Goal: Task Accomplishment & Management: Manage account settings

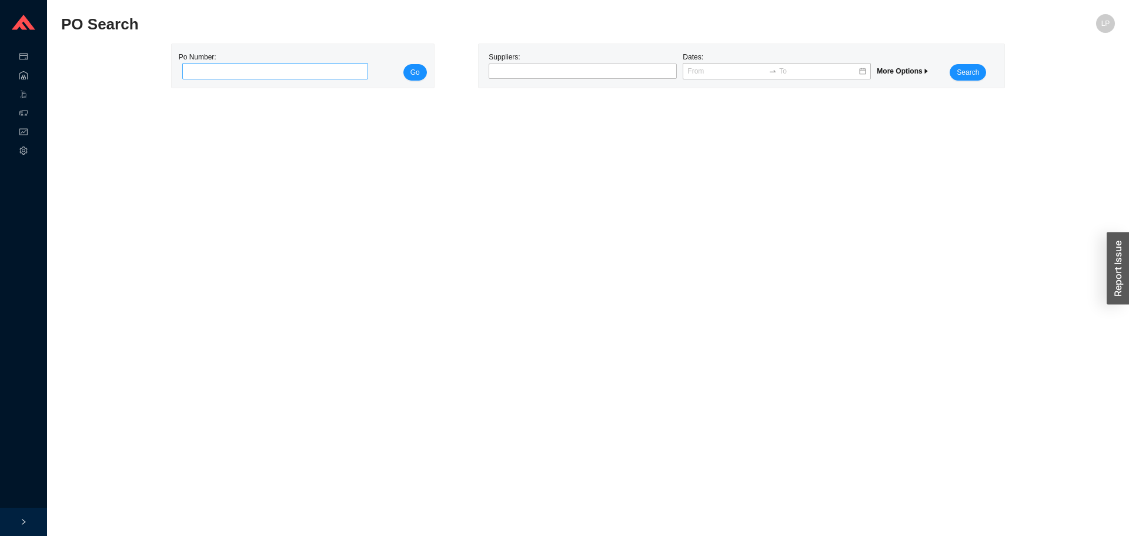
click at [265, 73] on input "tel" at bounding box center [275, 71] width 186 height 16
type input "985951"
click at [413, 69] on span "Go" at bounding box center [415, 72] width 9 height 12
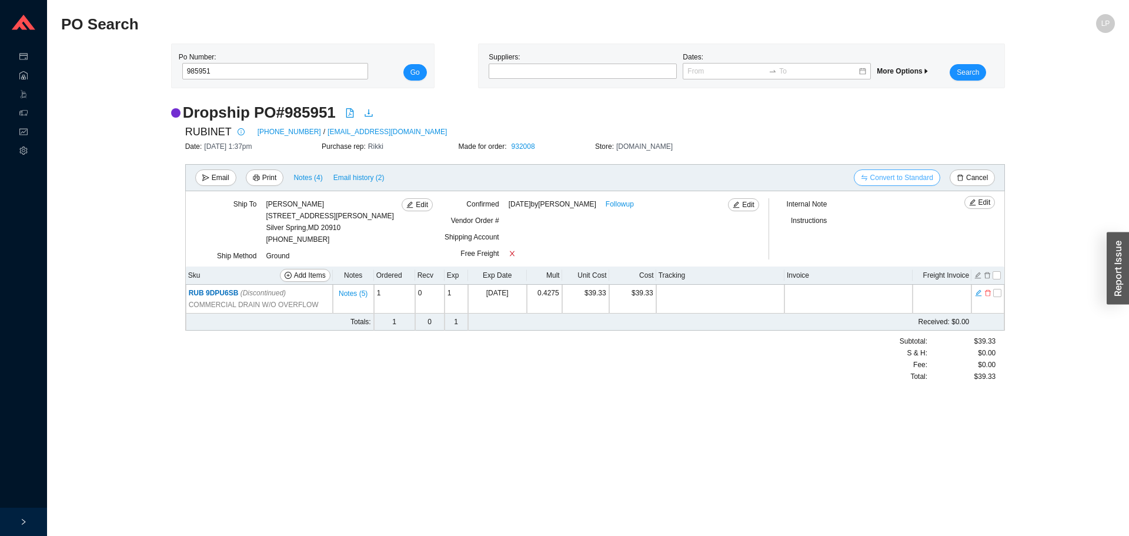
click at [914, 172] on span "Convert to Standard" at bounding box center [901, 178] width 63 height 12
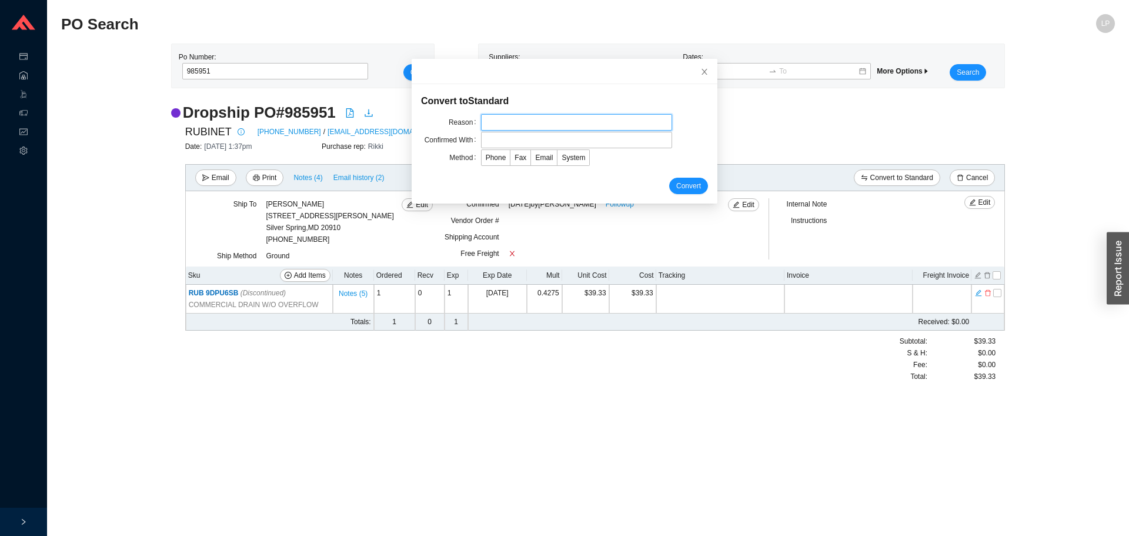
click at [552, 126] on input "text" at bounding box center [576, 122] width 191 height 16
type input "bring to wh"
click at [506, 139] on input "text" at bounding box center [576, 140] width 191 height 16
type input "a"
click at [488, 138] on input "syue" at bounding box center [576, 140] width 191 height 16
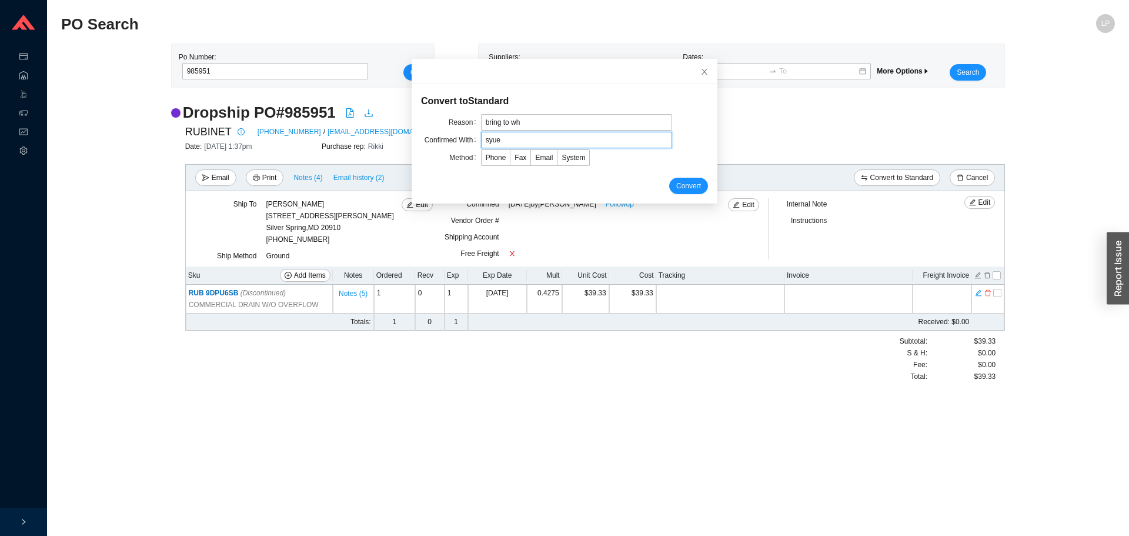
click at [485, 139] on input "syue" at bounding box center [576, 140] width 191 height 16
type input "sue"
click at [538, 162] on span "Email" at bounding box center [544, 158] width 18 height 8
click at [531, 160] on input "Email" at bounding box center [531, 160] width 0 height 0
click at [676, 184] on span "Convert" at bounding box center [688, 186] width 25 height 12
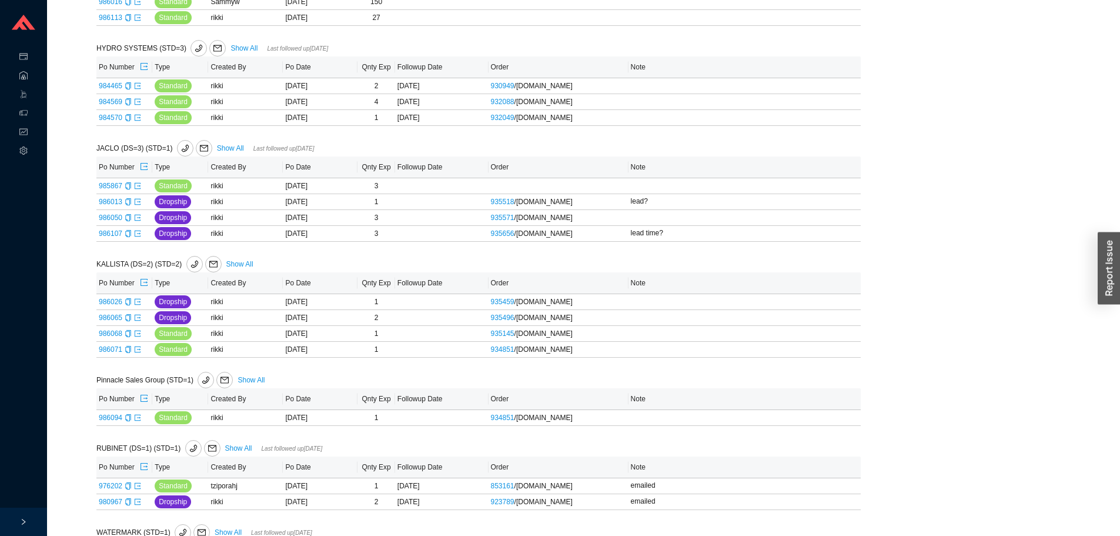
scroll to position [769, 0]
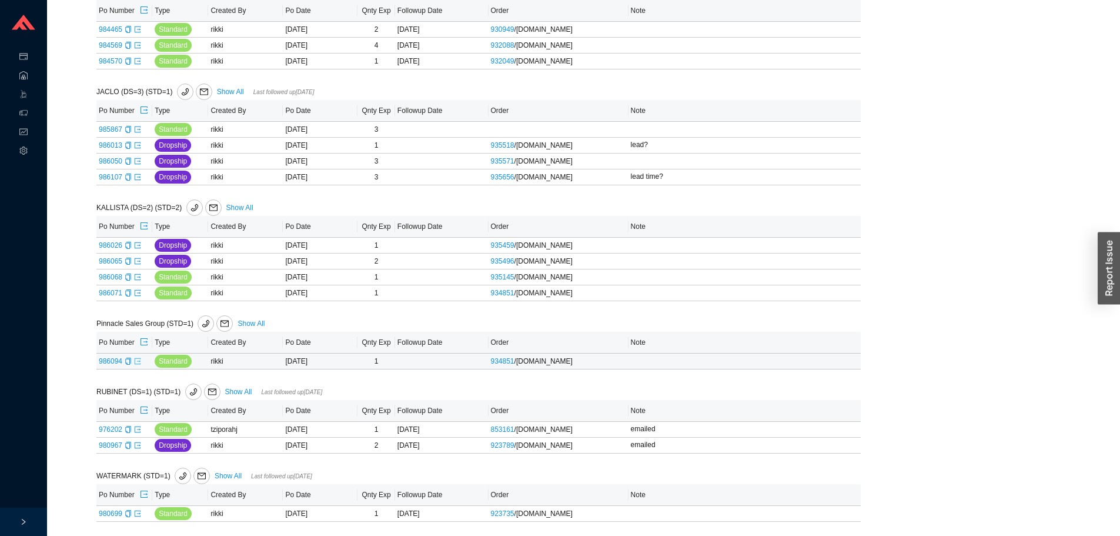
click at [136, 358] on icon "export" at bounding box center [137, 361] width 7 height 7
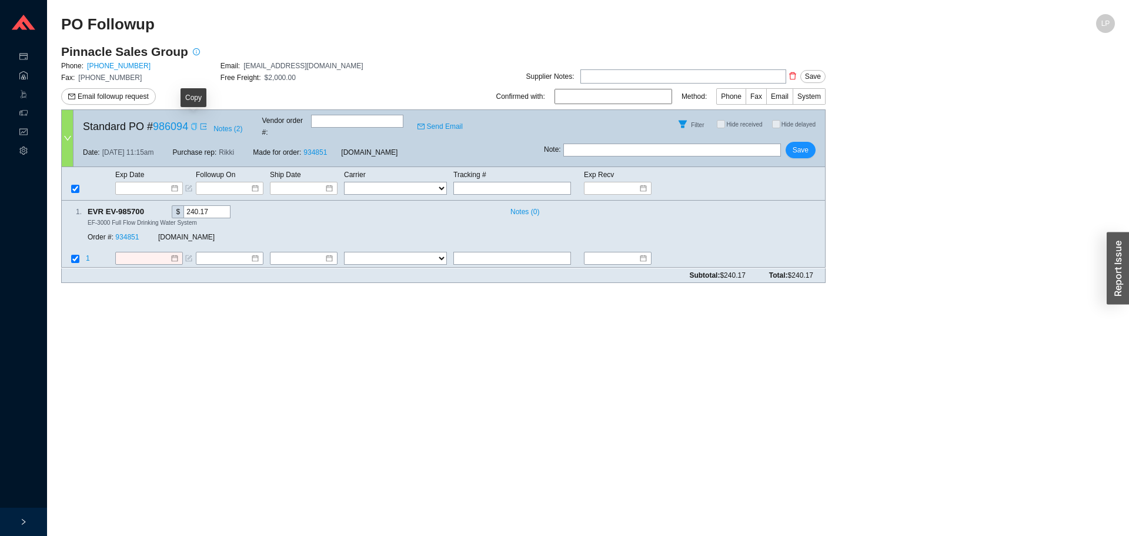
click at [191, 129] on div "Copy" at bounding box center [194, 127] width 7 height 12
click at [431, 402] on main "PO Followup LP Pinnacle Sales Group Phone: 863-439-2453 Email: orders@pinnacles…" at bounding box center [588, 275] width 1054 height 522
click at [138, 253] on div at bounding box center [149, 258] width 68 height 13
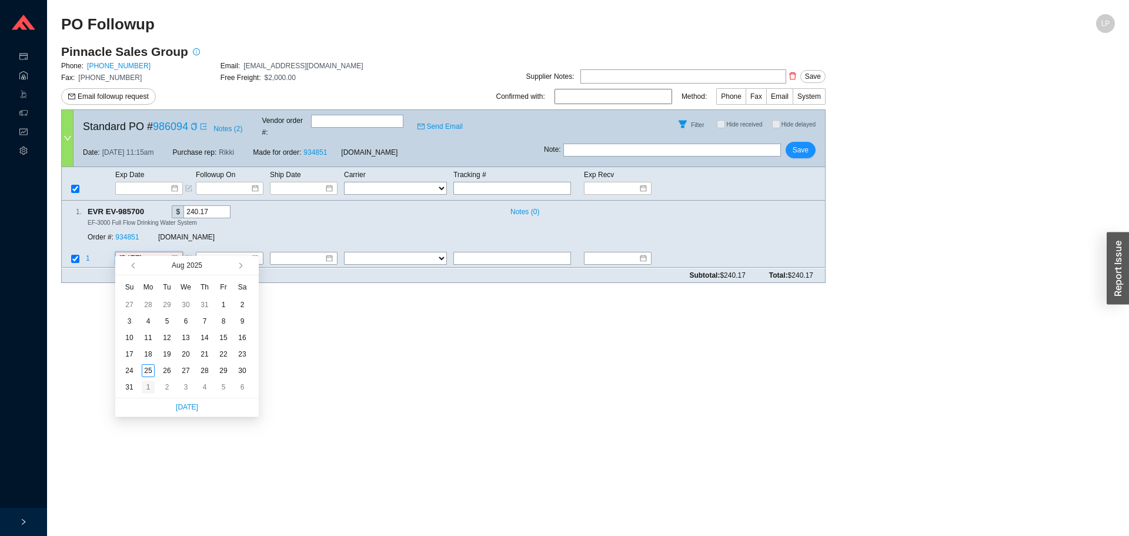
type input "9/1/2025"
drag, startPoint x: 146, startPoint y: 384, endPoint x: 154, endPoint y: 246, distance: 137.8
click at [146, 381] on div "1" at bounding box center [148, 387] width 13 height 13
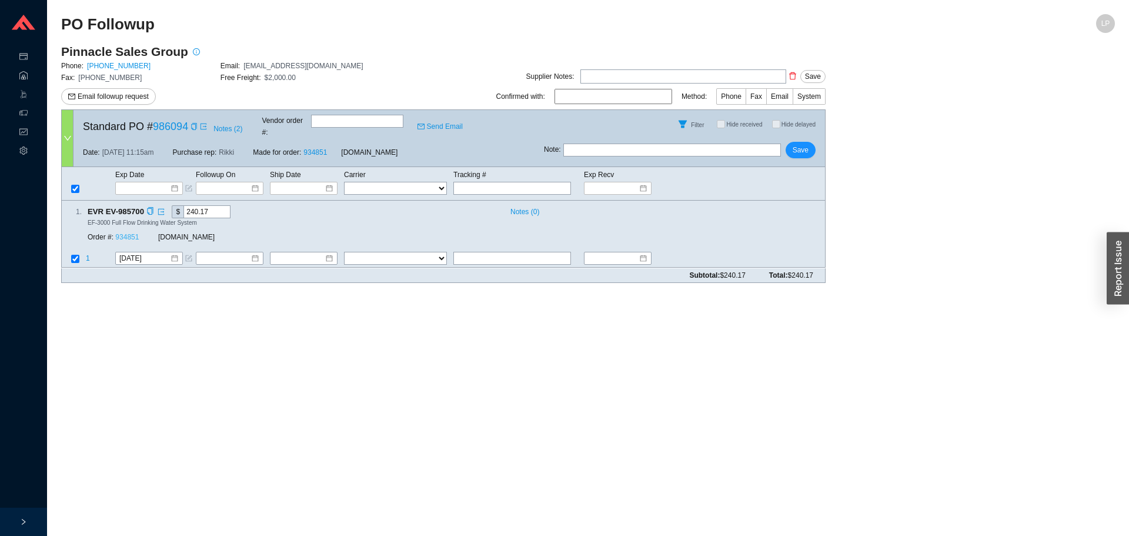
click at [129, 233] on link "934851" at bounding box center [127, 237] width 24 height 8
click at [149, 208] on icon "copy" at bounding box center [150, 212] width 8 height 8
click at [800, 142] on button "Save" at bounding box center [801, 150] width 30 height 16
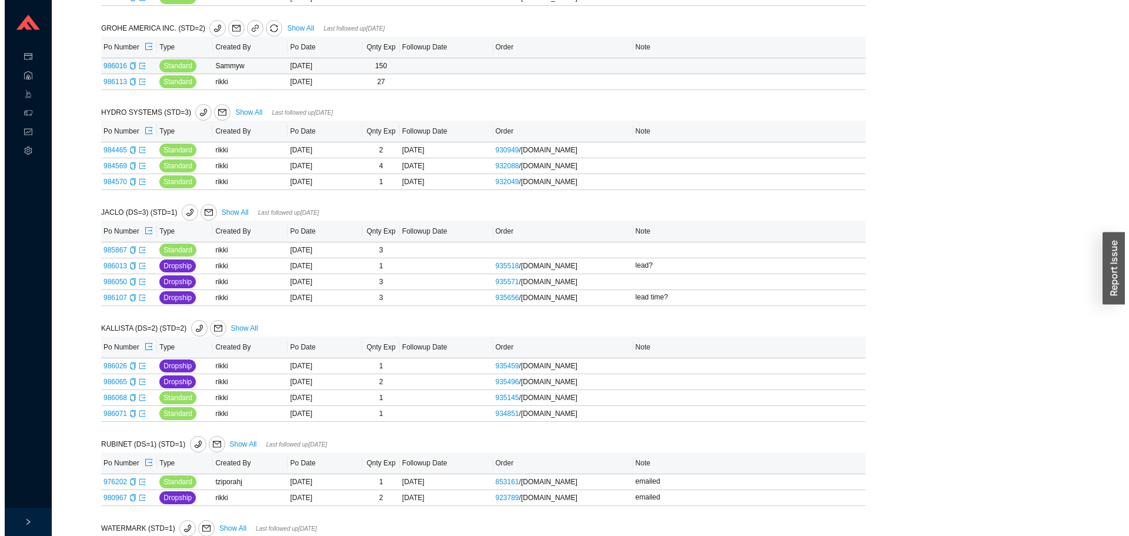
scroll to position [647, 0]
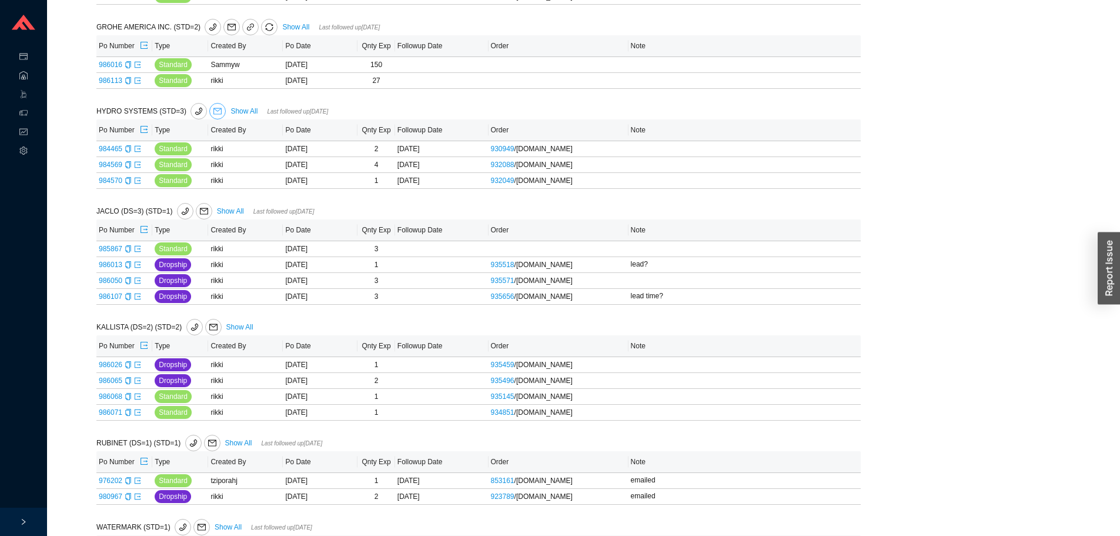
click at [209, 106] on button "button" at bounding box center [217, 111] width 16 height 16
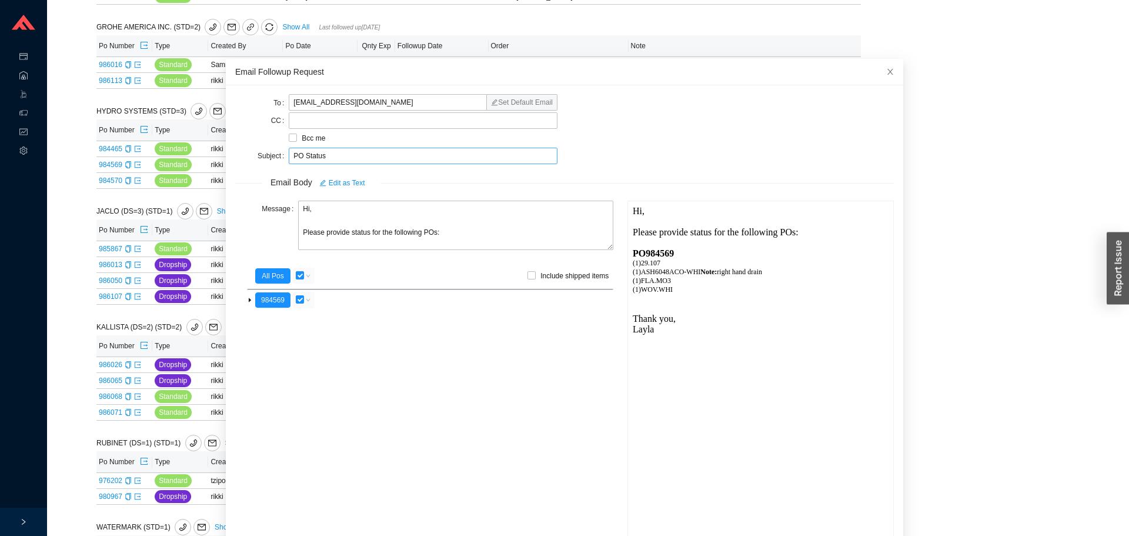
scroll to position [0, 0]
drag, startPoint x: 318, startPoint y: 211, endPoint x: 265, endPoint y: 215, distance: 53.7
click at [265, 215] on div "Message Hi, Please provide status for the following POs:" at bounding box center [424, 227] width 378 height 52
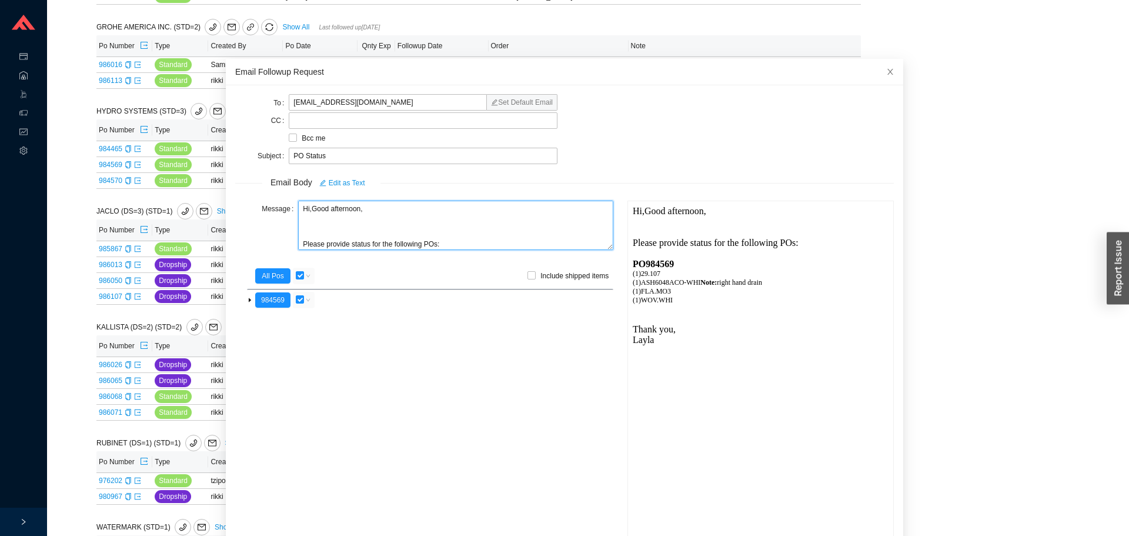
click at [299, 215] on textarea "Hi,Good afternoon, Please provide status for the following POs:" at bounding box center [455, 225] width 315 height 49
click at [299, 214] on textarea "Hi,Good afternoon, Please provide status for the following POs:" at bounding box center [455, 225] width 315 height 49
click at [303, 211] on textarea "Hi,Good afternoon, Please provide status for the following POs:" at bounding box center [455, 225] width 315 height 49
click at [308, 211] on textarea "Hi,Good afternoon, Please provide status for the following POs:" at bounding box center [455, 225] width 315 height 49
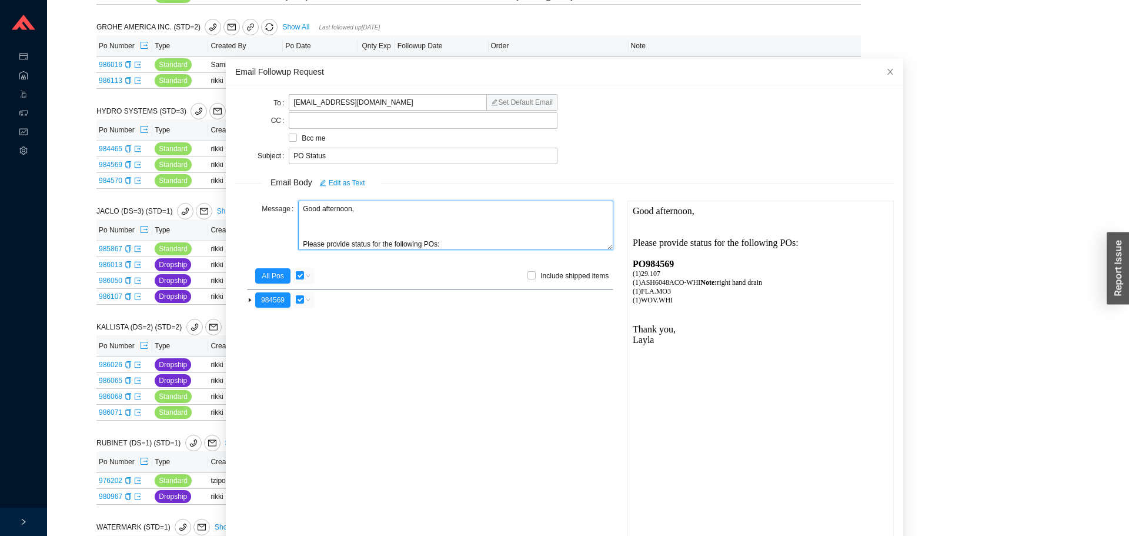
click at [367, 234] on textarea "Good afternoon, Please provide status for the following POs:" at bounding box center [455, 225] width 315 height 49
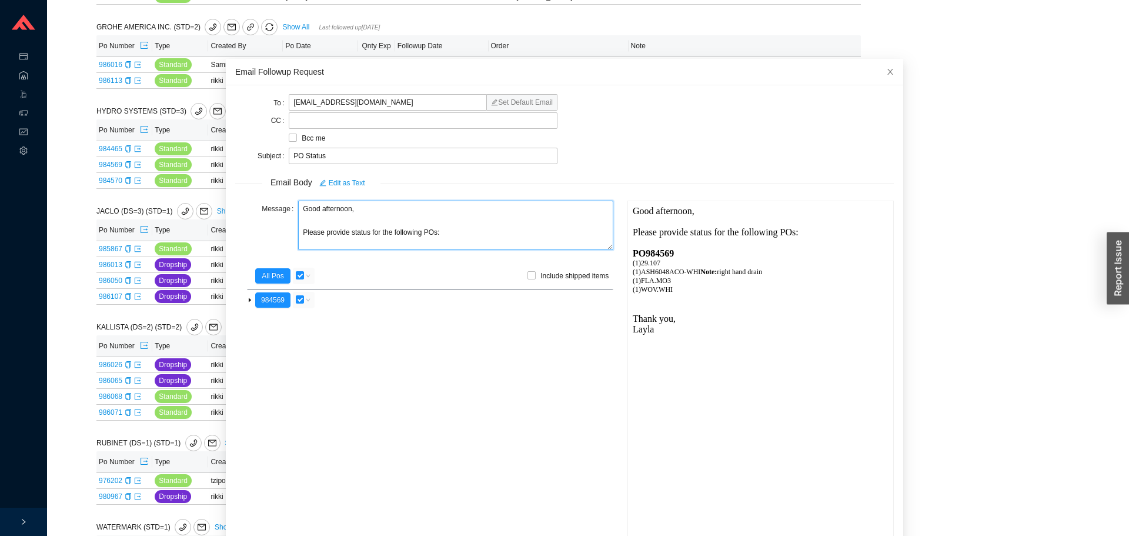
click at [348, 231] on textarea "Good afternoon, Please provide status for the following POs:" at bounding box center [455, 225] width 315 height 49
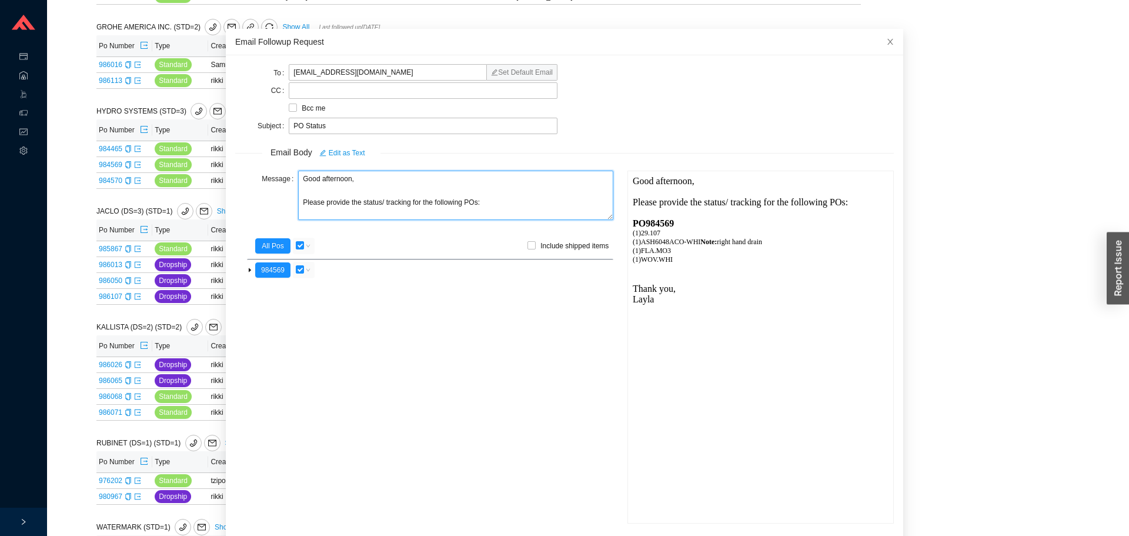
scroll to position [59, 0]
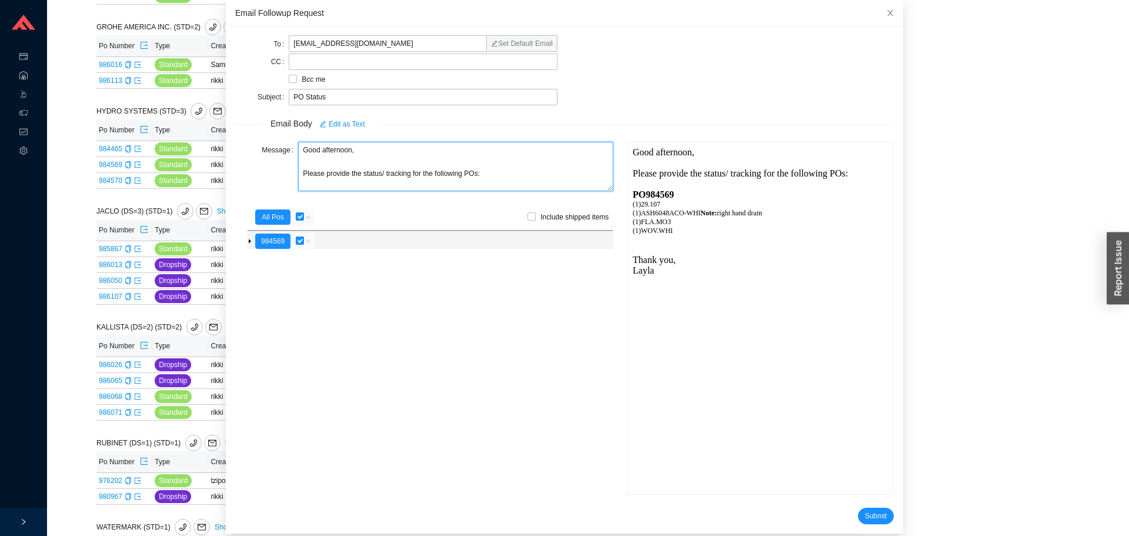
type textarea "Good afternoon, Please provide the status/ tracking for the following POs:"
click at [302, 242] on input "checkbox" at bounding box center [300, 240] width 8 height 8
checkbox input "false"
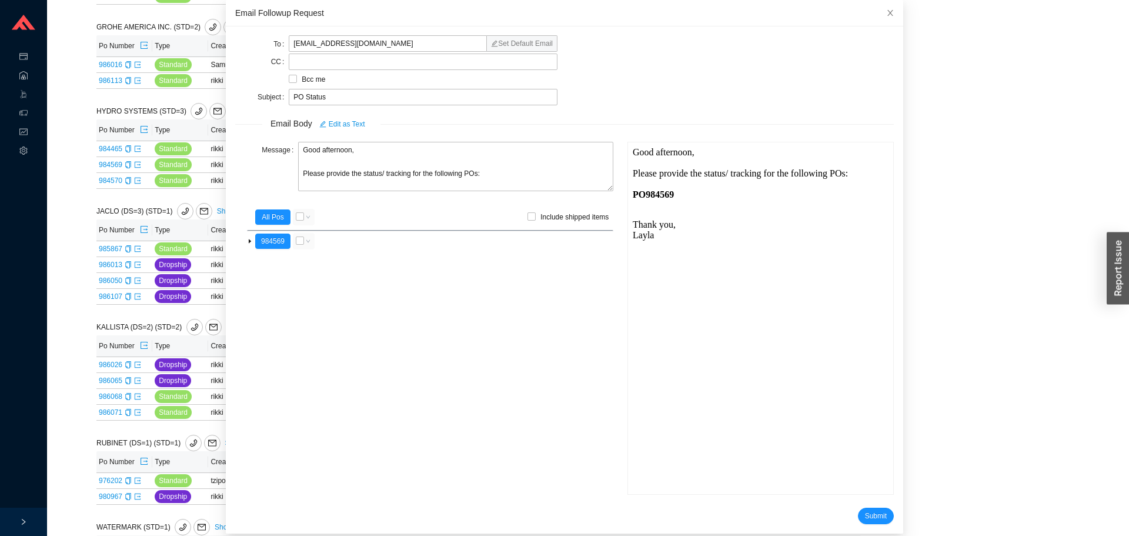
click at [778, 177] on span "Good afternoon, Please provide the status/ tracking for the following POs:" at bounding box center [739, 162] width 215 height 32
click at [776, 177] on span "Good afternoon, Please provide the status/ tracking for the following POs:" at bounding box center [739, 162] width 215 height 32
click at [776, 176] on span "Good afternoon, Please provide the status/ tracking for the following POs:" at bounding box center [739, 162] width 215 height 32
click at [776, 174] on span "Good afternoon, Please provide the status/ tracking for the following POs:" at bounding box center [739, 162] width 215 height 32
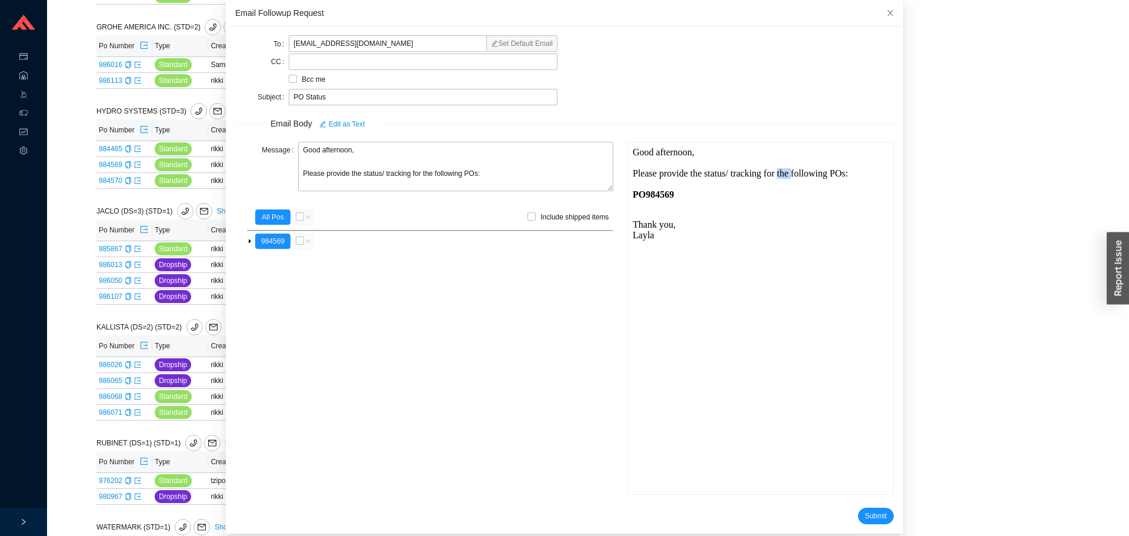
click at [778, 174] on span "Good afternoon, Please provide the status/ tracking for the following POs:" at bounding box center [739, 162] width 215 height 32
click at [878, 18] on span "Close" at bounding box center [891, 13] width 26 height 26
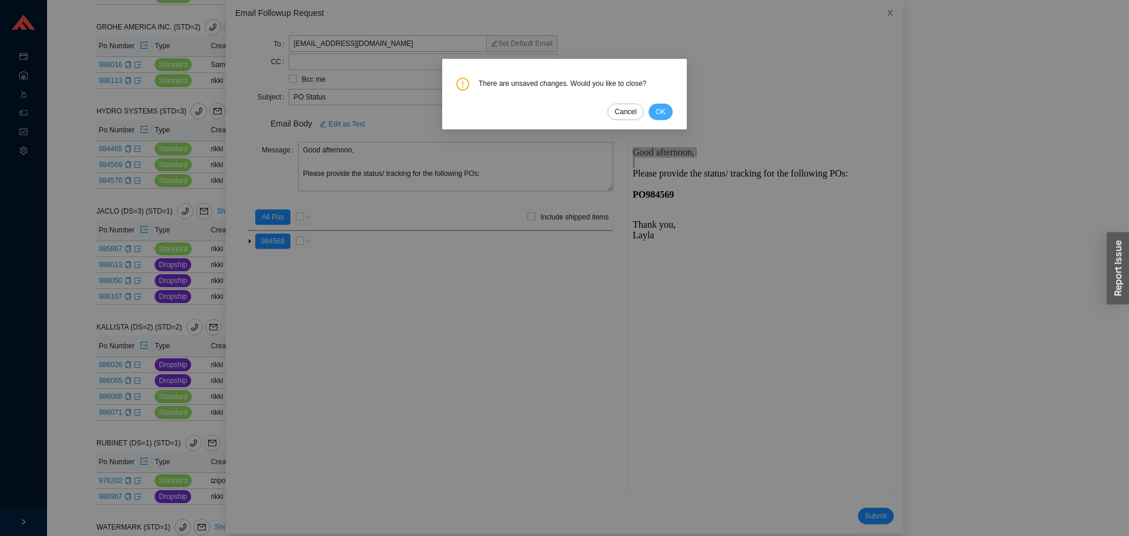
click at [659, 112] on span "OK" at bounding box center [661, 112] width 10 height 12
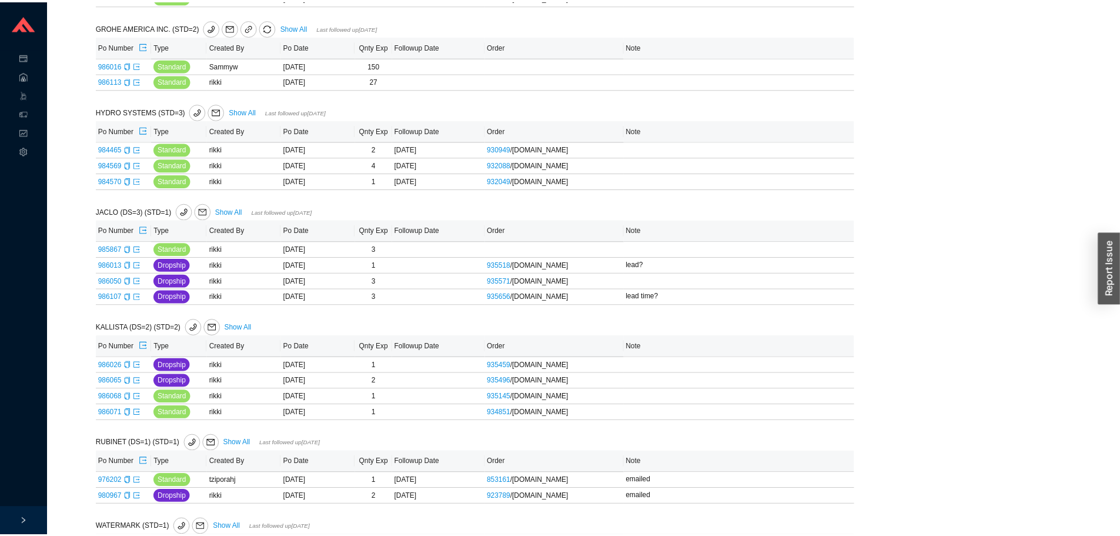
scroll to position [11, 0]
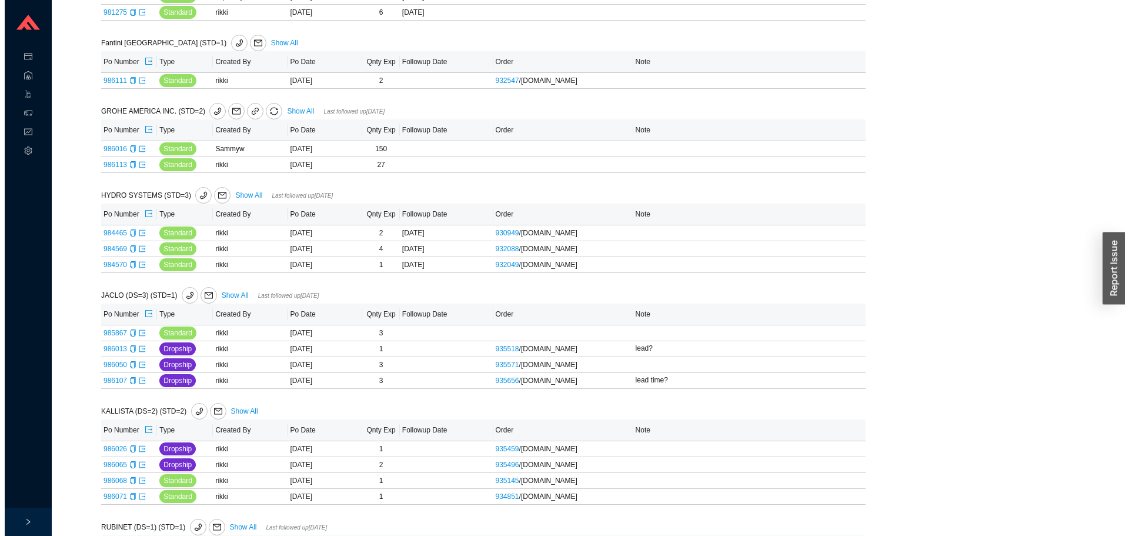
scroll to position [588, 0]
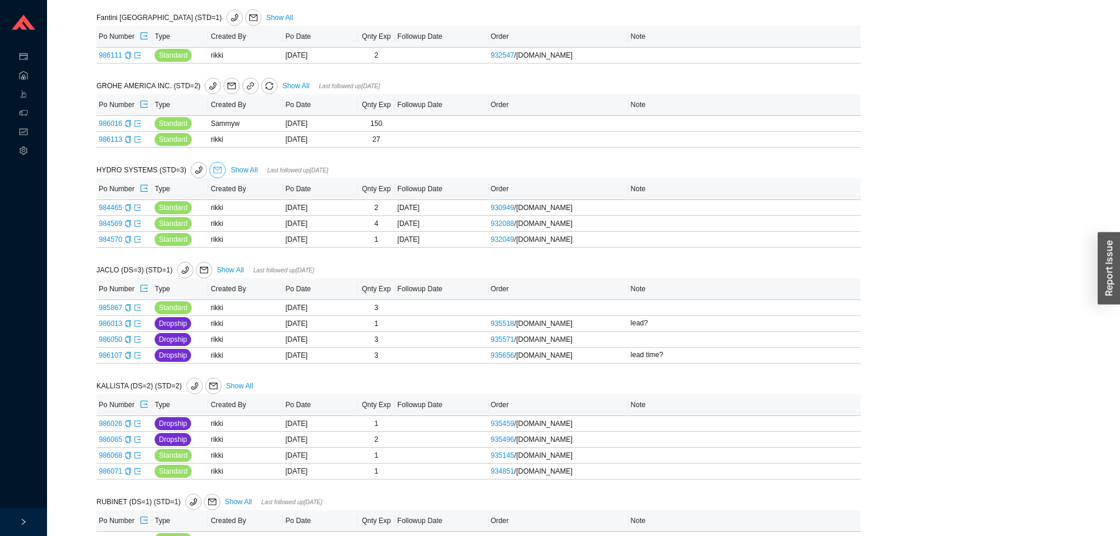
click at [210, 169] on span "mail" at bounding box center [217, 170] width 15 height 8
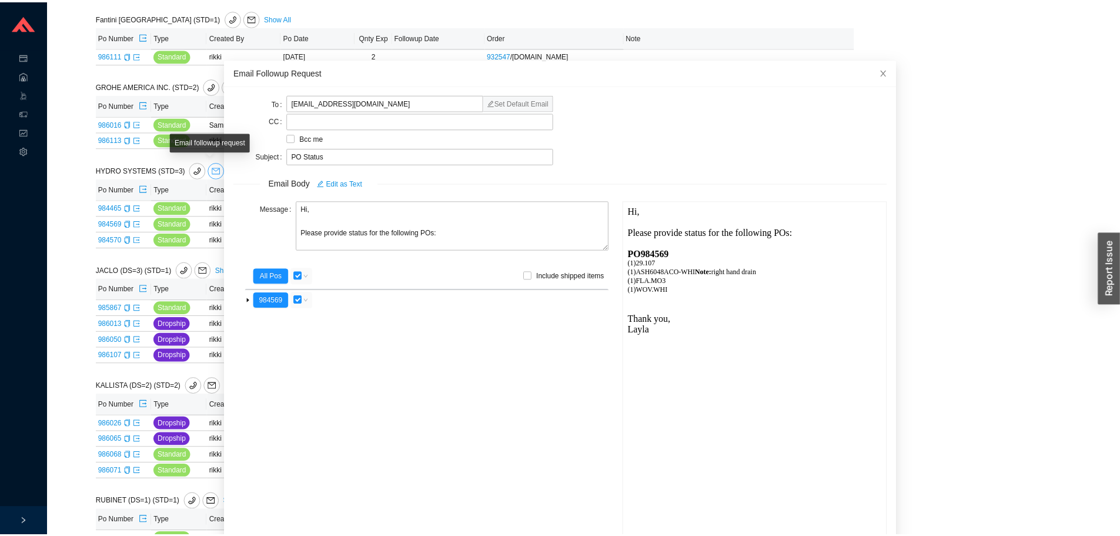
scroll to position [0, 0]
click at [878, 66] on span "Close" at bounding box center [891, 72] width 26 height 26
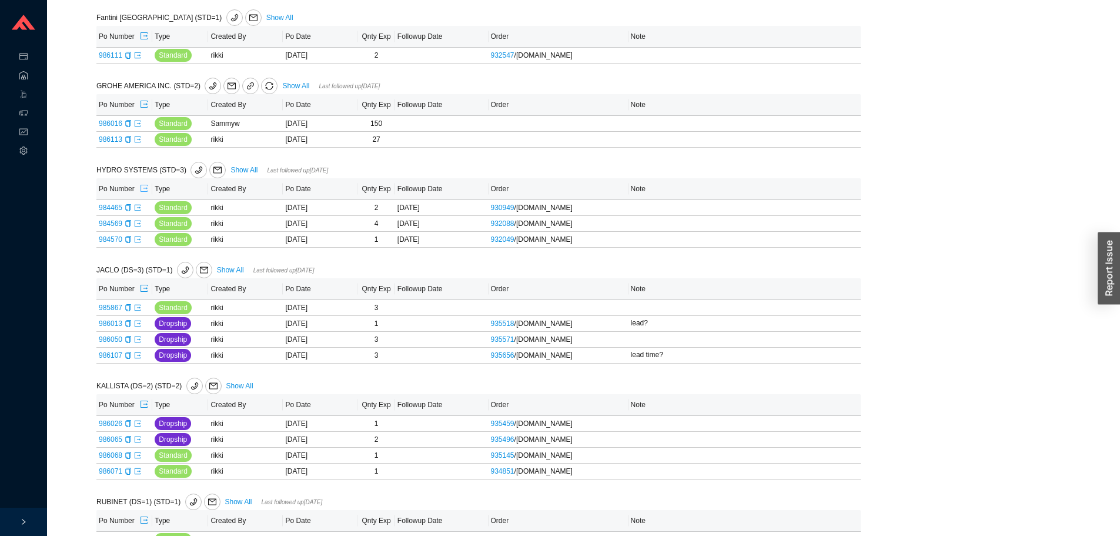
click at [145, 191] on icon "export" at bounding box center [144, 188] width 8 height 8
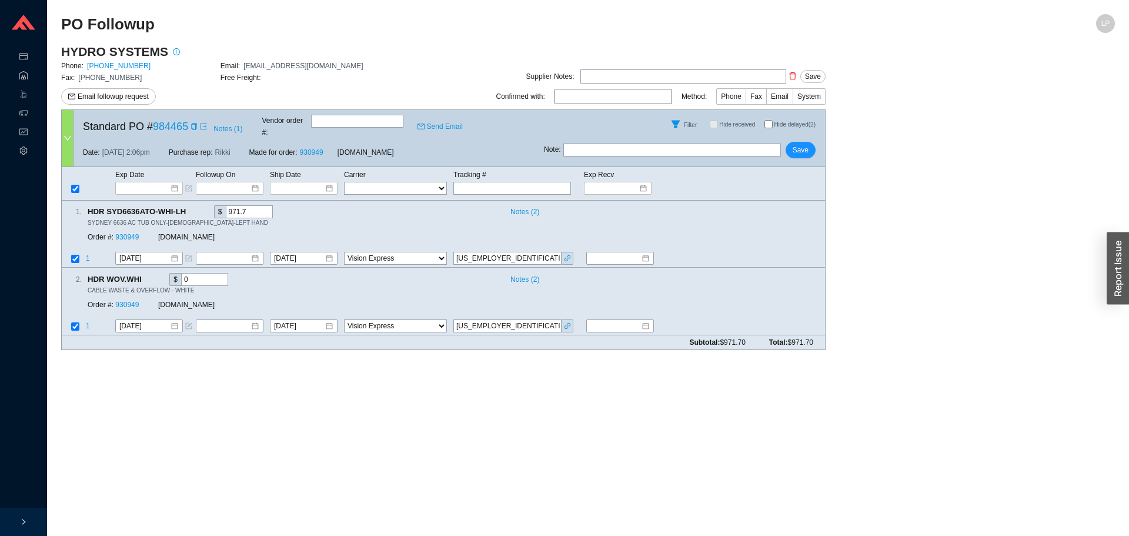
select select "9"
click at [569, 255] on icon "link" at bounding box center [567, 258] width 7 height 7
click at [456, 252] on input "[US_EMPLOYER_IDENTIFICATION_NUMBER]" at bounding box center [507, 258] width 108 height 13
click at [456, 252] on input "02-1984313" at bounding box center [507, 258] width 108 height 13
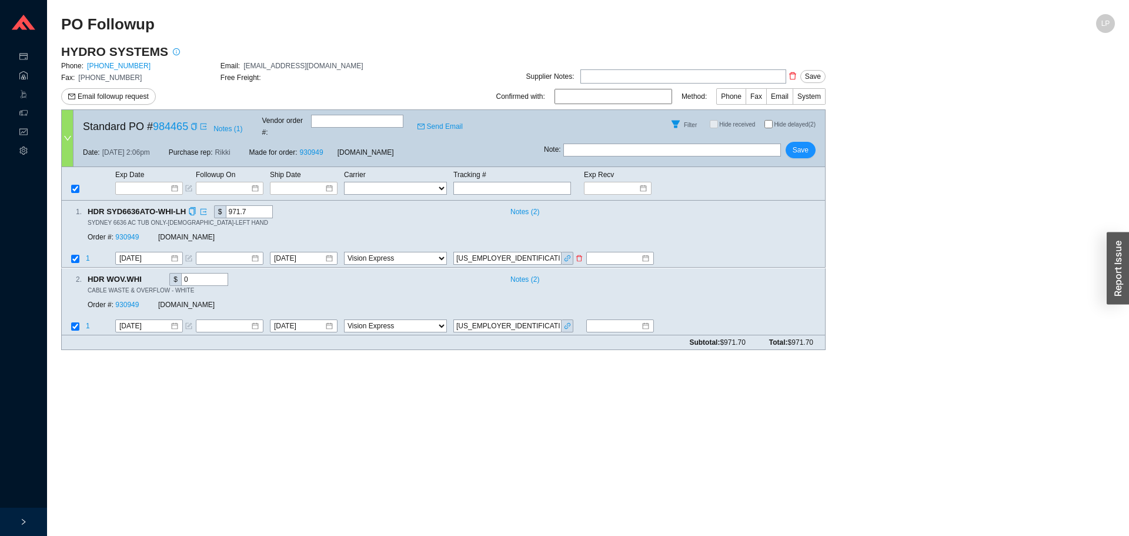
click at [456, 252] on input "02-1984313" at bounding box center [507, 258] width 108 height 13
click at [588, 182] on div at bounding box center [618, 188] width 68 height 13
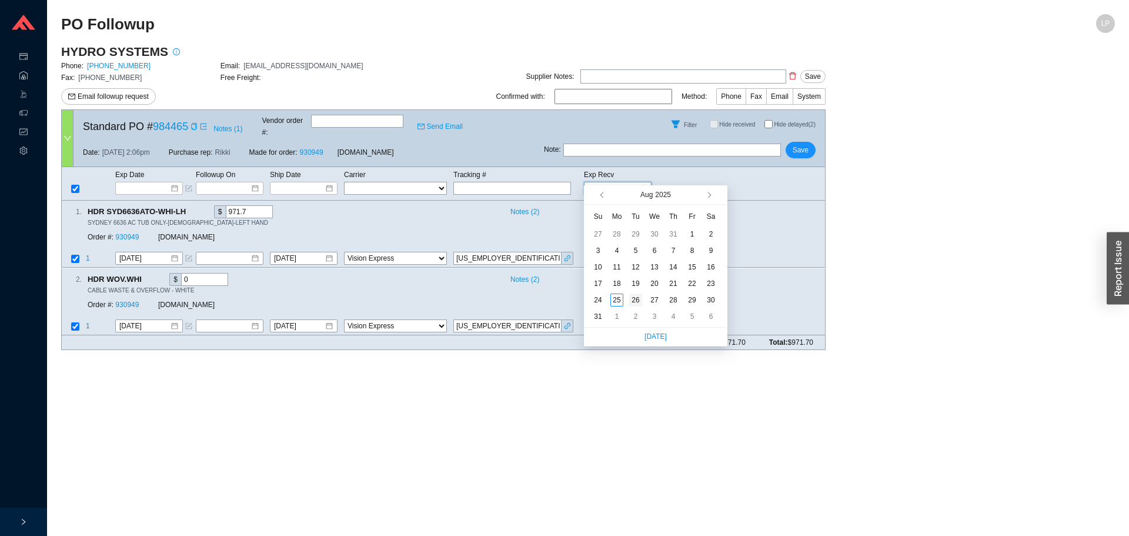
type input "8/26/2025"
click at [637, 302] on div "26" at bounding box center [635, 299] width 13 height 13
type input "8/26/2025"
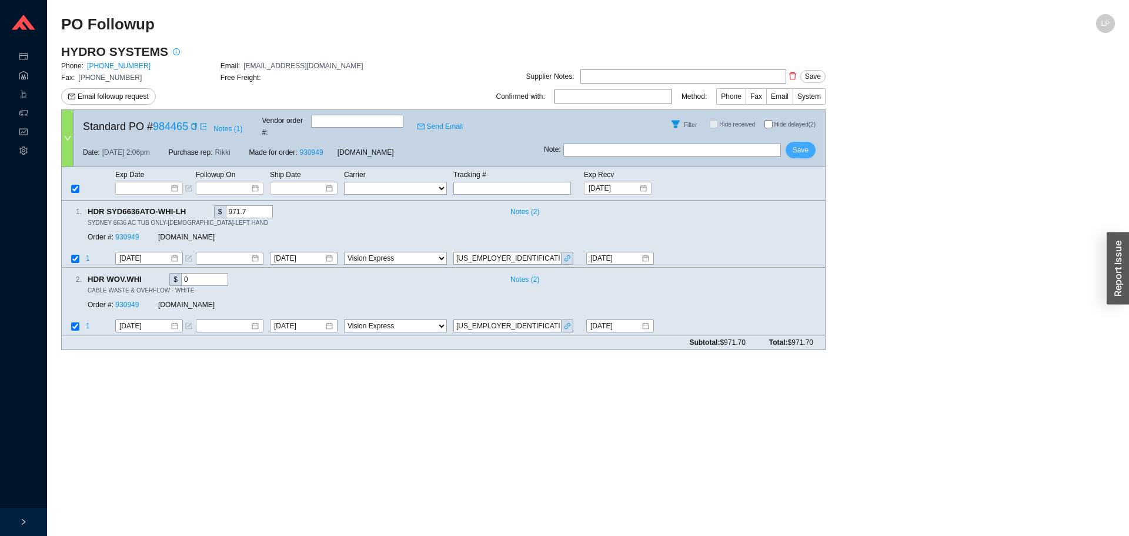
click at [800, 144] on span "Save" at bounding box center [801, 150] width 16 height 12
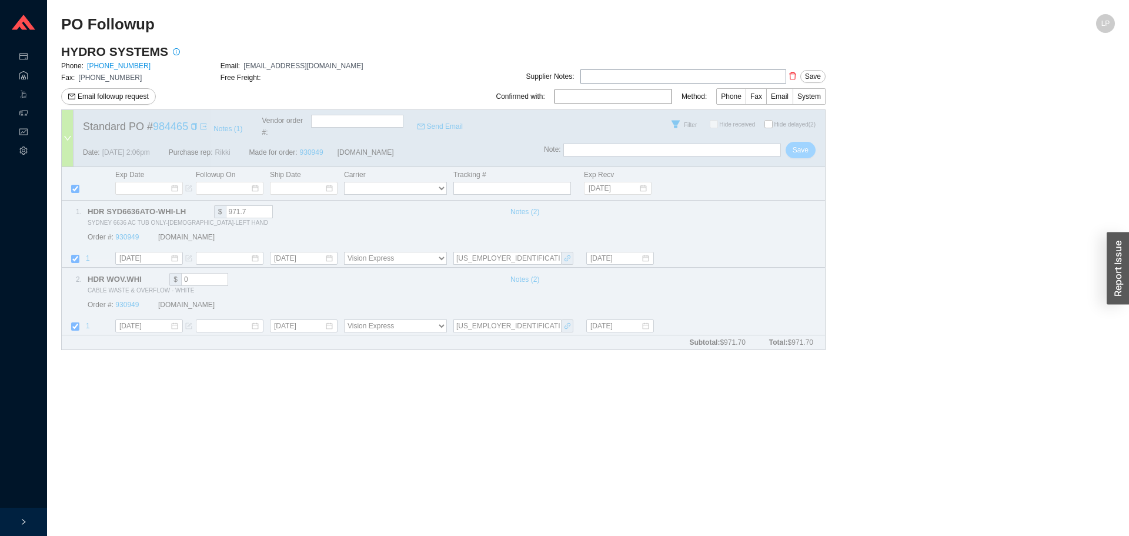
select select "9"
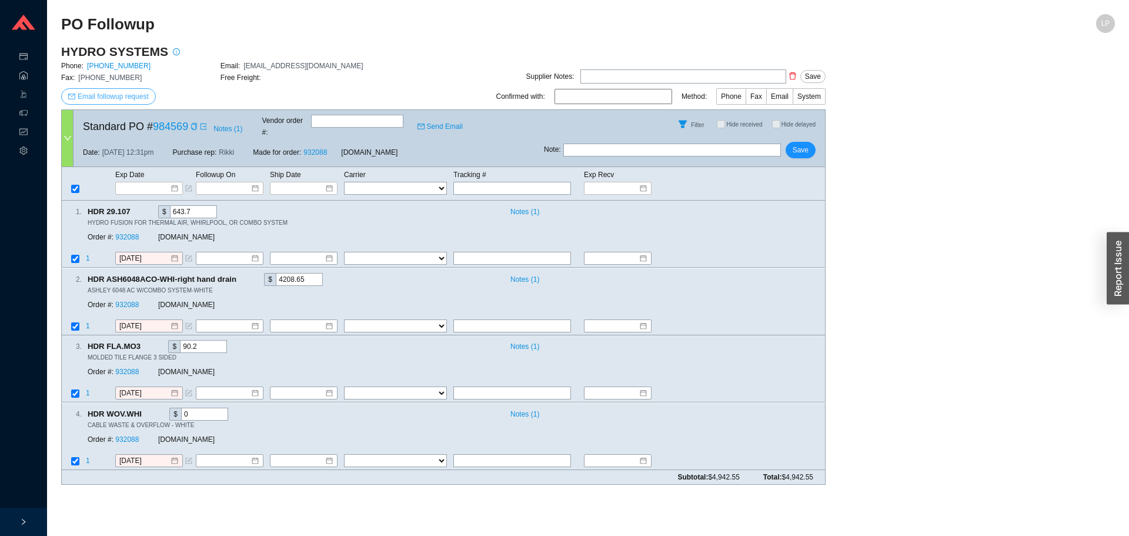
click at [135, 102] on span "Email followup request" at bounding box center [113, 97] width 71 height 12
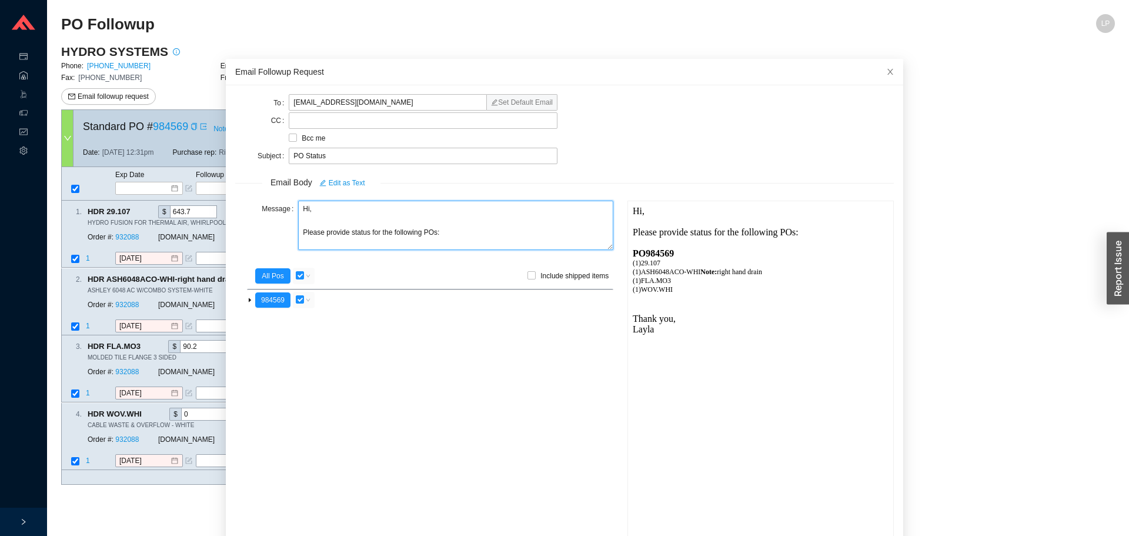
click at [391, 231] on textarea "Hi, Please provide status for the following POs:" at bounding box center [455, 225] width 315 height 49
click at [325, 228] on textarea "Hi, Please provide status for this PO:" at bounding box center [455, 225] width 315 height 49
click at [351, 233] on textarea "Hi, Please provide status for this PO:" at bounding box center [455, 225] width 315 height 49
click at [349, 236] on textarea "Hi, Please provide status for this PO:" at bounding box center [455, 225] width 315 height 49
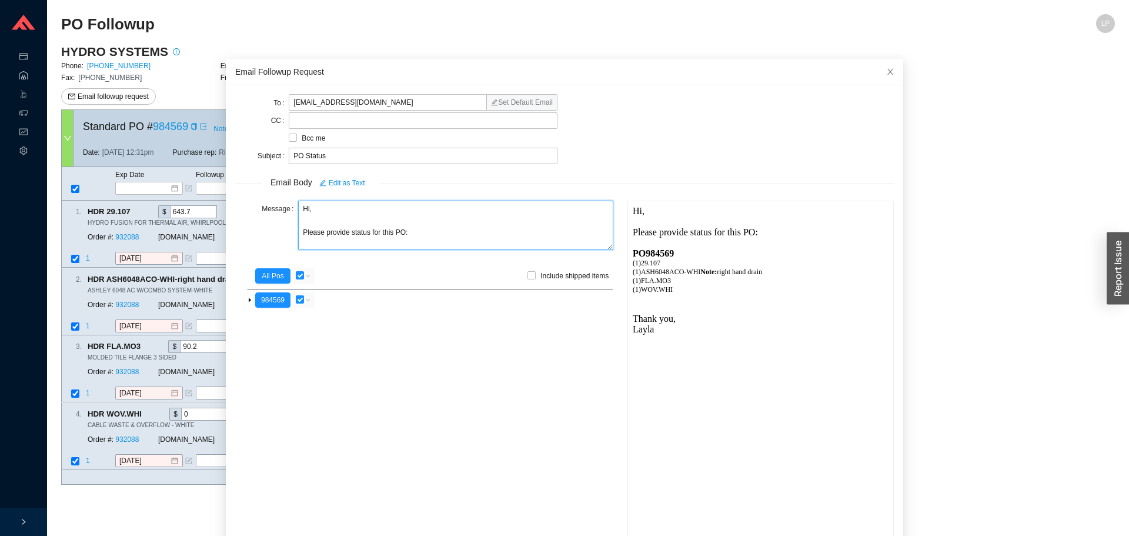
click at [348, 236] on textarea "Hi, Please provide status for this PO:" at bounding box center [455, 225] width 315 height 49
type textarea "Hi, Please provide the status/ tracking for this PO:"
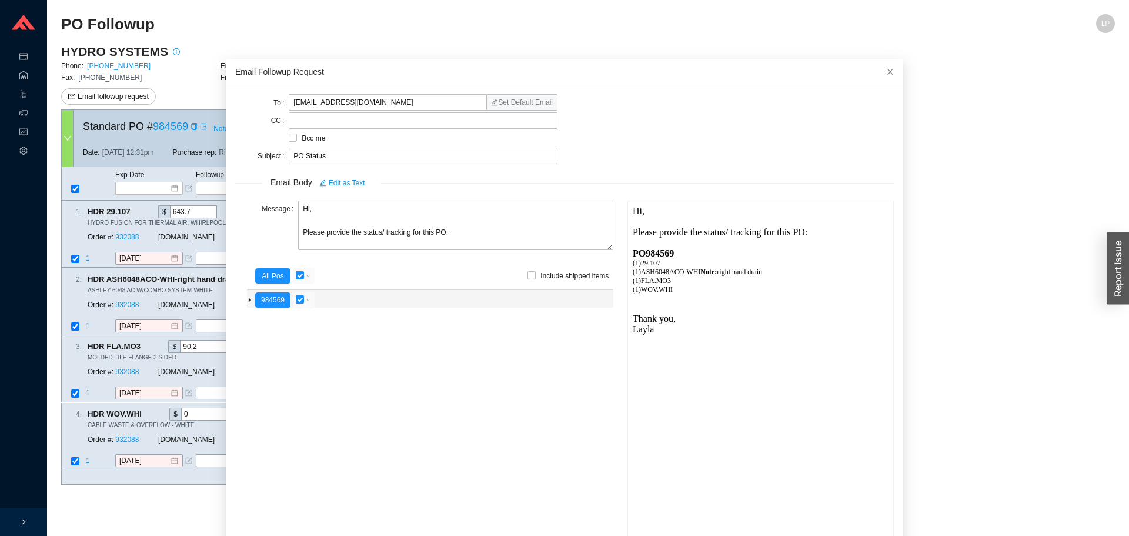
click at [296, 295] on label "button" at bounding box center [300, 300] width 8 height 12
click at [296, 295] on input "checkbox" at bounding box center [300, 299] width 8 height 8
checkbox input "false"
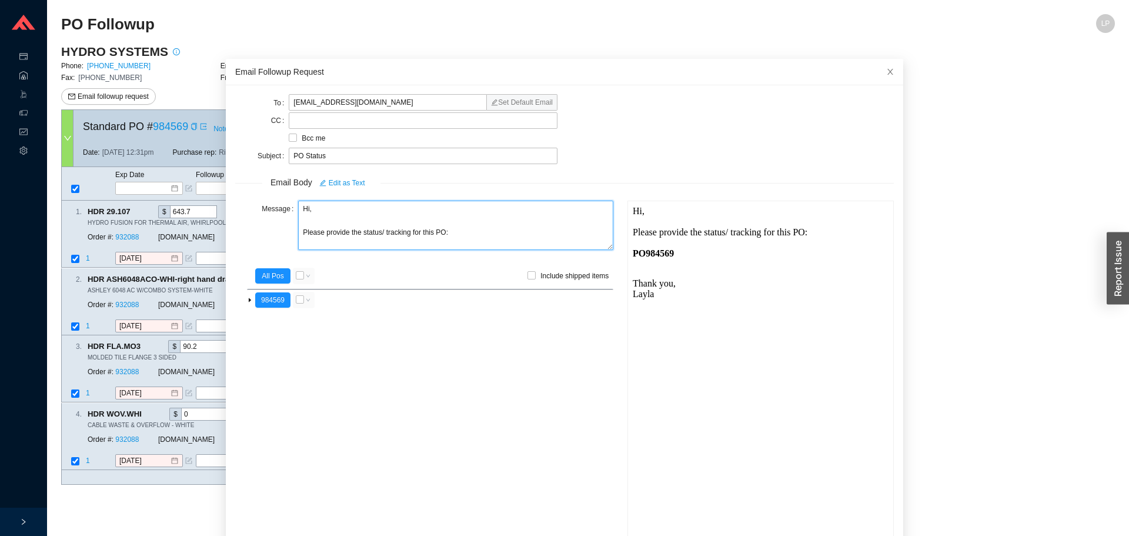
drag, startPoint x: 315, startPoint y: 205, endPoint x: 270, endPoint y: 204, distance: 44.7
click at [270, 204] on div "Message Hi, Please provide the status/ tracking for this PO:" at bounding box center [424, 227] width 378 height 52
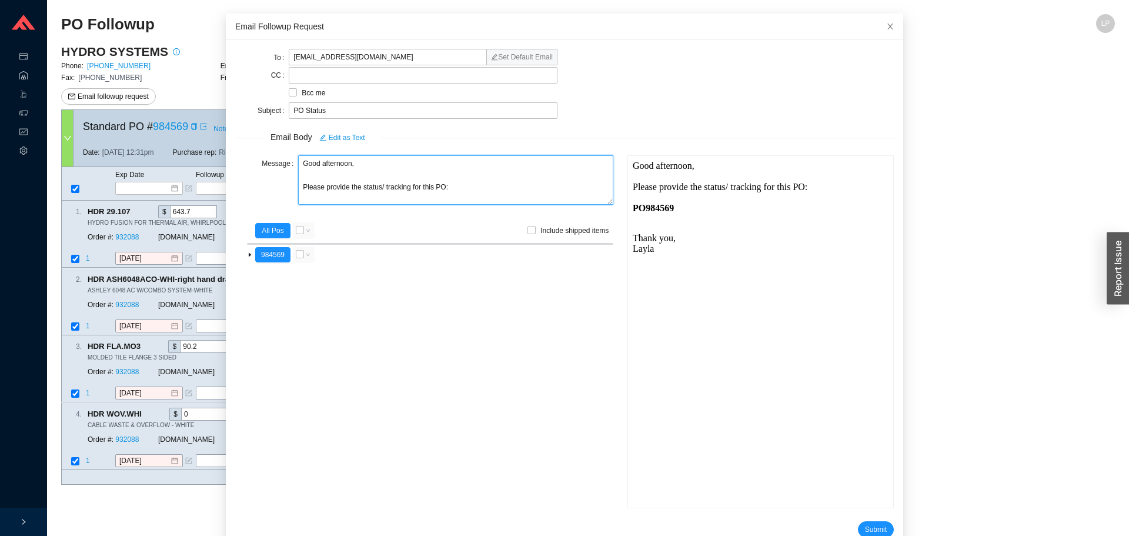
scroll to position [70, 0]
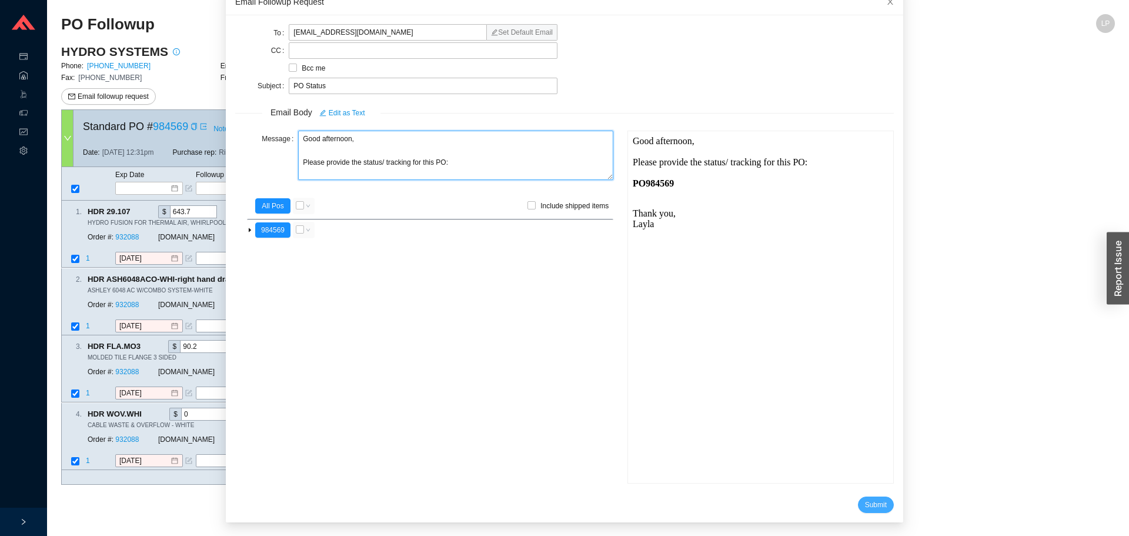
type textarea "Good afternoon, Please provide the status/ tracking for this PO:"
click at [865, 501] on span "Submit" at bounding box center [876, 505] width 22 height 12
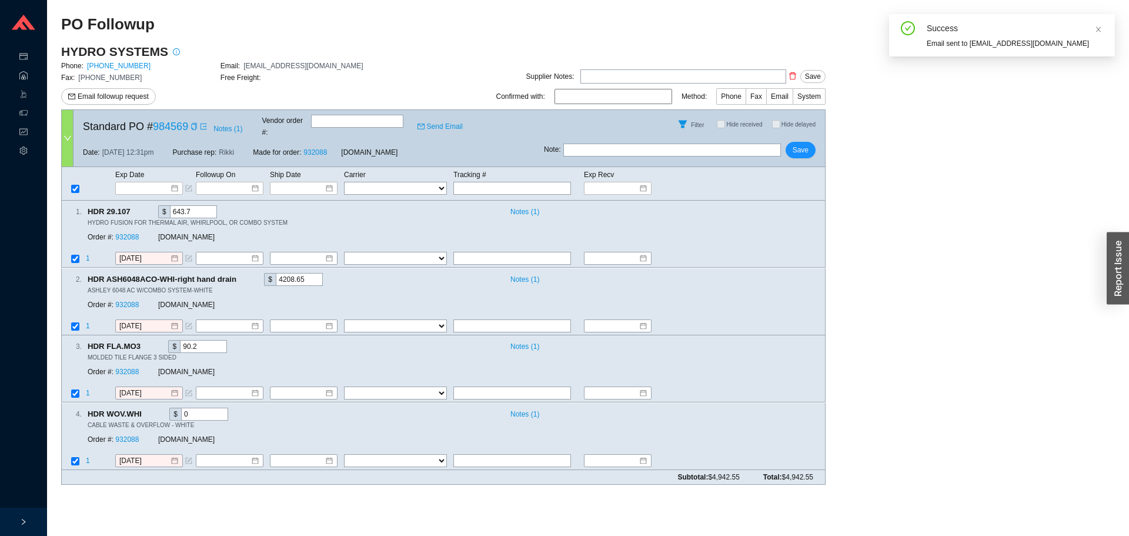
click at [599, 146] on input "text" at bounding box center [672, 150] width 218 height 13
type input "emailed"
click at [812, 144] on button "Save" at bounding box center [801, 150] width 30 height 16
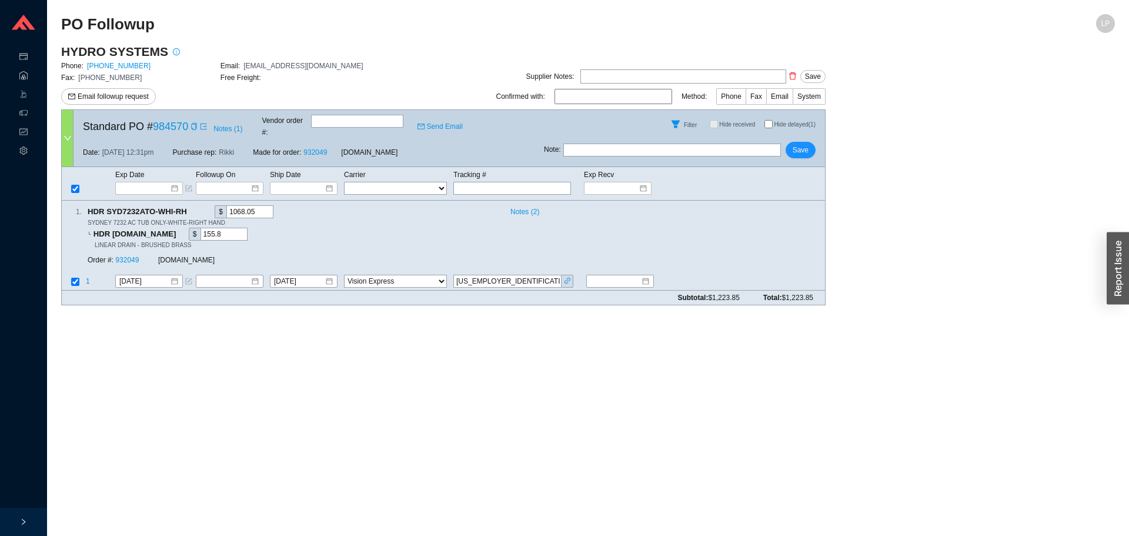
select select "9"
click at [618, 275] on input at bounding box center [616, 281] width 51 height 12
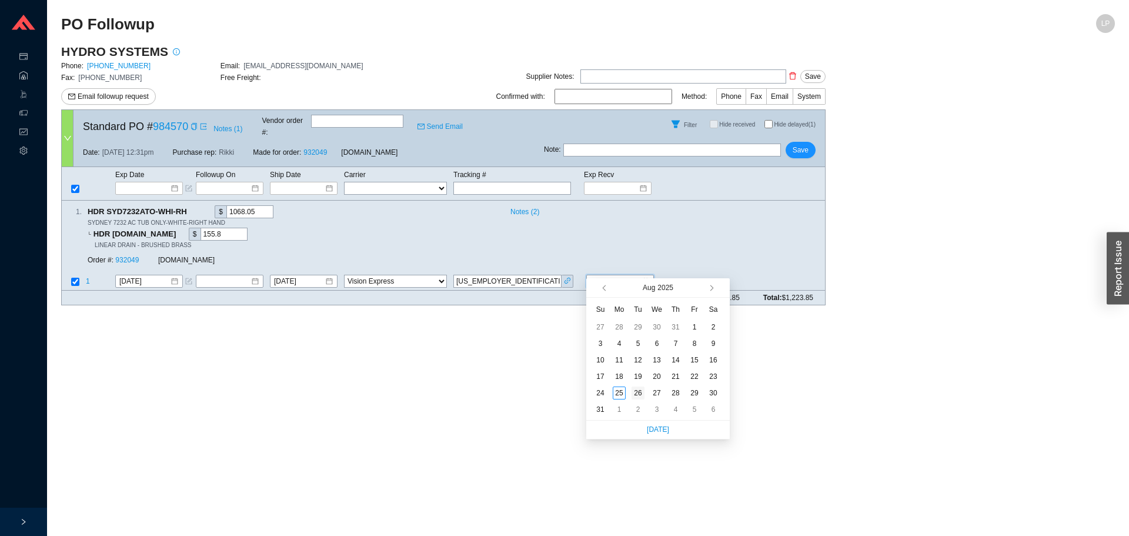
type input "8/26/2025"
click at [640, 391] on div "26" at bounding box center [638, 392] width 13 height 13
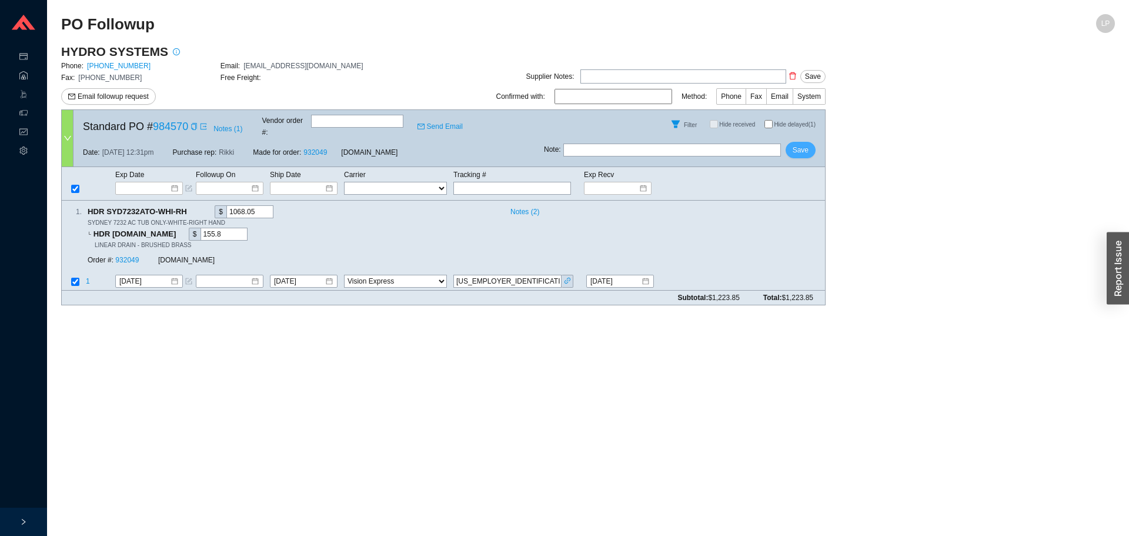
click at [805, 144] on span "Save" at bounding box center [801, 150] width 16 height 12
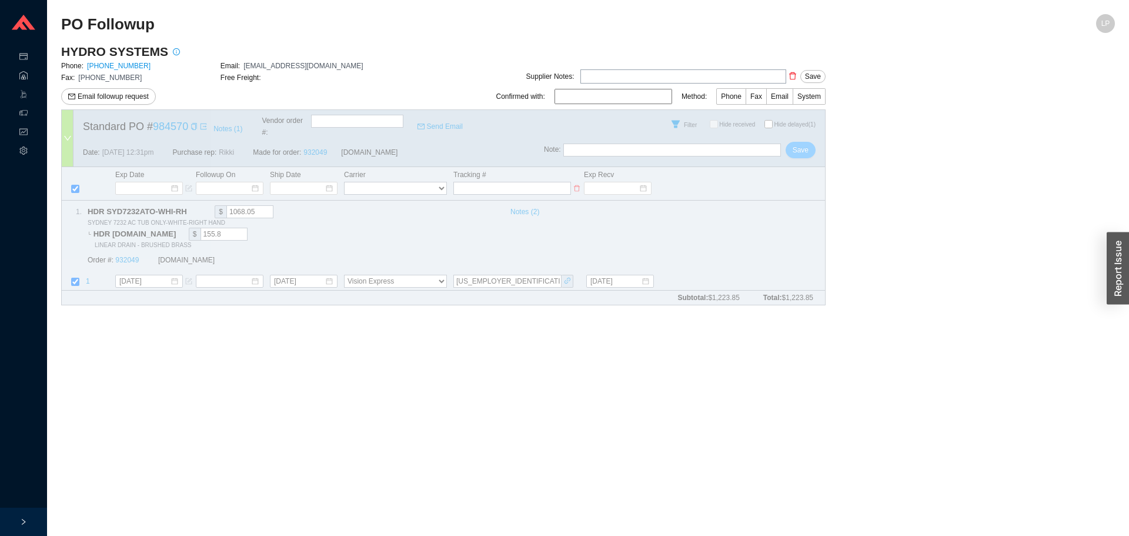
select select "9"
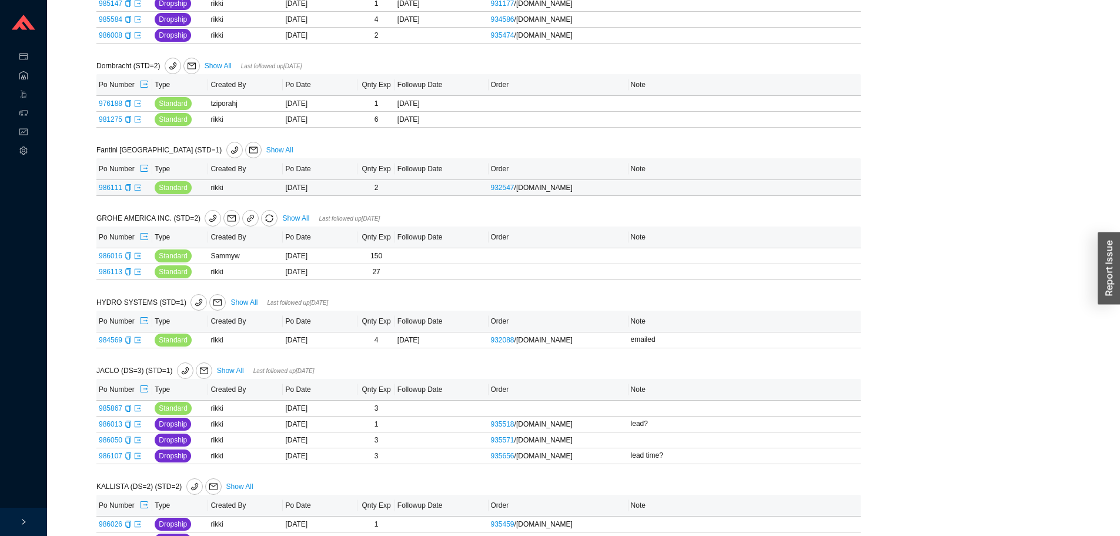
scroll to position [669, 0]
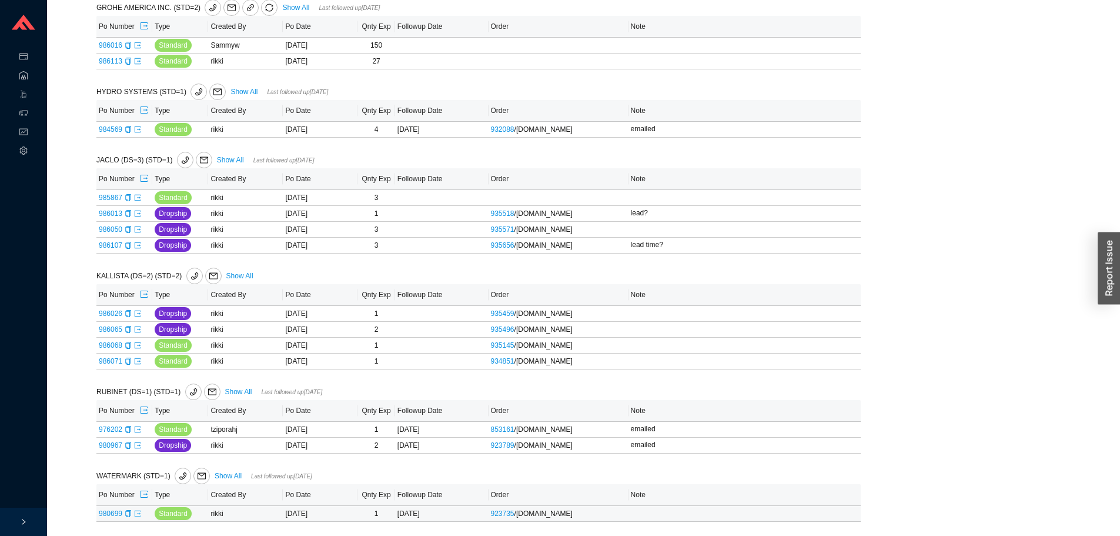
click at [135, 514] on icon "export" at bounding box center [137, 513] width 7 height 7
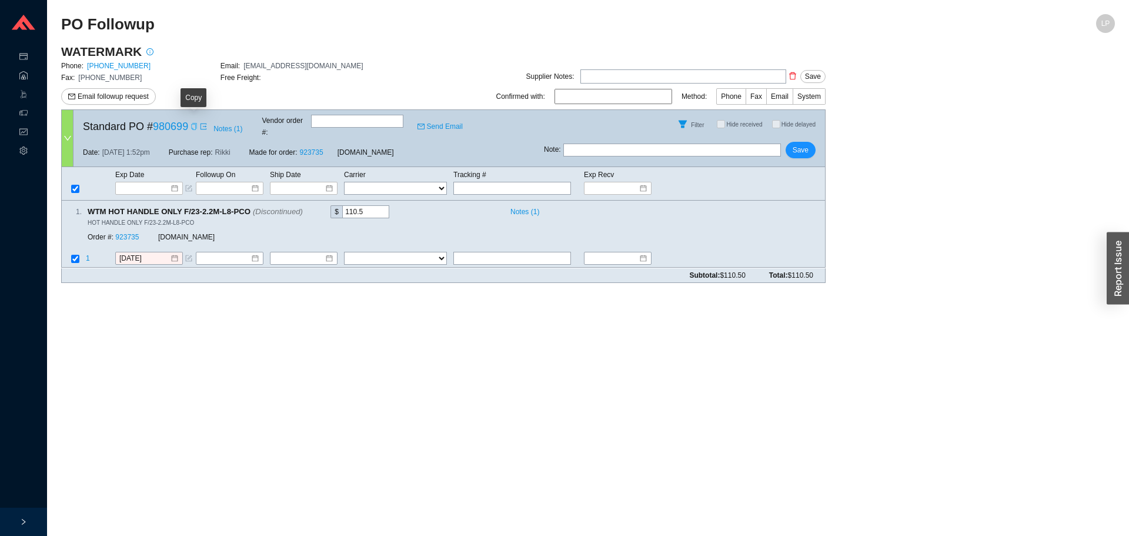
click at [192, 125] on icon "copy" at bounding box center [194, 126] width 7 height 7
click at [105, 95] on span "Email followup request" at bounding box center [113, 97] width 71 height 12
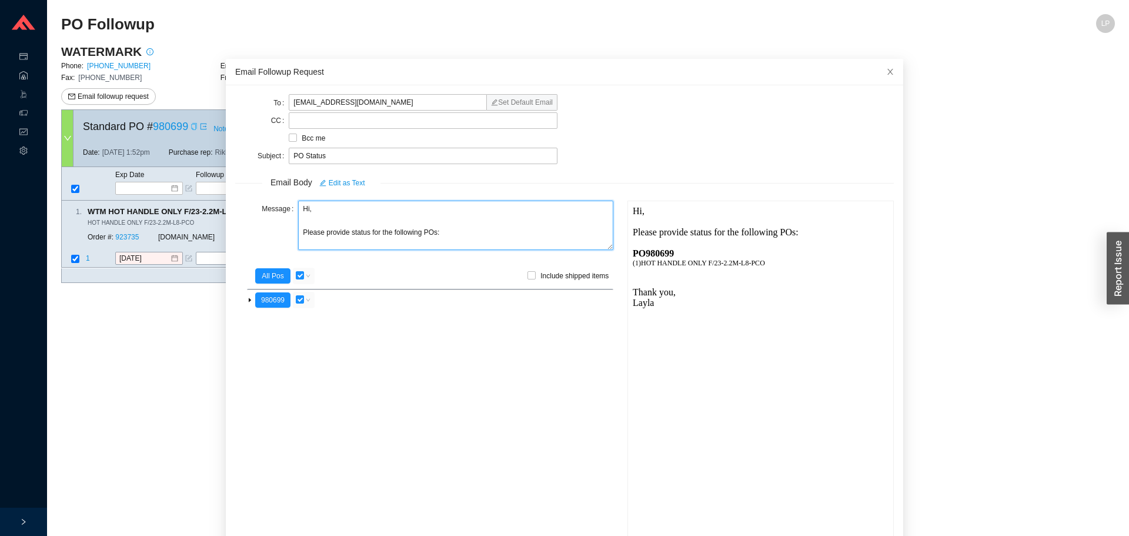
drag, startPoint x: 312, startPoint y: 213, endPoint x: 269, endPoint y: 208, distance: 43.3
click at [269, 208] on div "Message Hi, Please provide status for the following POs:" at bounding box center [424, 227] width 378 height 52
click at [345, 228] on textarea "Good afternoon, Please provide status for the following POs:" at bounding box center [455, 225] width 315 height 49
click at [419, 232] on textarea "Good afternoon, Please provide the status for the following POs:" at bounding box center [455, 225] width 315 height 49
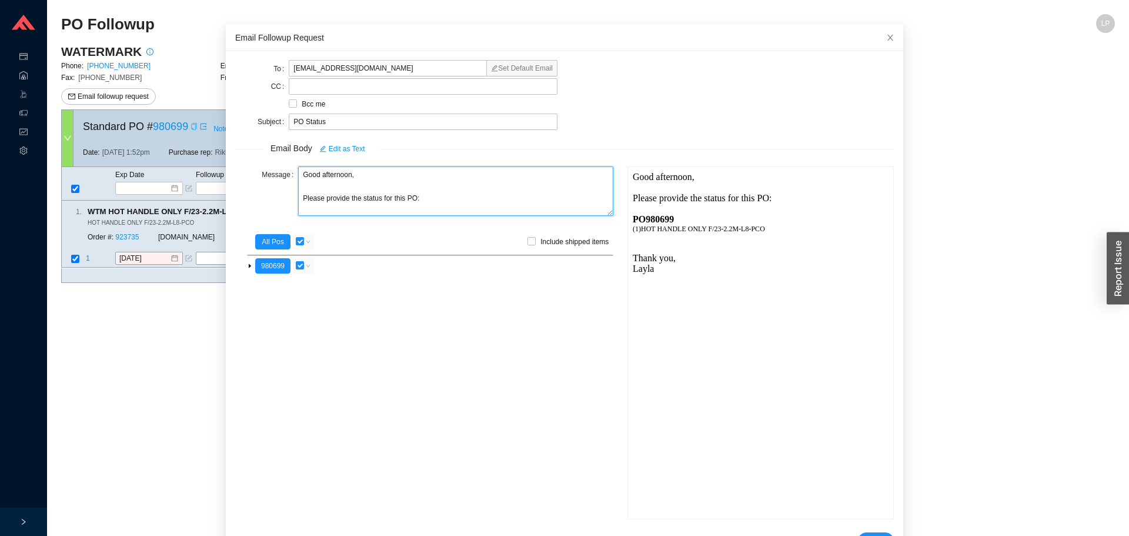
scroll to position [70, 0]
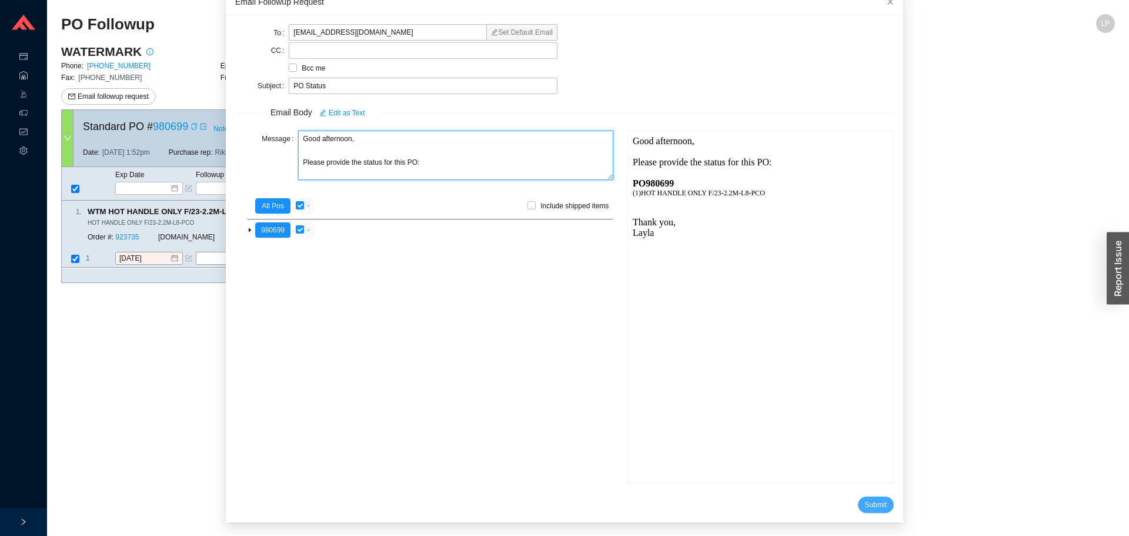
type textarea "Good afternoon, Please provide the status for this PO:"
click at [858, 502] on button "Submit" at bounding box center [876, 504] width 36 height 16
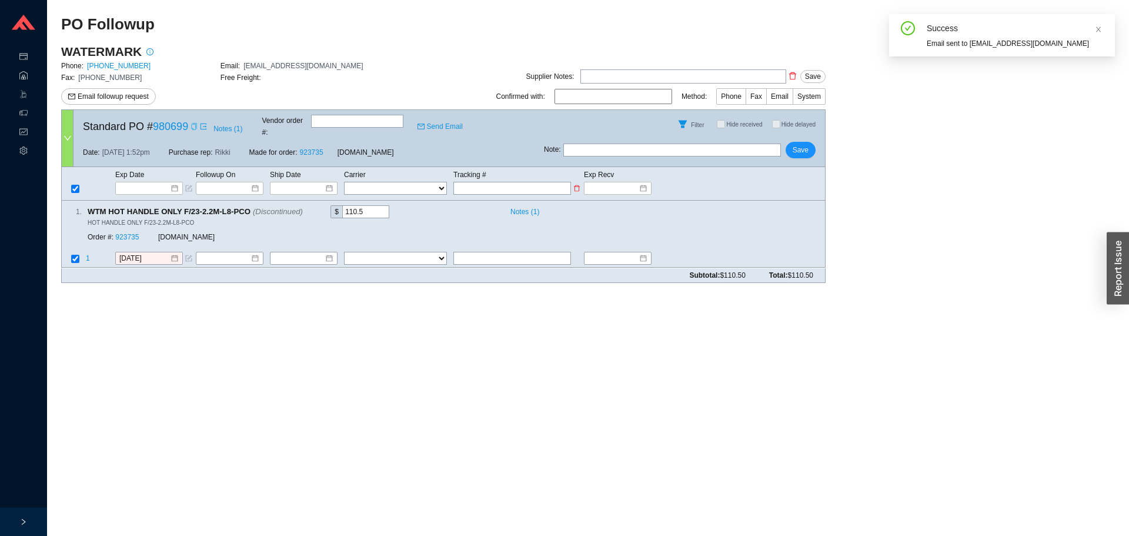
scroll to position [11, 0]
click at [651, 148] on input "text" at bounding box center [672, 150] width 218 height 13
type input "emailed"
click at [803, 144] on span "Save" at bounding box center [801, 150] width 16 height 12
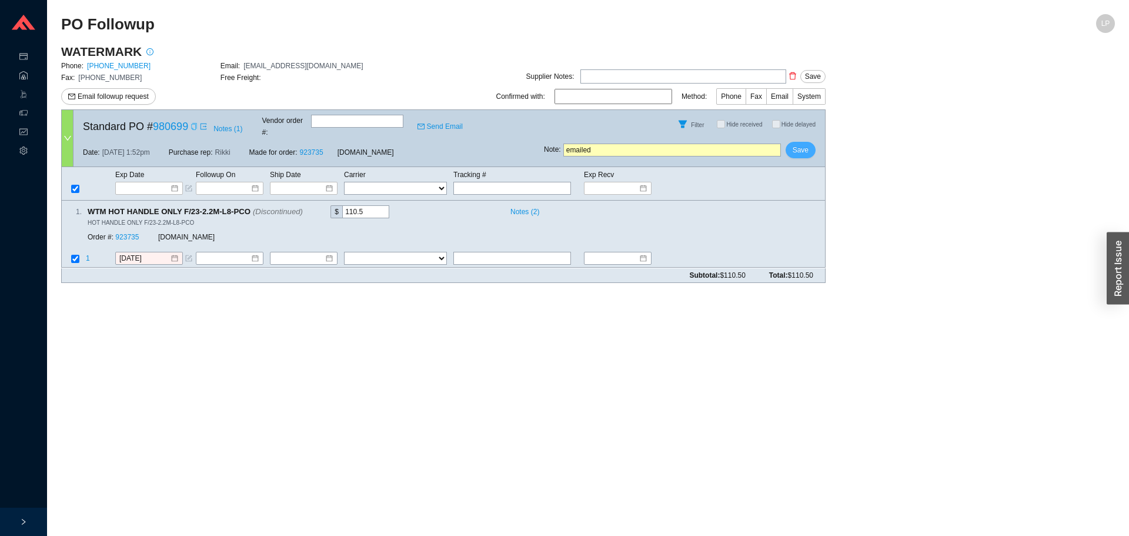
drag, startPoint x: 818, startPoint y: 127, endPoint x: 808, endPoint y: 139, distance: 15.5
click at [815, 132] on div "Filter Hide received Hide delayed" at bounding box center [684, 124] width 281 height 28
click at [806, 144] on span "Save" at bounding box center [801, 150] width 16 height 12
click at [848, 108] on span "Yes" at bounding box center [844, 108] width 12 height 12
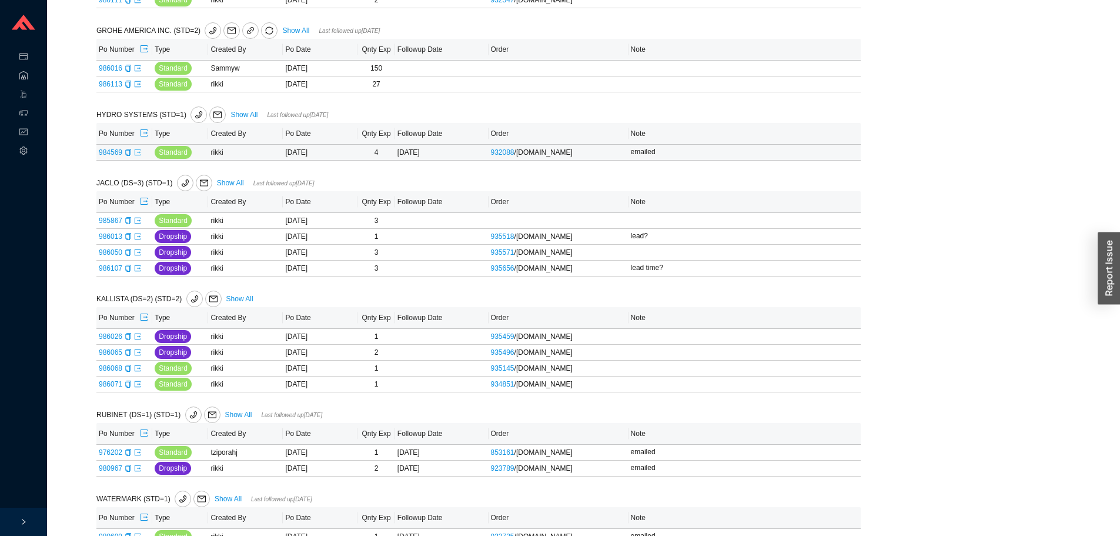
scroll to position [670, 0]
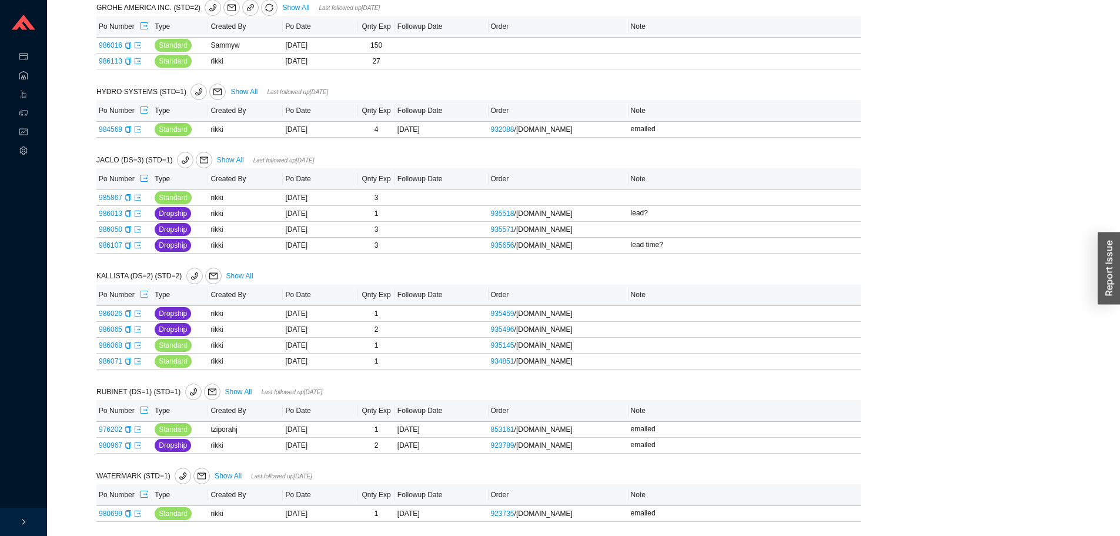
click at [145, 291] on icon "export" at bounding box center [144, 294] width 7 height 7
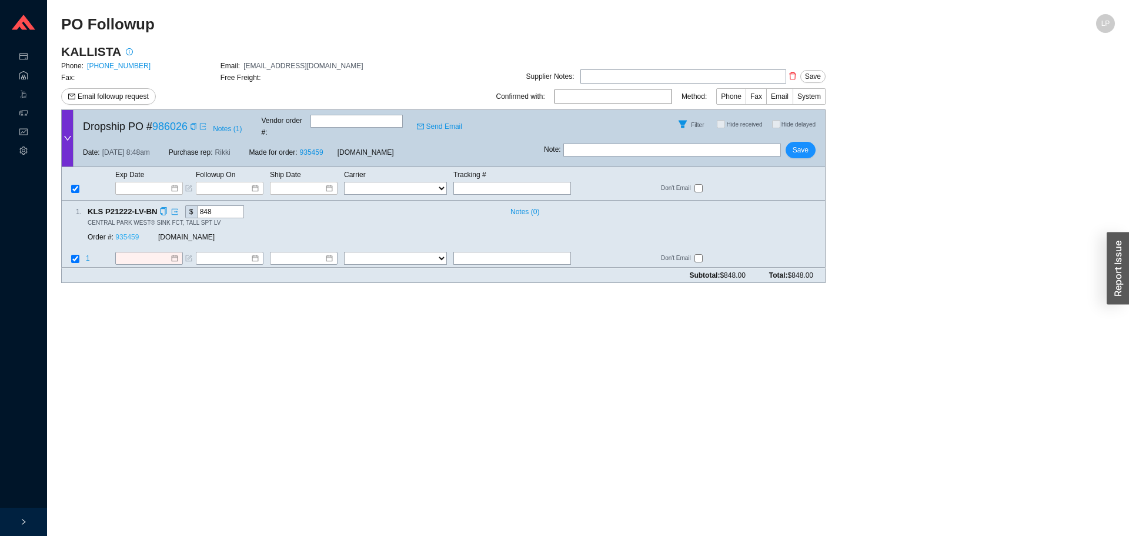
click at [122, 233] on link "935459" at bounding box center [127, 237] width 24 height 8
click at [190, 124] on span at bounding box center [192, 127] width 9 height 12
click at [195, 124] on icon "copy" at bounding box center [193, 126] width 7 height 7
click at [130, 253] on input at bounding box center [144, 259] width 51 height 12
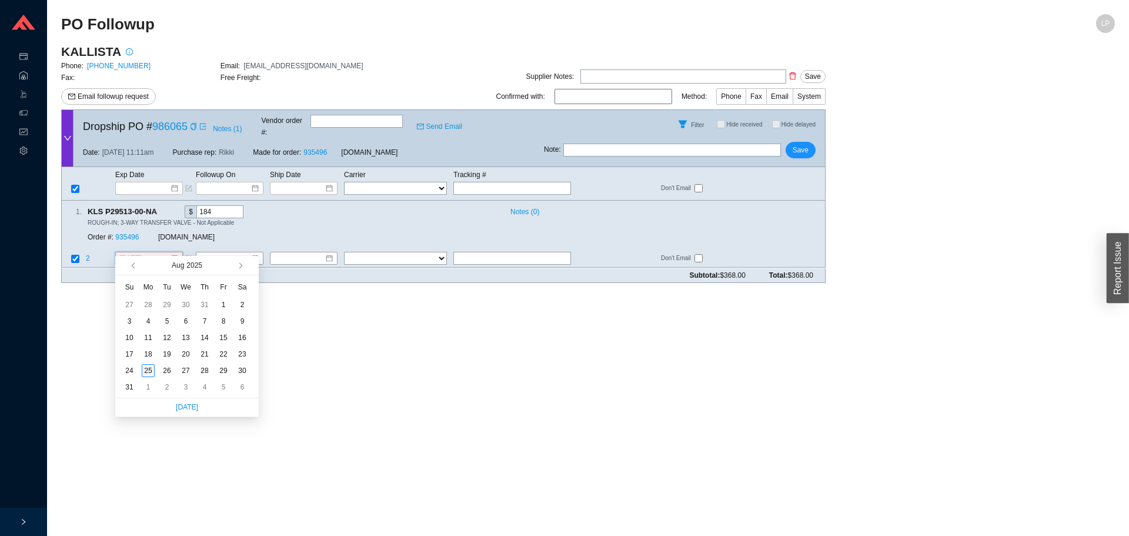
type input "[DATE]"
click at [151, 369] on div "25" at bounding box center [148, 370] width 13 height 13
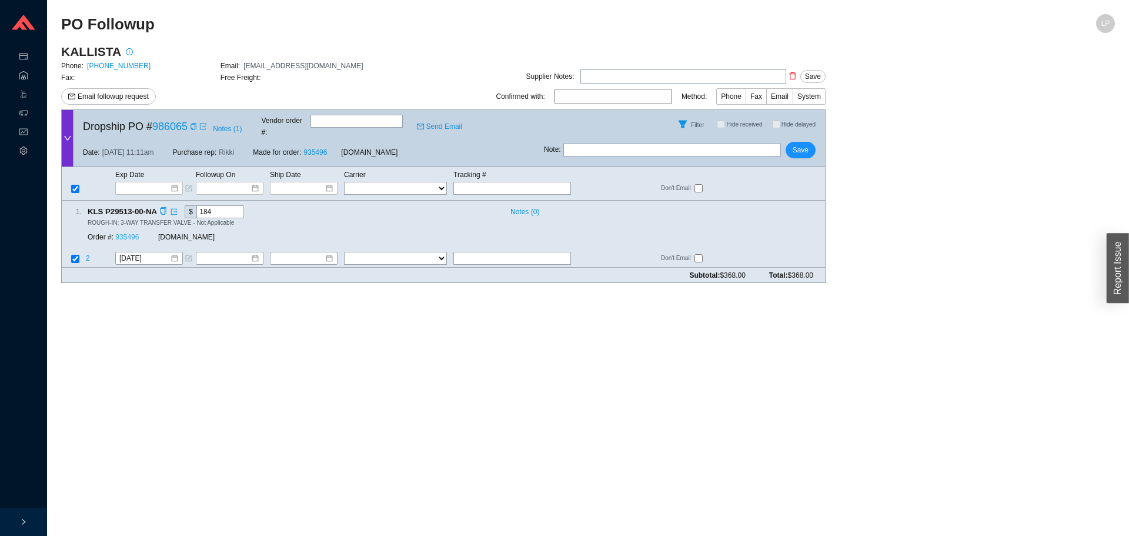
click at [129, 233] on link "935496" at bounding box center [127, 237] width 24 height 8
drag, startPoint x: 802, startPoint y: 144, endPoint x: 803, endPoint y: 136, distance: 7.7
click at [802, 144] on span "Save" at bounding box center [801, 150] width 16 height 12
click at [128, 233] on link "935459" at bounding box center [127, 237] width 24 height 8
click at [154, 253] on div at bounding box center [149, 258] width 68 height 13
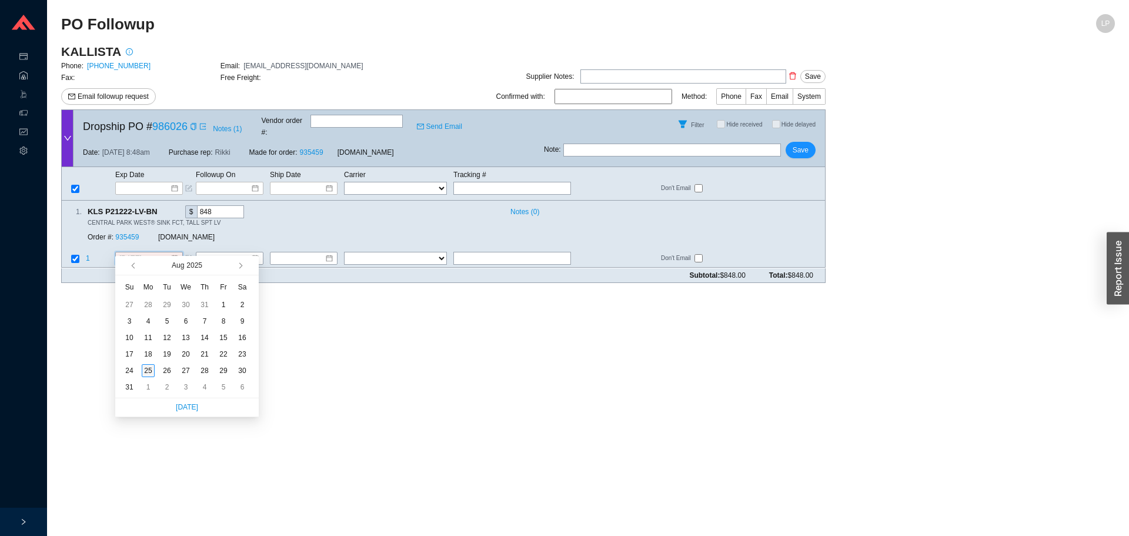
type input "[DATE]"
click at [151, 371] on div "25" at bounding box center [148, 370] width 13 height 13
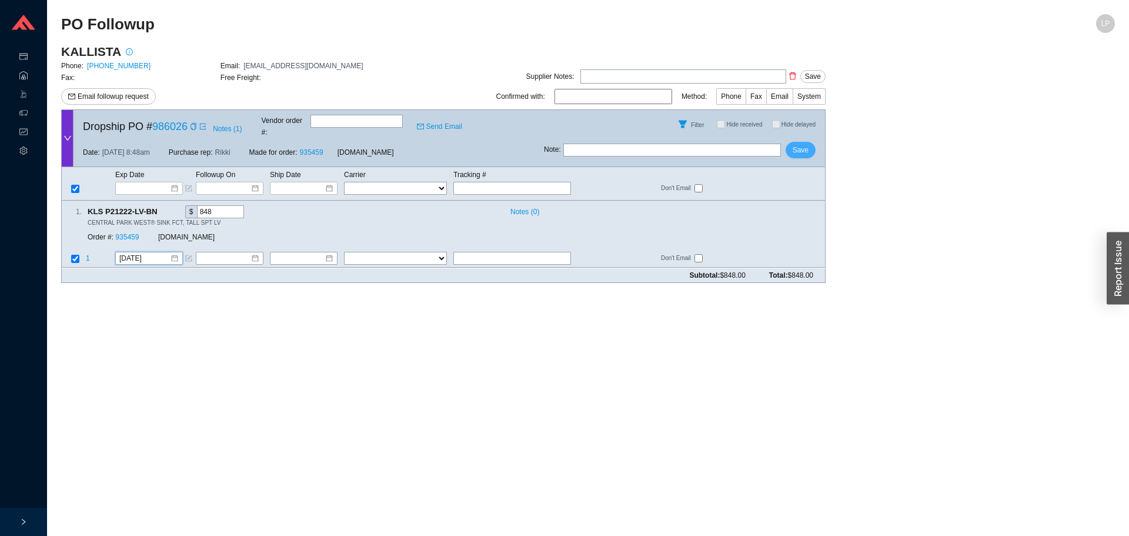
click at [796, 144] on span "Save" at bounding box center [801, 150] width 16 height 12
click at [138, 233] on link "935145" at bounding box center [127, 237] width 24 height 8
click at [113, 233] on span "Order #:" at bounding box center [101, 237] width 26 height 8
click at [126, 233] on link "934851" at bounding box center [127, 237] width 24 height 8
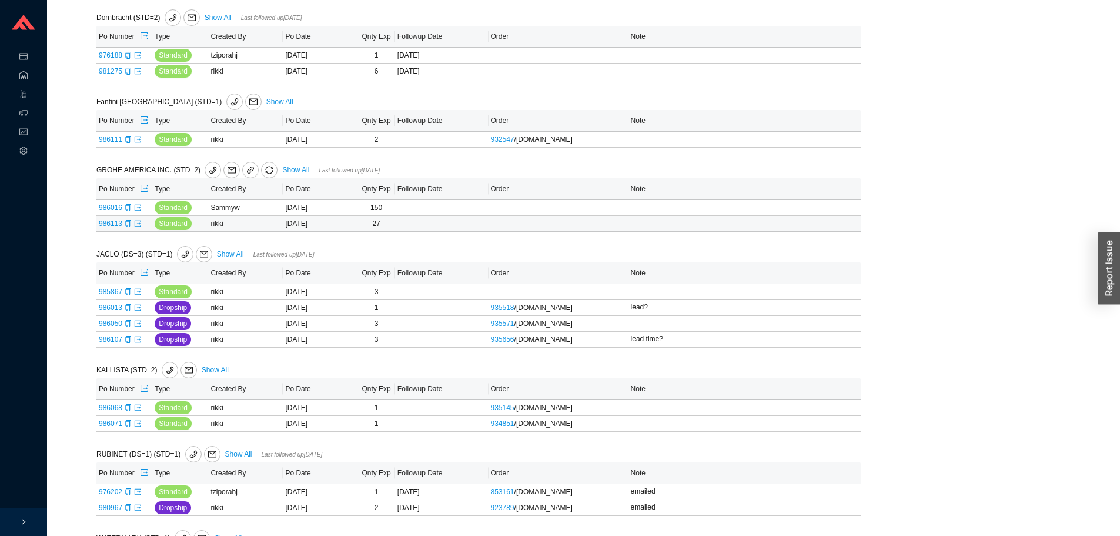
scroll to position [436, 0]
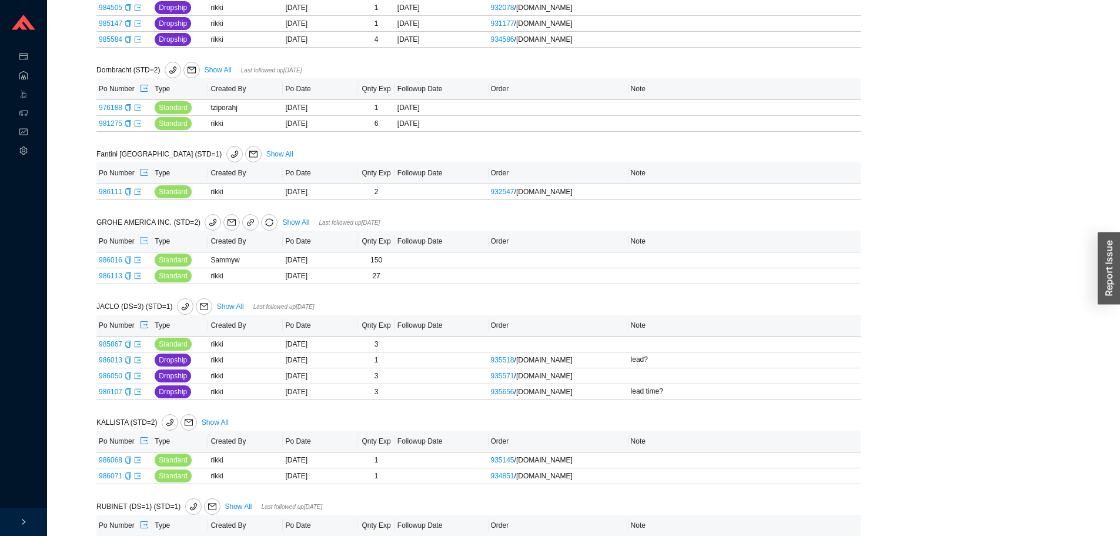
click at [144, 235] on button "button" at bounding box center [143, 241] width 9 height 16
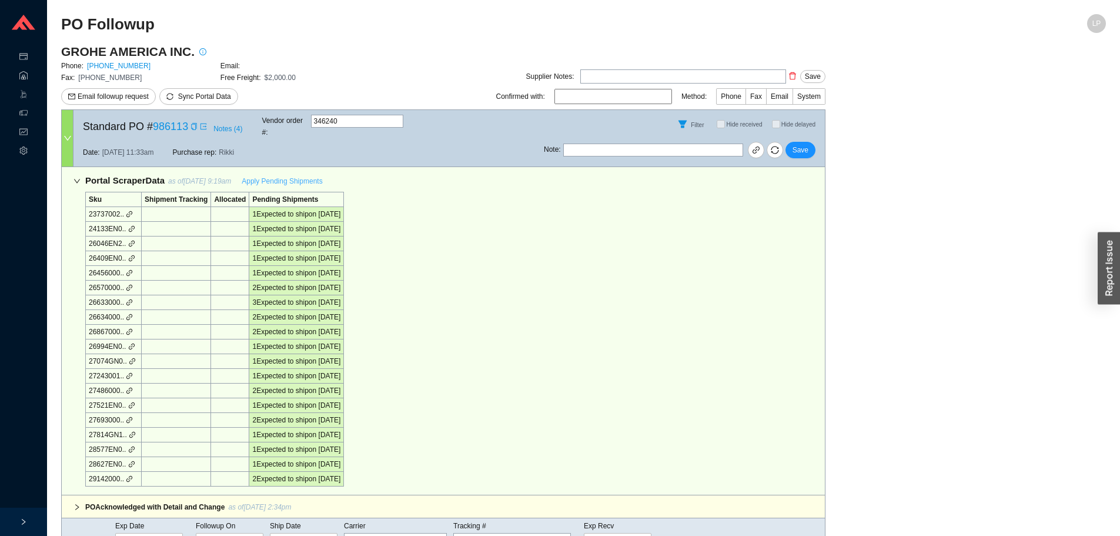
click at [305, 175] on span "Apply Pending Shipments" at bounding box center [282, 181] width 81 height 12
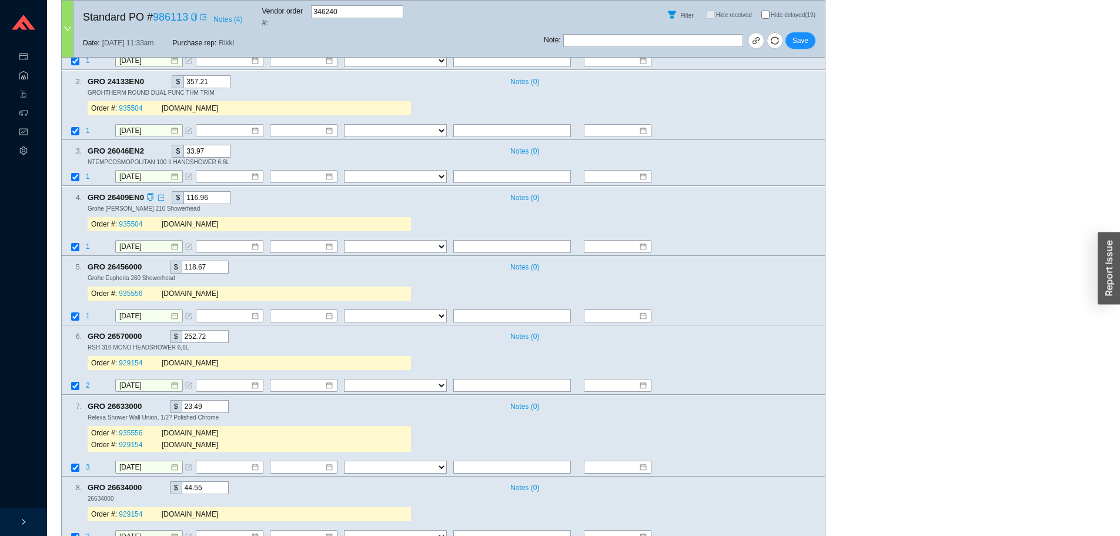
scroll to position [588, 0]
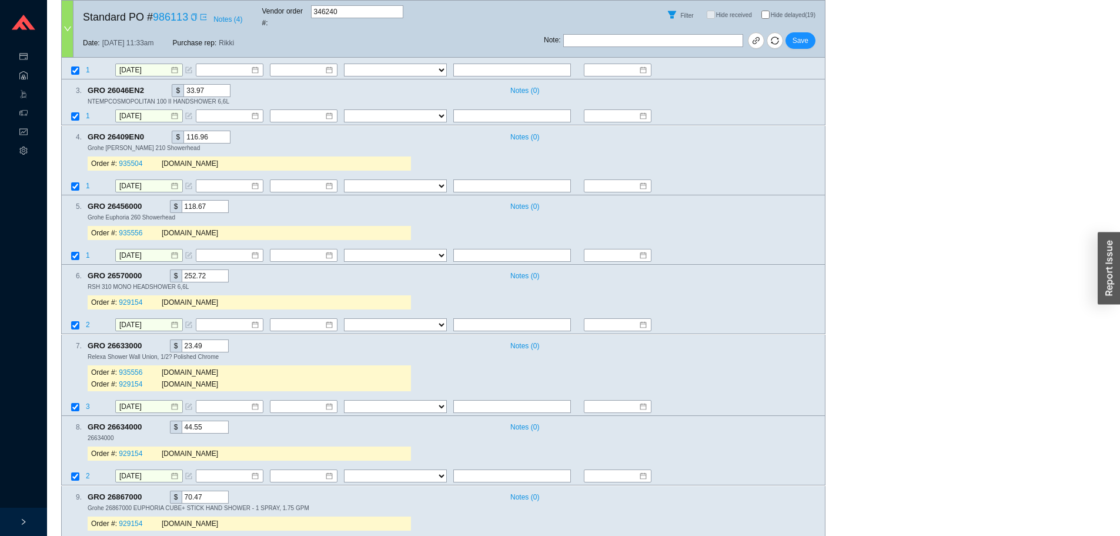
click at [791, 41] on div "Note : Save" at bounding box center [684, 43] width 281 height 28
click at [795, 38] on button "Save" at bounding box center [801, 40] width 30 height 16
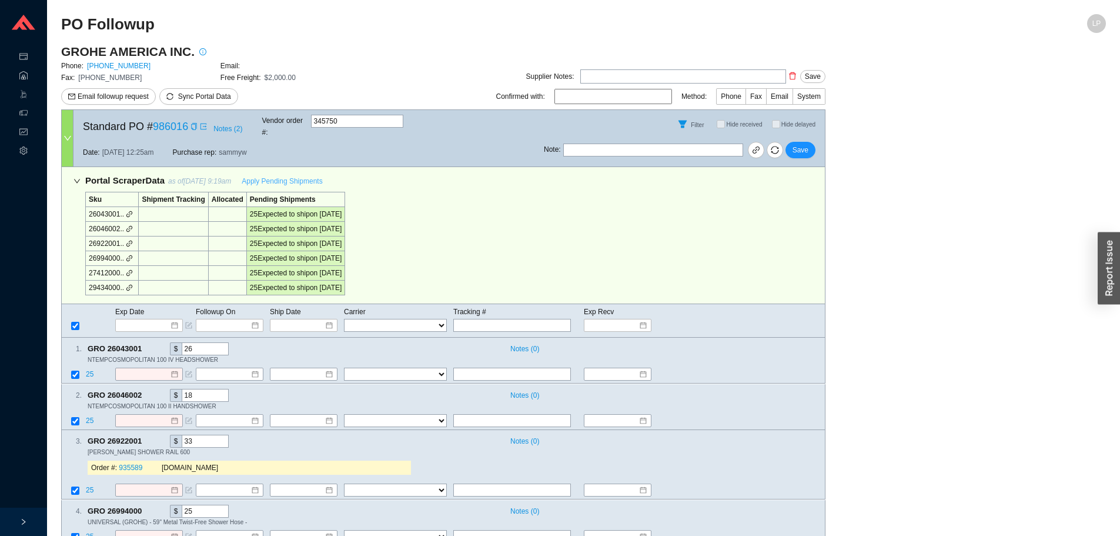
click at [266, 173] on button "Apply Pending Shipments" at bounding box center [282, 181] width 95 height 16
click at [799, 144] on span "Save" at bounding box center [801, 150] width 16 height 12
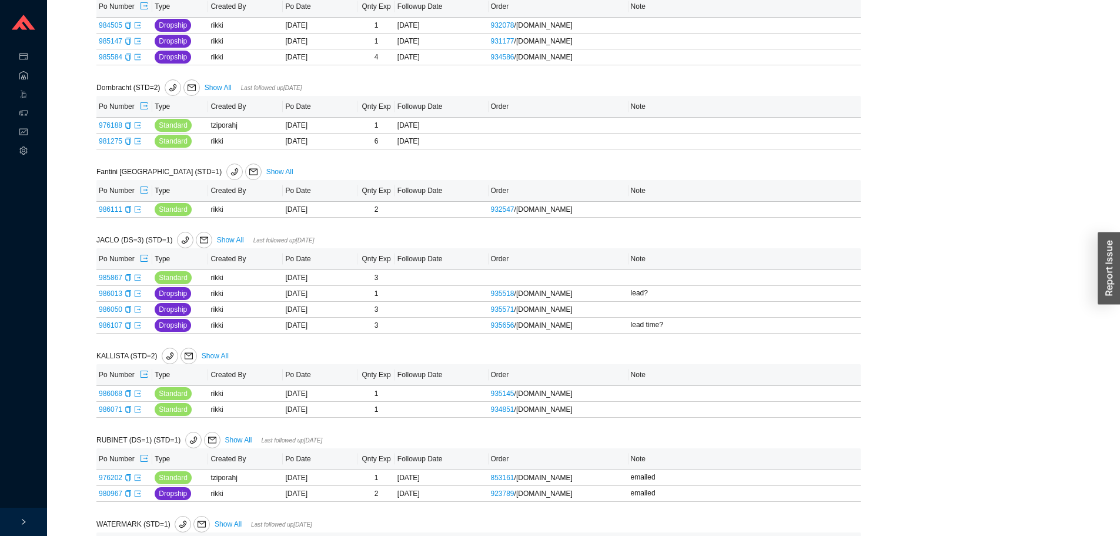
scroll to position [352, 0]
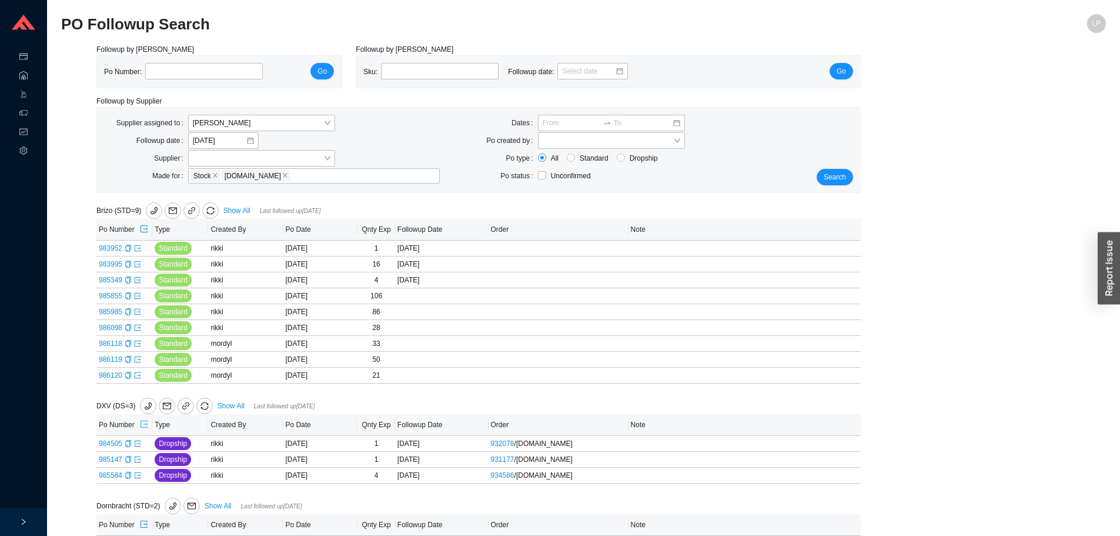
click at [142, 423] on icon "export" at bounding box center [144, 424] width 8 height 8
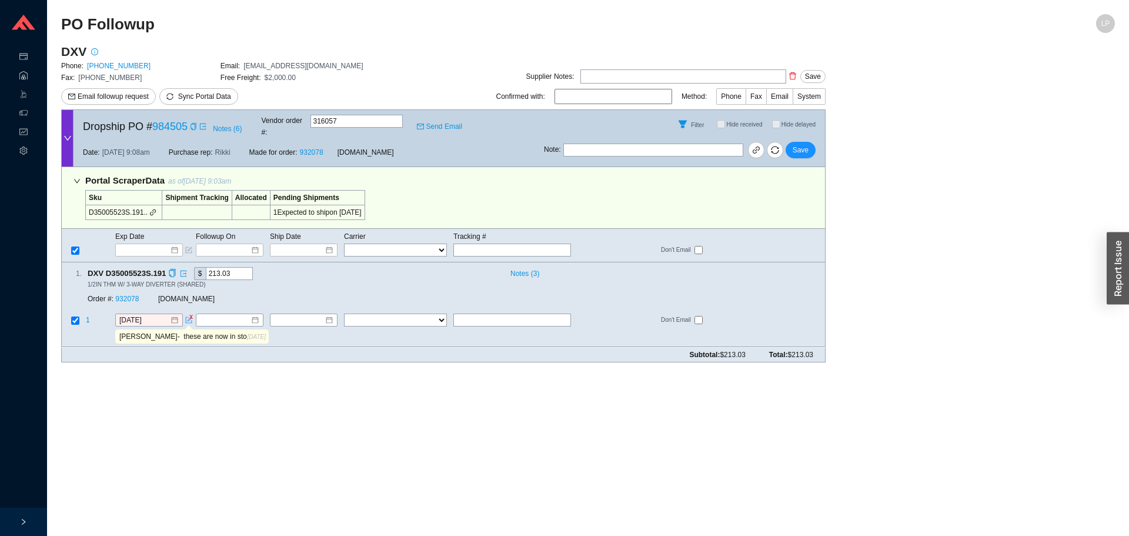
click at [199, 331] on input "lisa- these are now in stock estimated to ship on 08/22 following the ship cycle" at bounding box center [182, 337] width 131 height 13
drag, startPoint x: 193, startPoint y: 126, endPoint x: 178, endPoint y: 19, distance: 107.5
click at [193, 125] on icon "copy" at bounding box center [193, 126] width 7 height 7
click at [196, 123] on icon "copy" at bounding box center [193, 126] width 5 height 7
click at [136, 295] on link "932078" at bounding box center [127, 299] width 24 height 8
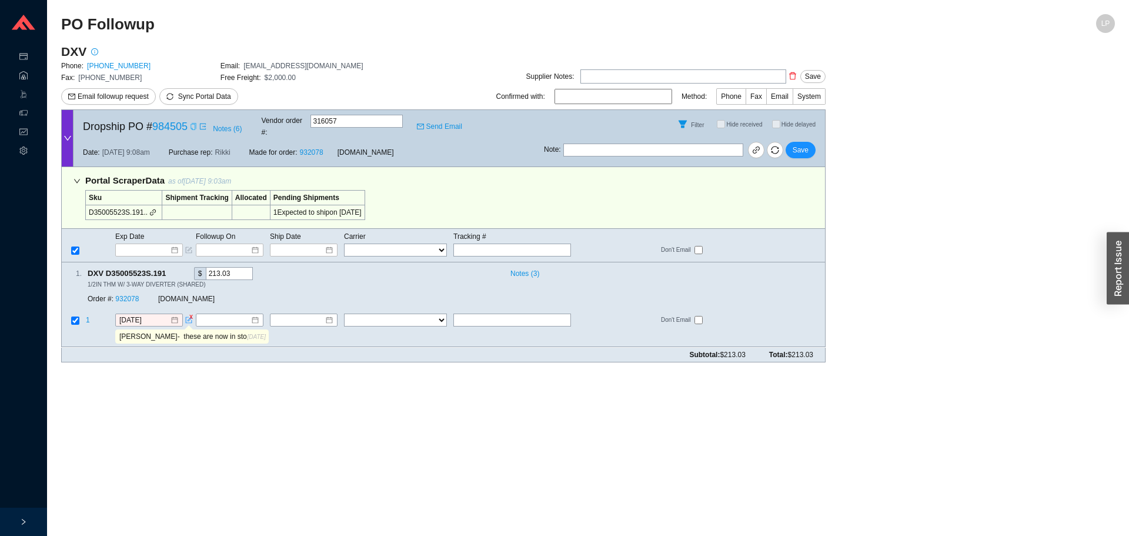
click at [640, 144] on input "text" at bounding box center [653, 150] width 180 height 13
type input "emailed"
click at [804, 144] on span "Save" at bounding box center [801, 150] width 16 height 12
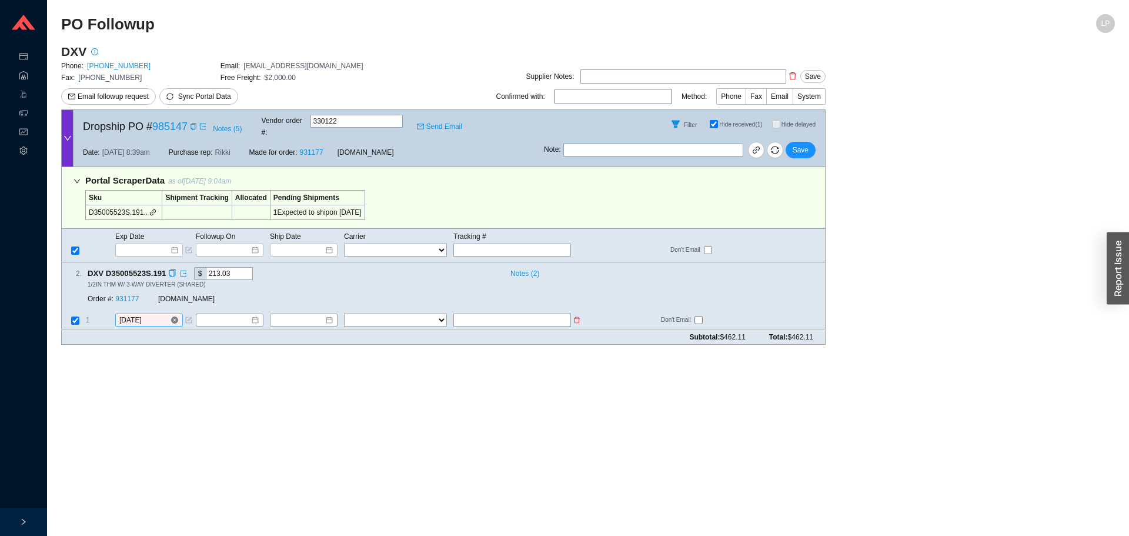
click at [140, 315] on input "[DATE]" at bounding box center [144, 321] width 51 height 12
click at [132, 295] on link "931177" at bounding box center [127, 299] width 24 height 8
click at [148, 315] on input "[DATE]" at bounding box center [144, 321] width 51 height 12
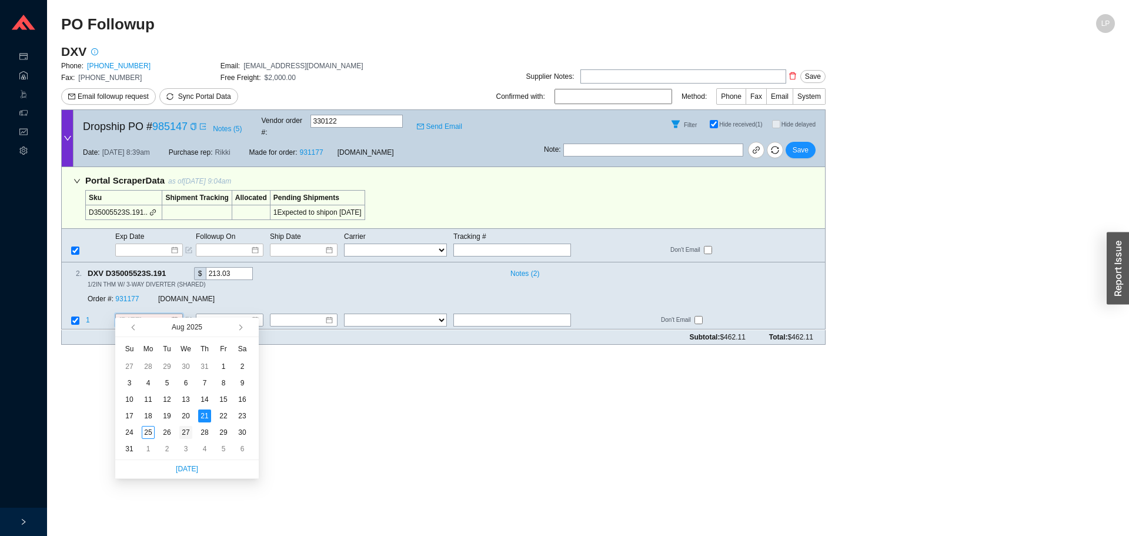
type input "[DATE]"
click at [187, 431] on div "27" at bounding box center [185, 432] width 13 height 13
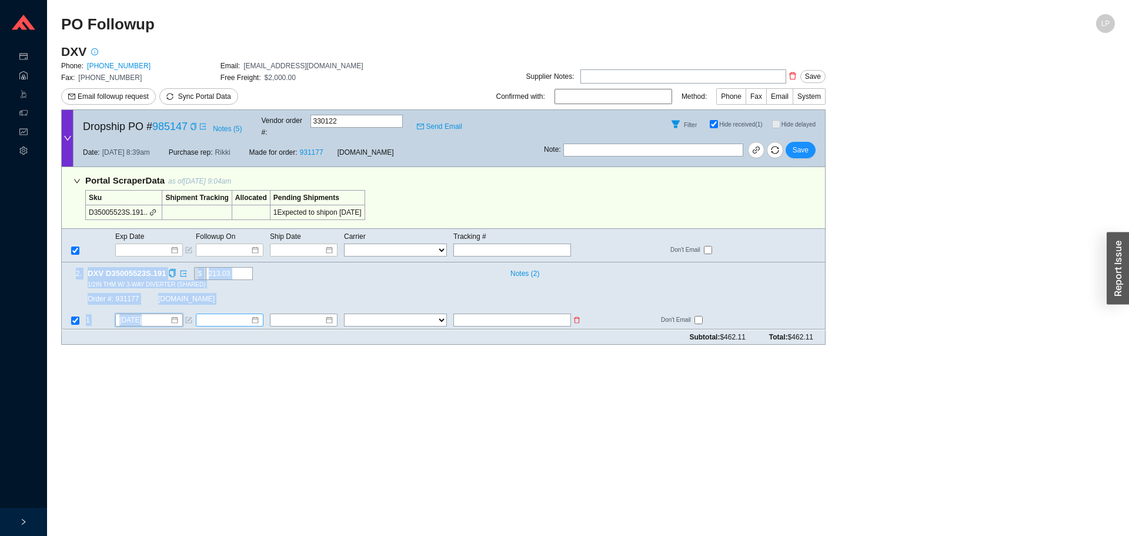
click at [210, 302] on div "2 . DXV D35005523S.191 $ 213.03 Notes ( 2 ) 1/2IN THM W/ 3-WAY DIVERTER (SHARED…" at bounding box center [443, 295] width 765 height 67
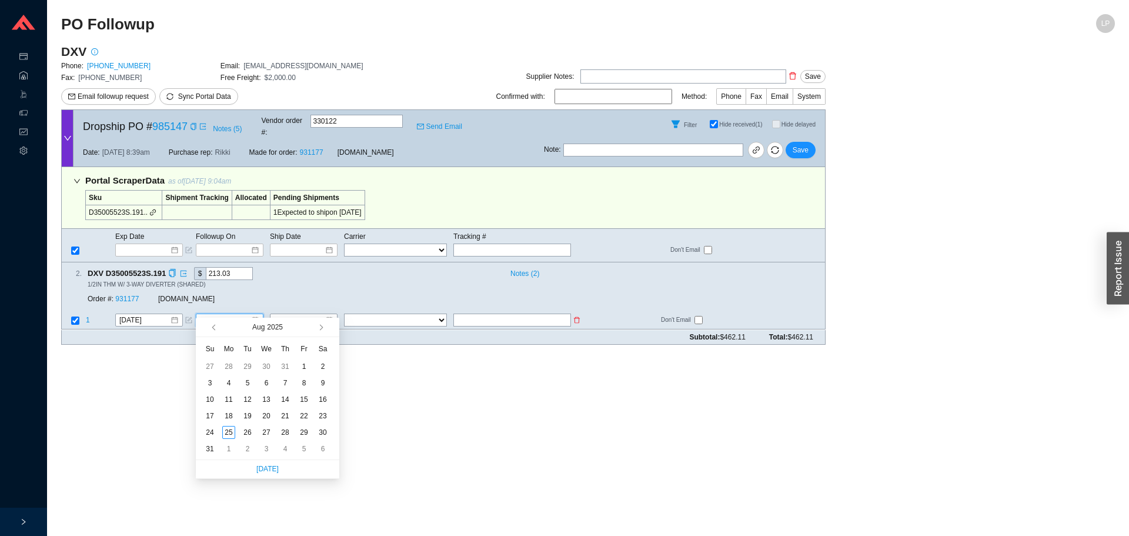
click at [212, 315] on input at bounding box center [225, 321] width 51 height 12
type input "[DATE]"
click at [265, 431] on div "27" at bounding box center [266, 432] width 13 height 13
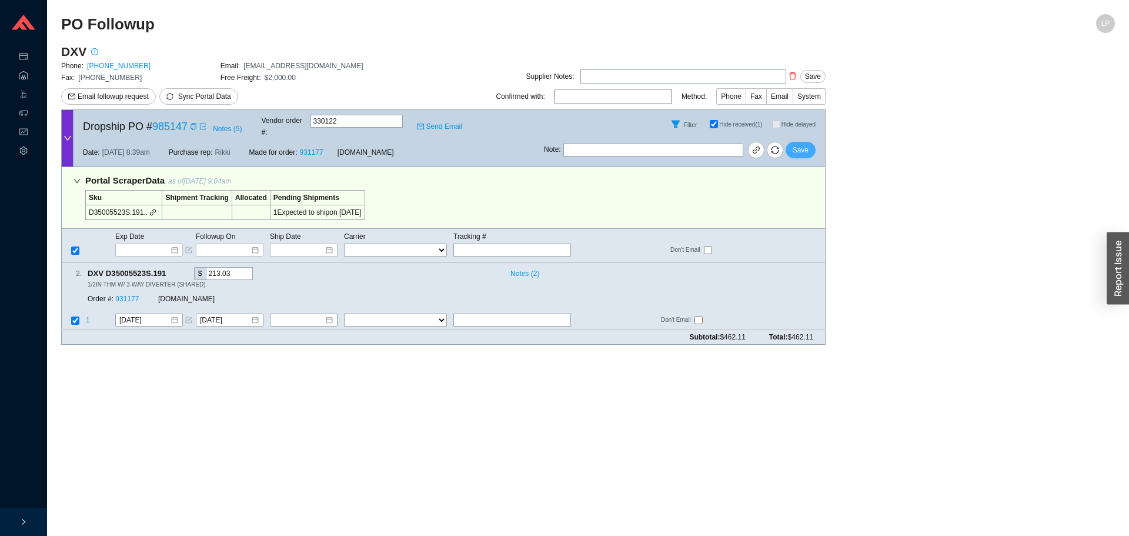
click at [803, 144] on span "Save" at bounding box center [801, 150] width 16 height 12
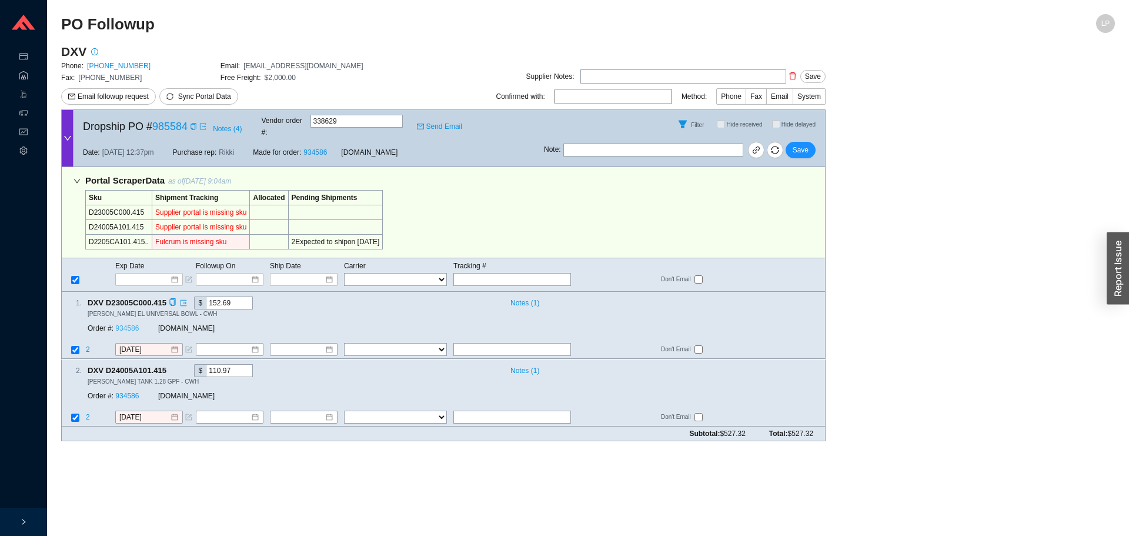
click at [122, 325] on link "934586" at bounding box center [127, 329] width 24 height 8
click at [196, 124] on icon "copy" at bounding box center [193, 126] width 7 height 7
click at [192, 125] on icon "copy" at bounding box center [193, 126] width 7 height 7
click at [673, 125] on div "Filter Hide received Hide delayed" at bounding box center [684, 124] width 281 height 28
drag, startPoint x: 662, startPoint y: 136, endPoint x: 659, endPoint y: 143, distance: 7.6
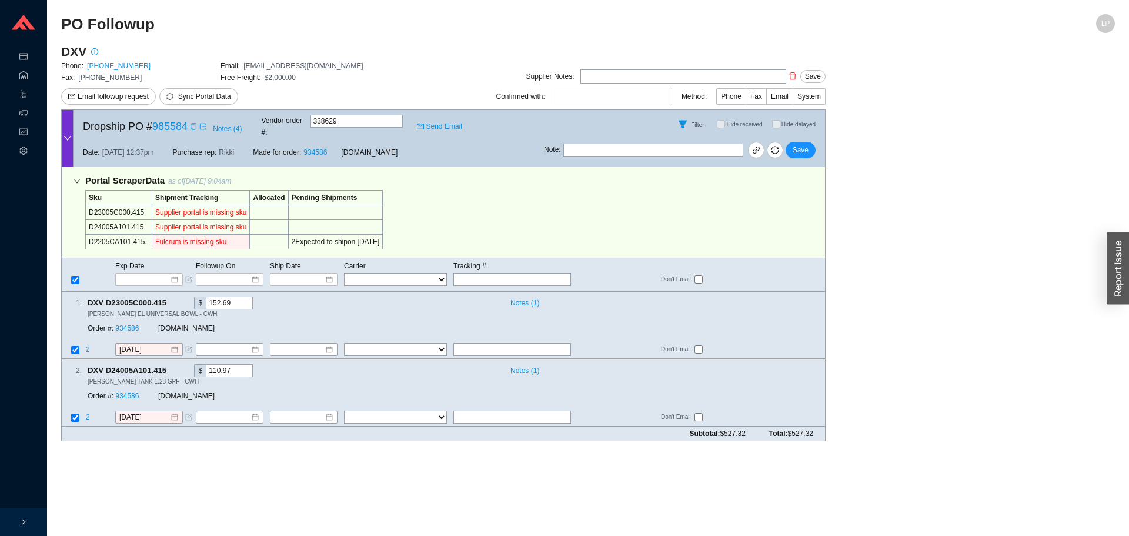
click at [662, 144] on input "text" at bounding box center [653, 150] width 180 height 13
type input "emailed to ship from diff dc"
click at [795, 144] on span "Save" at bounding box center [801, 150] width 16 height 12
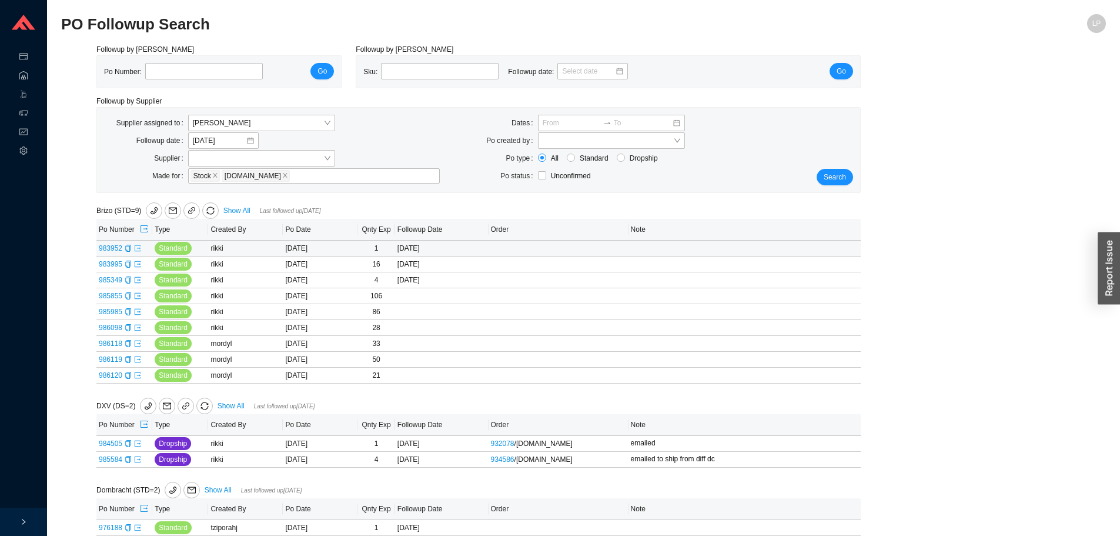
click at [139, 251] on icon "export" at bounding box center [138, 248] width 6 height 6
click at [137, 264] on icon "export" at bounding box center [137, 264] width 7 height 7
click at [136, 280] on icon "export" at bounding box center [137, 279] width 7 height 7
click at [137, 295] on icon "export" at bounding box center [137, 295] width 7 height 7
click at [138, 308] on link at bounding box center [137, 312] width 7 height 8
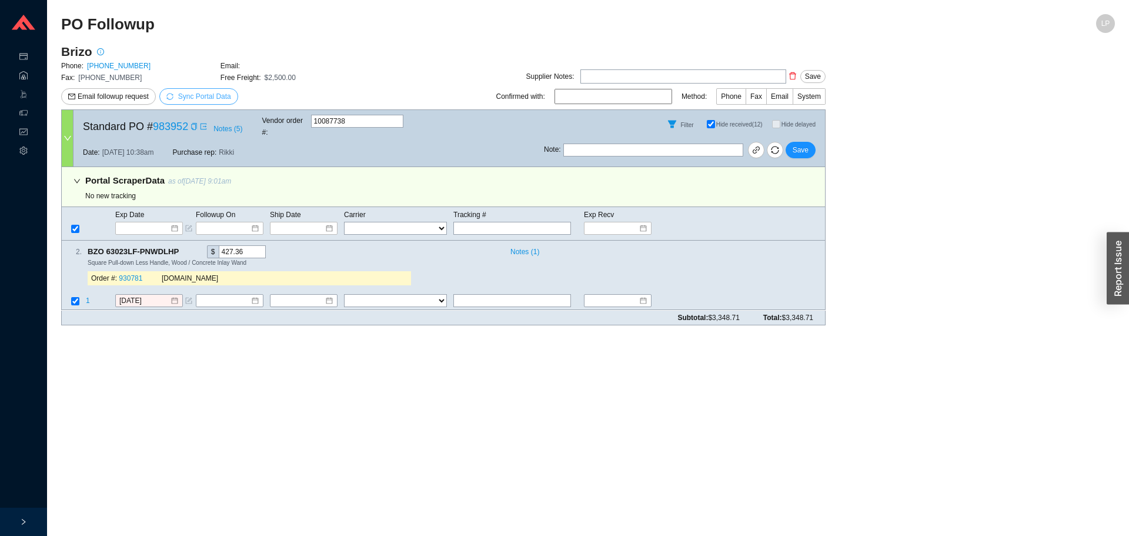
click at [211, 96] on span "Sync Portal Data" at bounding box center [204, 96] width 53 height 8
click at [262, 61] on span "OK" at bounding box center [261, 64] width 10 height 12
click at [184, 248] on icon "copy" at bounding box center [185, 252] width 8 height 8
click at [191, 125] on icon "copy" at bounding box center [194, 126] width 7 height 7
click at [185, 248] on icon "copy" at bounding box center [185, 252] width 8 height 8
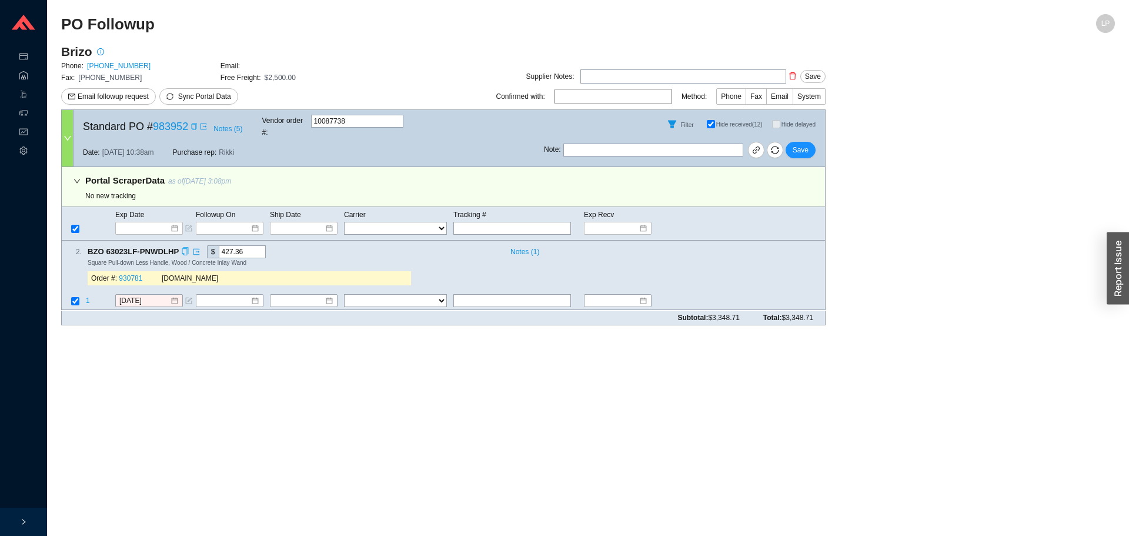
click at [587, 149] on div "Note : Save" at bounding box center [684, 152] width 281 height 28
click at [611, 144] on input "text" at bounding box center [653, 150] width 180 height 13
type input "emailed"
click at [804, 144] on span "Save" at bounding box center [801, 150] width 16 height 12
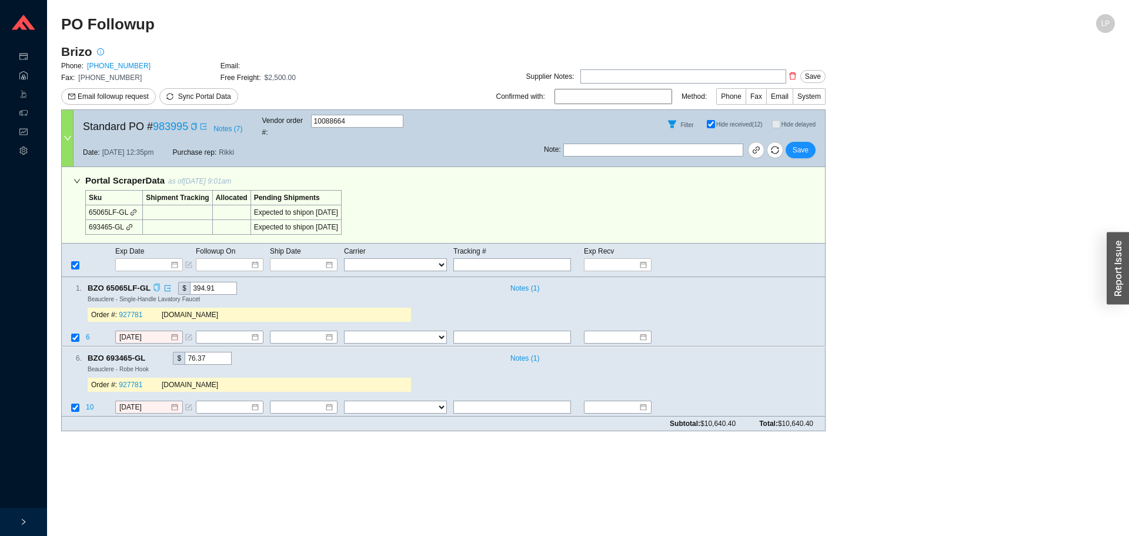
click at [155, 284] on icon "copy" at bounding box center [157, 288] width 8 height 8
click at [286, 263] on div "Exp Date Followup On Ship Date Carrier Tracking # Exp Recv FedEx UPS ----------…" at bounding box center [443, 260] width 765 height 34
click at [138, 332] on input "[DATE]" at bounding box center [144, 338] width 51 height 12
drag, startPoint x: 82, startPoint y: 323, endPoint x: 91, endPoint y: 324, distance: 8.3
click at [84, 331] on td at bounding box center [74, 339] width 24 height 16
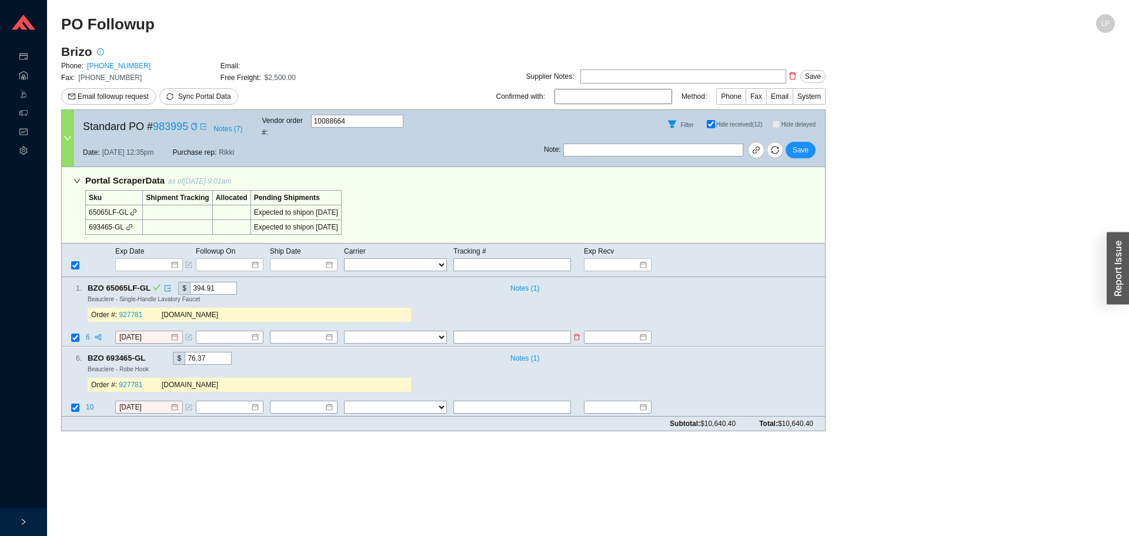
click at [91, 333] on span "6" at bounding box center [89, 337] width 6 height 8
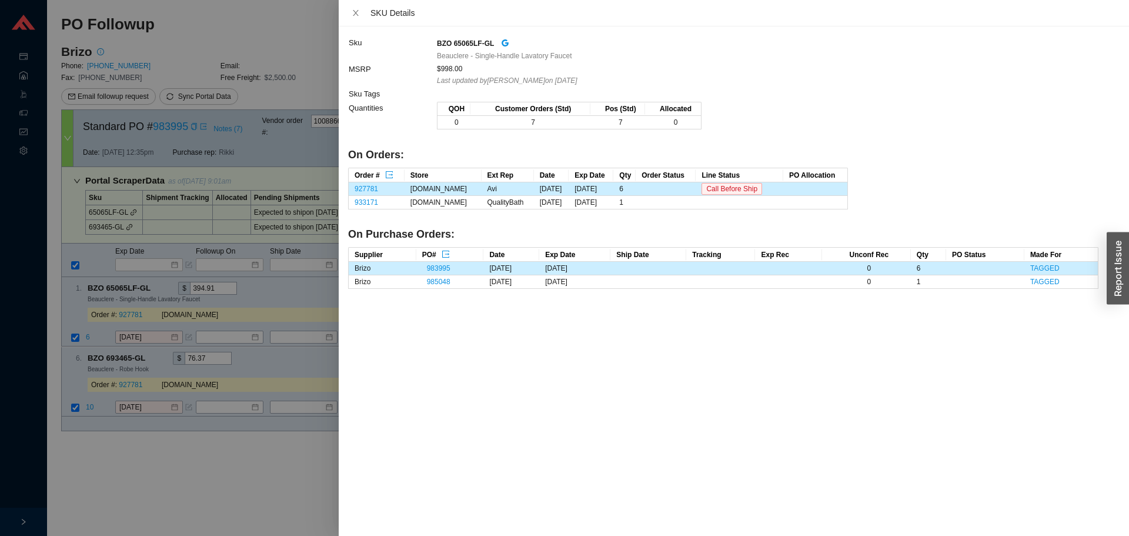
click at [55, 261] on div at bounding box center [564, 268] width 1129 height 536
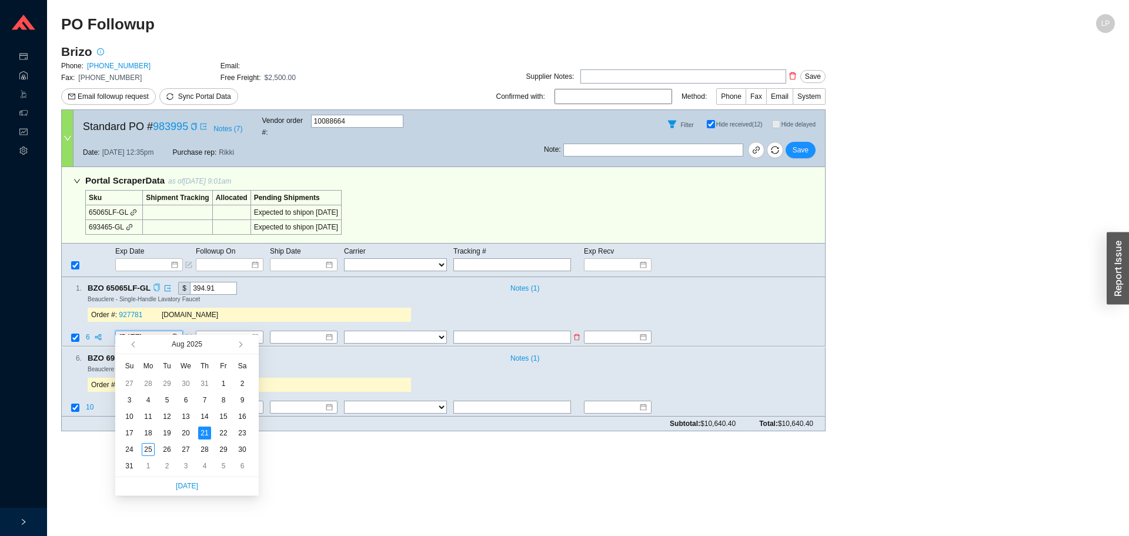
click at [158, 332] on input "8/21/2025" at bounding box center [144, 338] width 51 height 12
click at [243, 345] on button "button" at bounding box center [239, 344] width 11 height 19
type input "9/9/2025"
click at [171, 400] on div "9" at bounding box center [167, 399] width 13 height 13
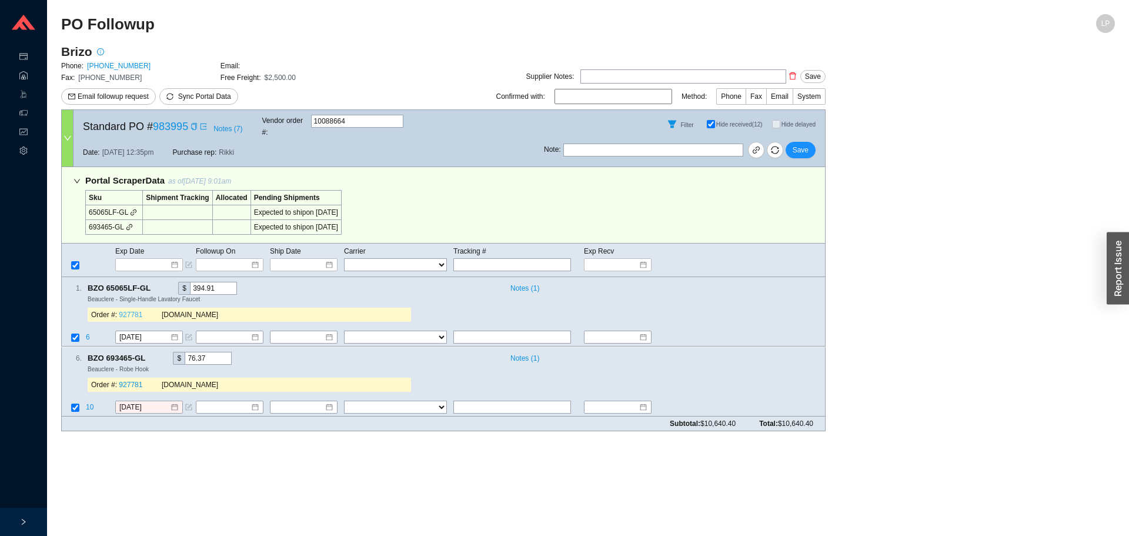
click at [126, 311] on link "927781" at bounding box center [131, 315] width 24 height 8
click at [152, 353] on icon "copy" at bounding box center [152, 357] width 6 height 8
click at [236, 282] on div "BZO 65065LF-GL $ 394.91" at bounding box center [294, 288] width 412 height 13
click at [91, 403] on span "10" at bounding box center [91, 407] width 10 height 8
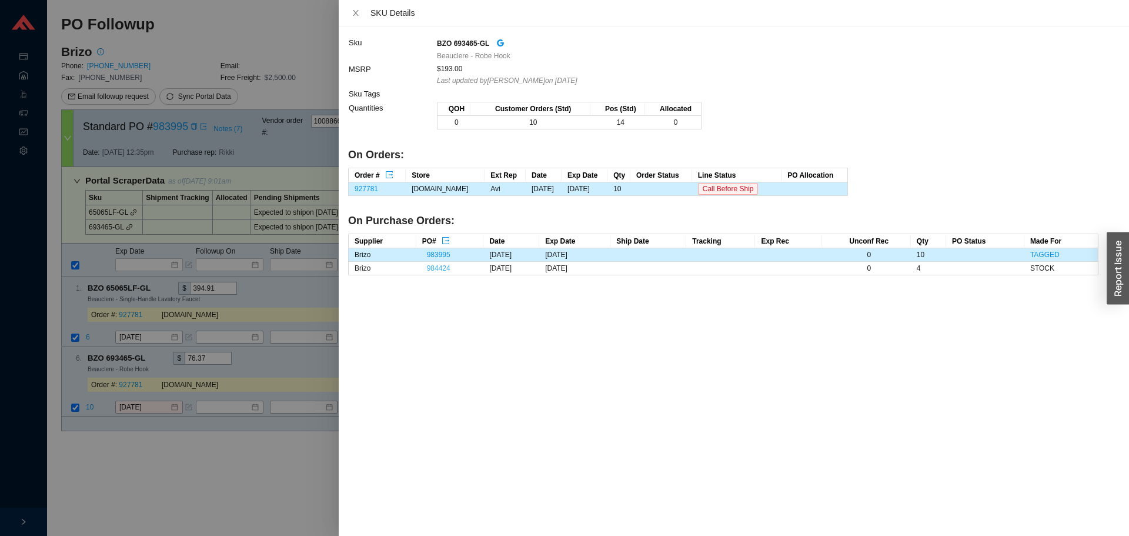
click at [443, 265] on link "984424" at bounding box center [439, 268] width 24 height 8
click at [121, 382] on div at bounding box center [564, 268] width 1129 height 536
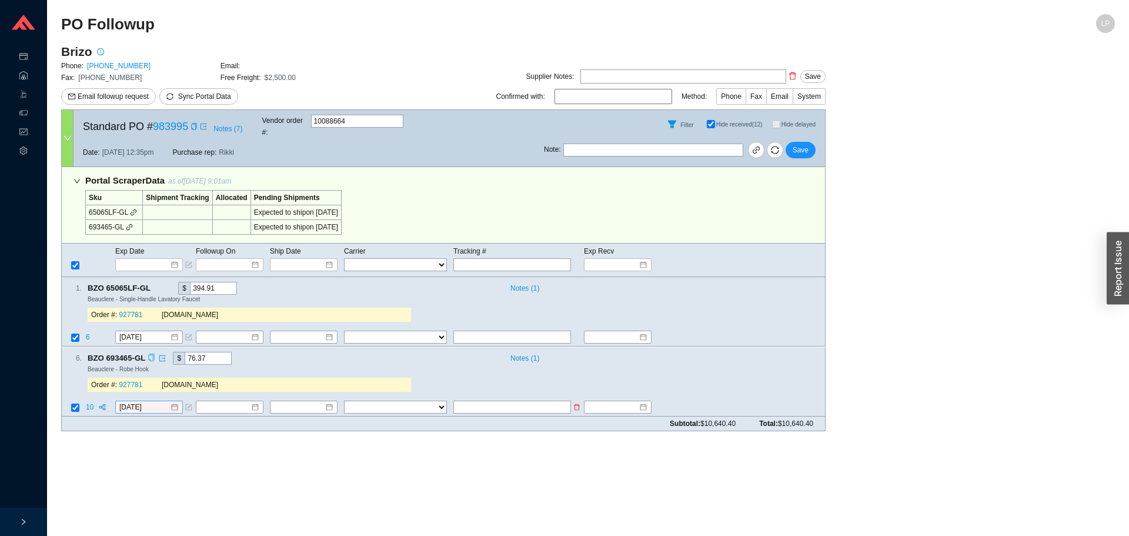
click at [145, 402] on div "8/21/2025" at bounding box center [149, 407] width 68 height 13
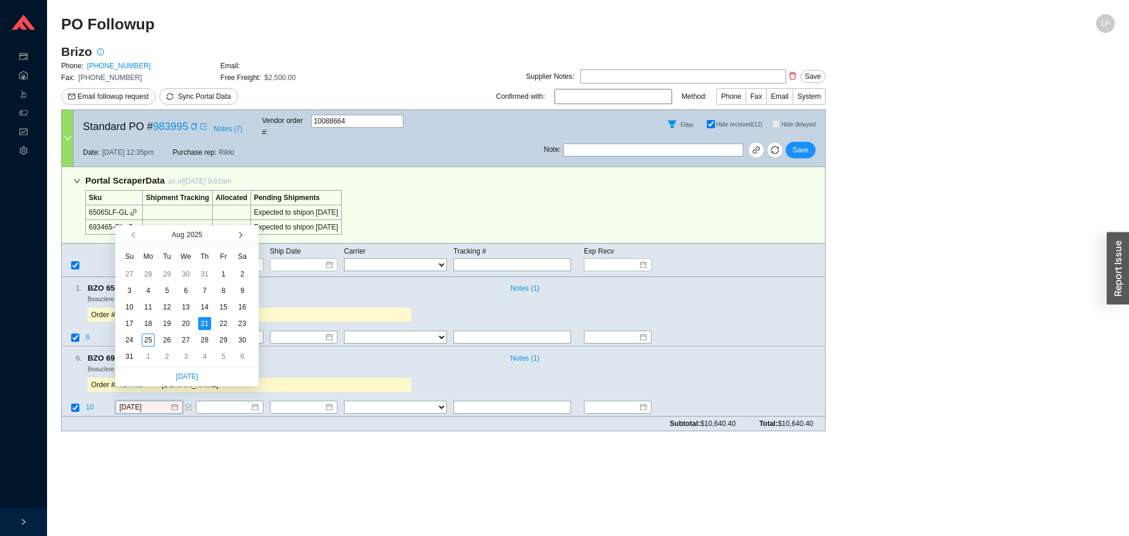
click at [241, 235] on span "button" at bounding box center [239, 235] width 6 height 6
type input "9/19/2025"
click at [225, 311] on div "19" at bounding box center [223, 307] width 13 height 13
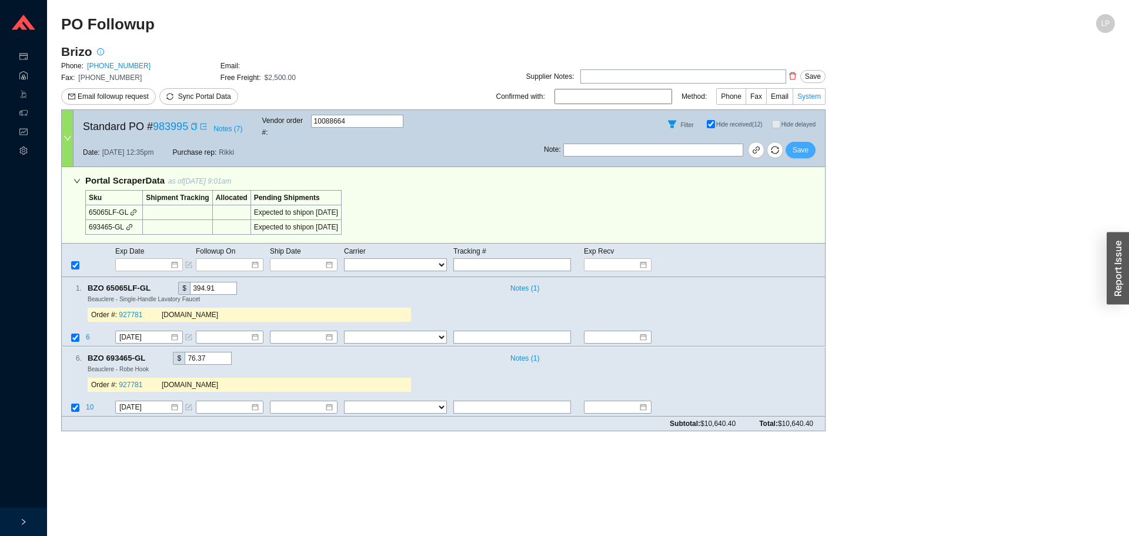
drag, startPoint x: 798, startPoint y: 140, endPoint x: 800, endPoint y: 95, distance: 44.8
click at [799, 142] on button "Save" at bounding box center [801, 150] width 30 height 16
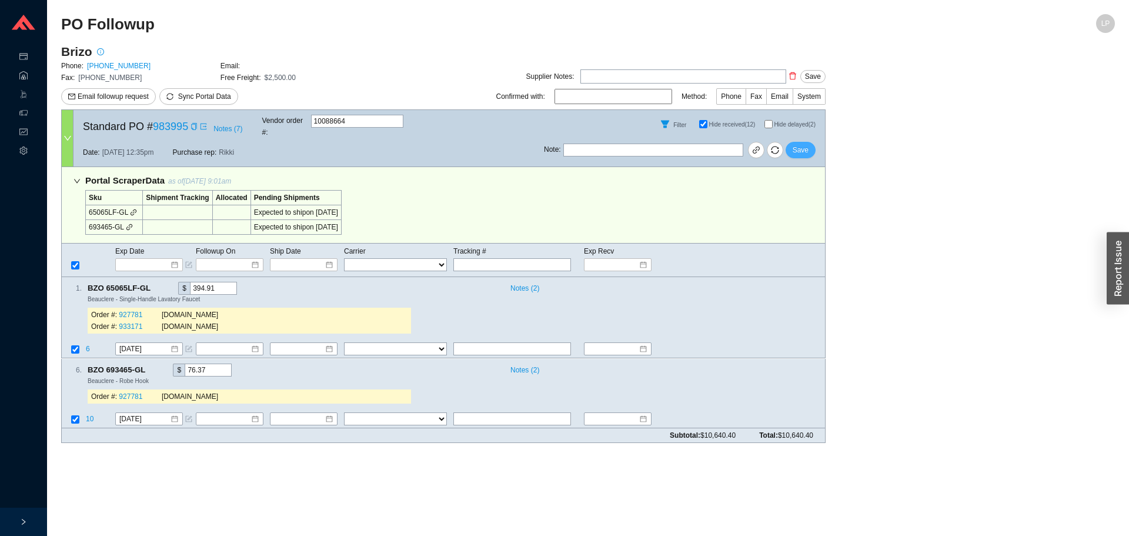
drag, startPoint x: 807, startPoint y: 144, endPoint x: 769, endPoint y: 66, distance: 86.8
click at [807, 144] on span "Save" at bounding box center [801, 150] width 16 height 12
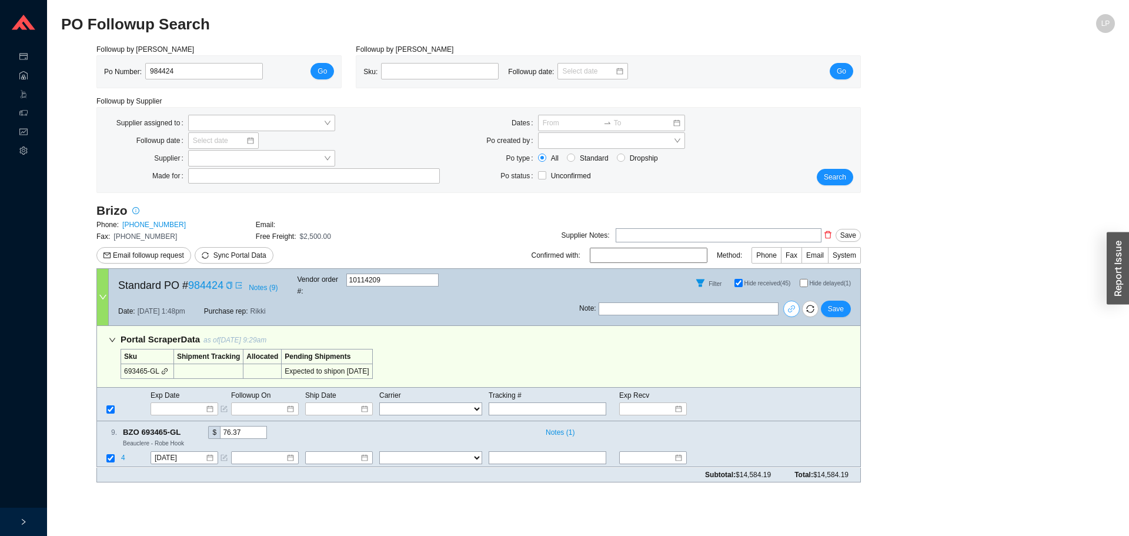
click at [788, 301] on link at bounding box center [791, 309] width 16 height 16
click at [169, 452] on input "[DATE]" at bounding box center [180, 458] width 51 height 12
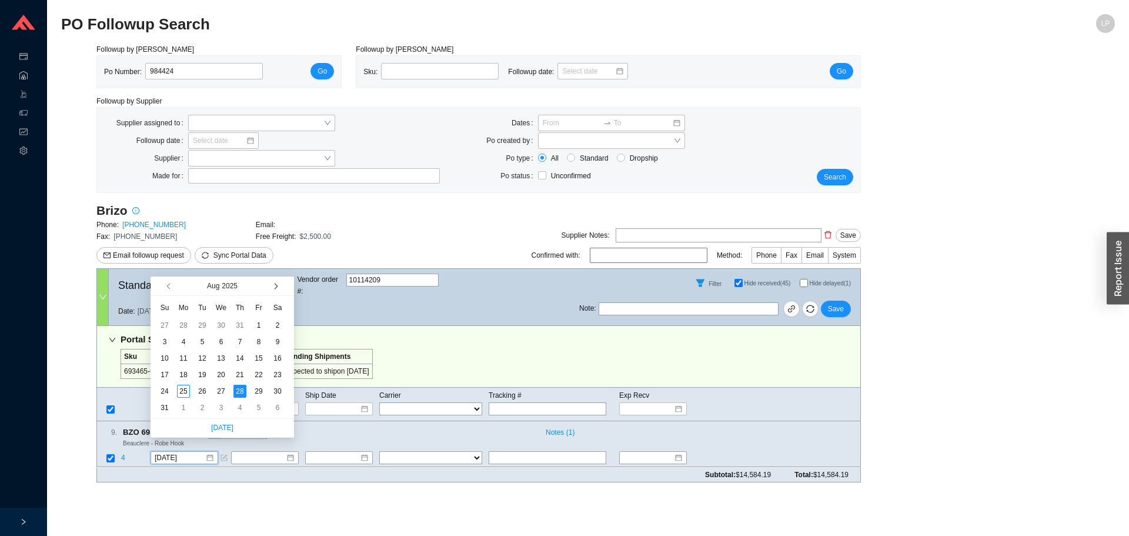
click at [271, 287] on button "button" at bounding box center [274, 285] width 11 height 19
type input "[DATE]"
click at [261, 359] on div "19" at bounding box center [258, 358] width 13 height 13
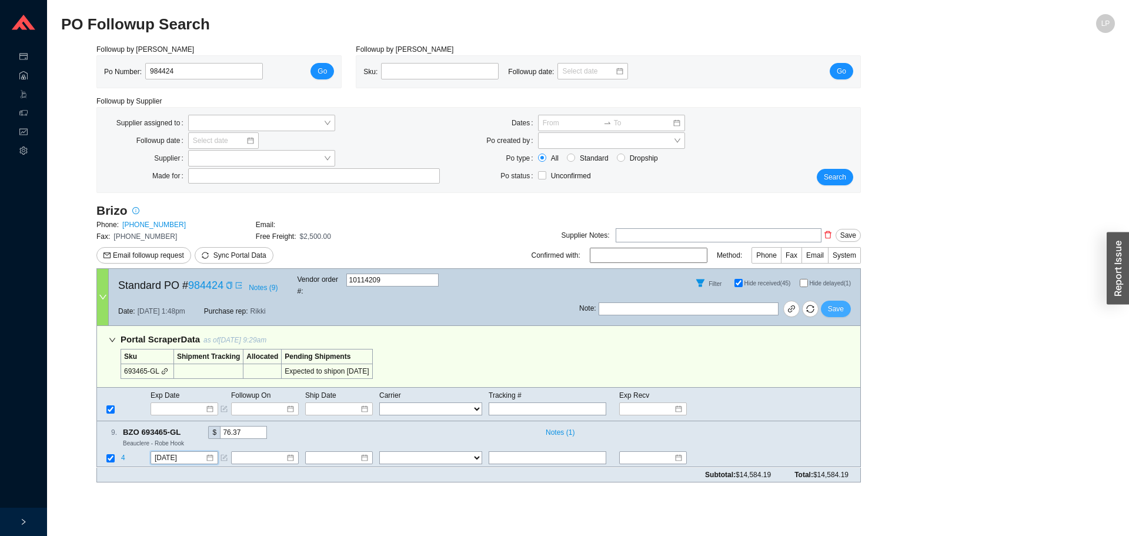
click at [839, 309] on div "Note : Save" at bounding box center [719, 311] width 281 height 28
click at [839, 303] on span "Save" at bounding box center [836, 309] width 16 height 12
click at [122, 454] on span "4" at bounding box center [124, 458] width 6 height 8
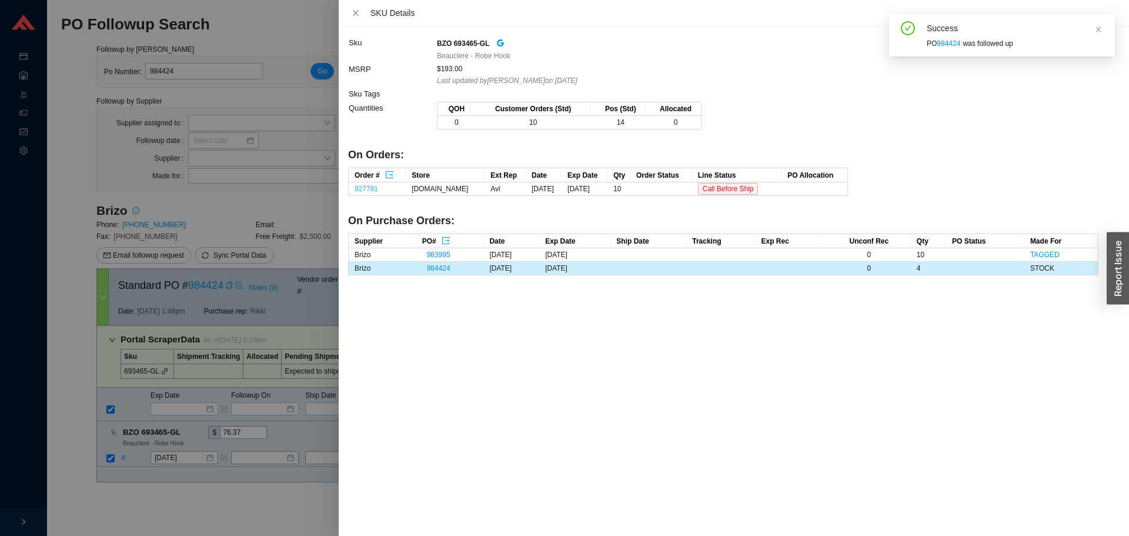
click at [370, 191] on link "927781" at bounding box center [367, 189] width 24 height 8
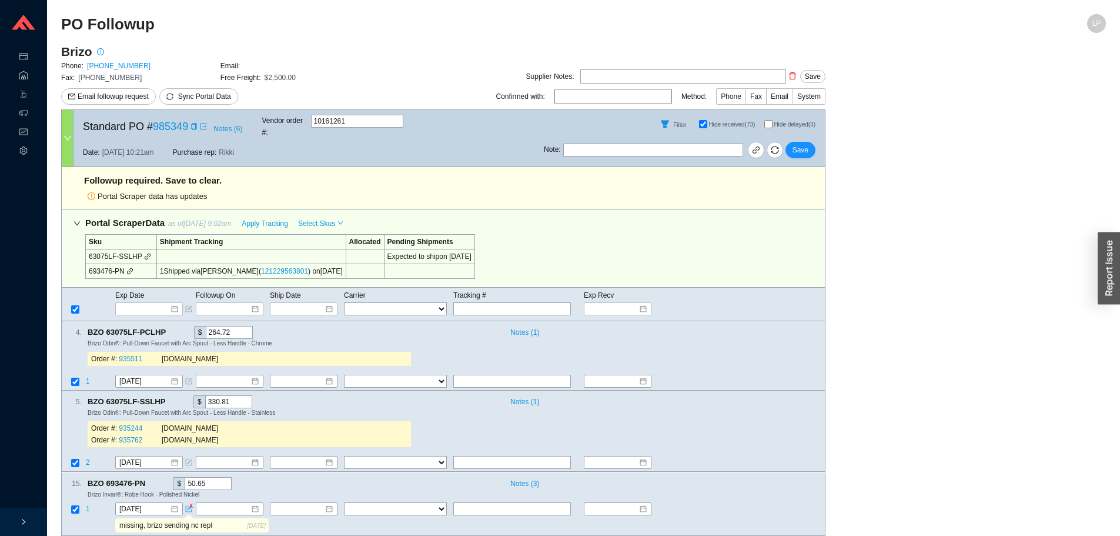
click at [767, 125] on input "Hide delayed (3)" at bounding box center [769, 124] width 8 height 8
checkbox input "true"
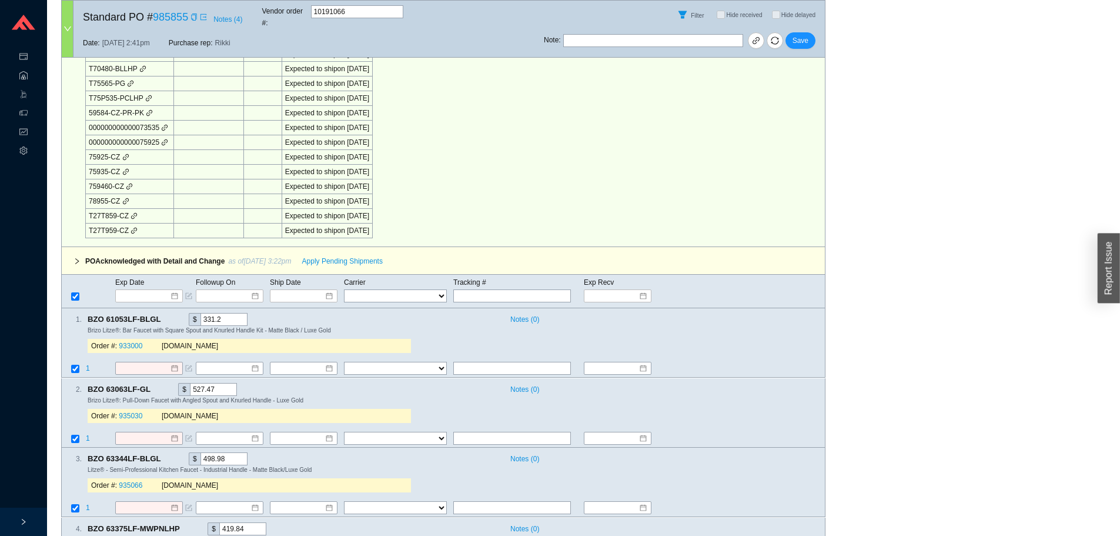
scroll to position [823, 0]
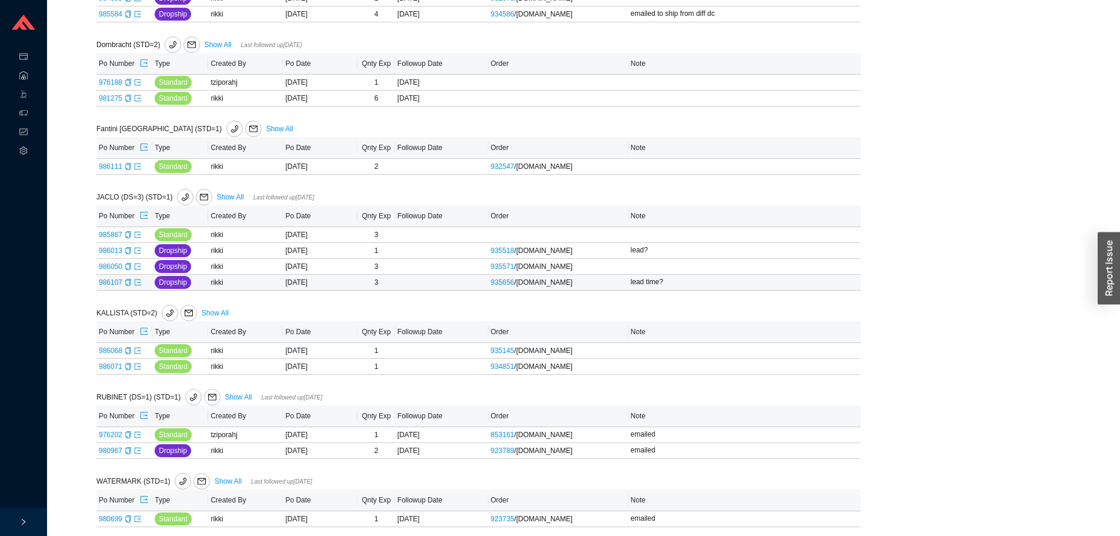
scroll to position [439, 0]
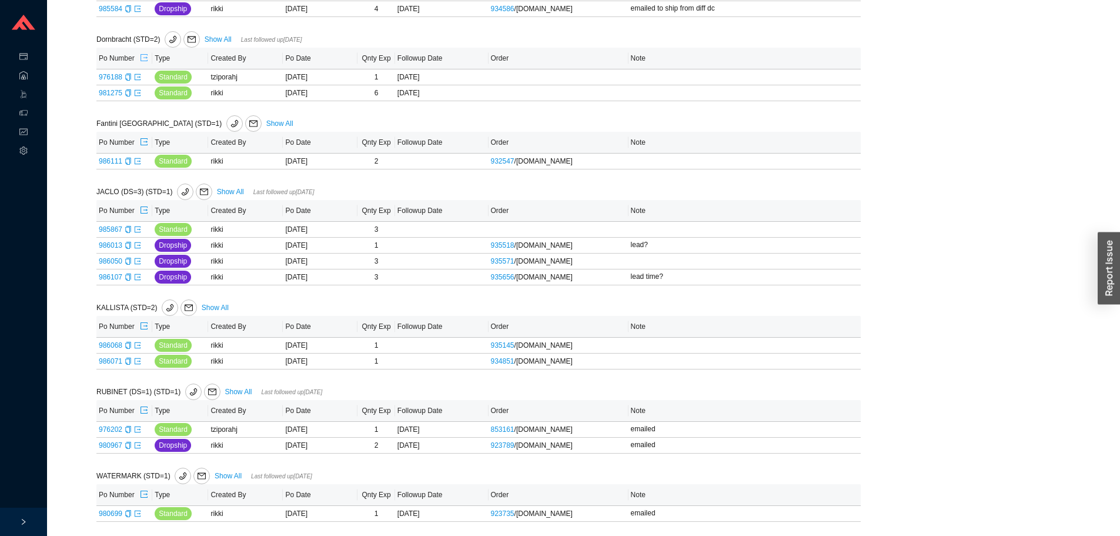
click at [144, 54] on icon "export" at bounding box center [144, 58] width 8 height 8
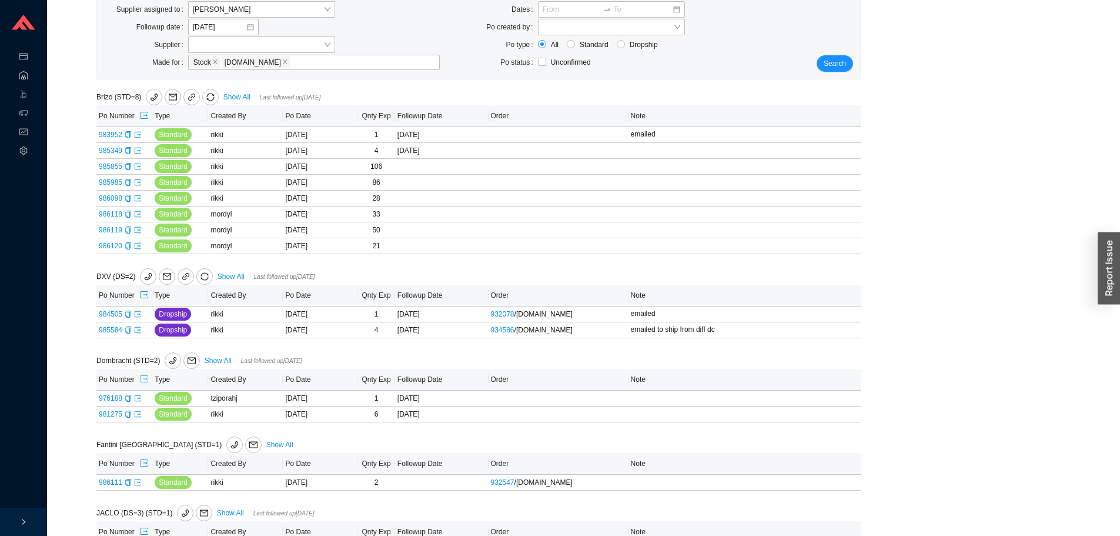
scroll to position [235, 0]
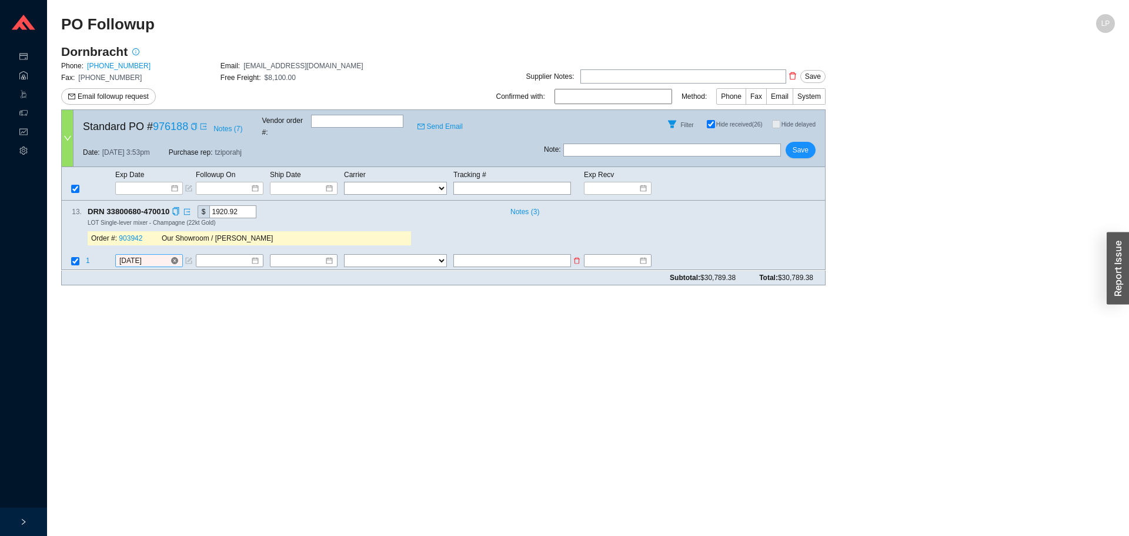
click at [144, 255] on input "[DATE]" at bounding box center [144, 261] width 51 height 12
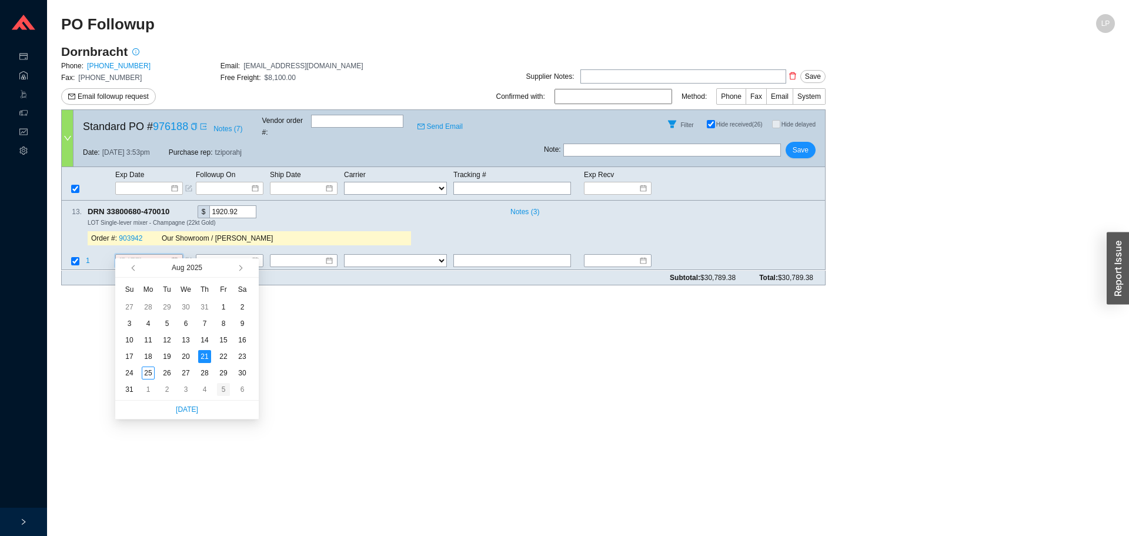
type input "[DATE]"
click at [226, 389] on div "5" at bounding box center [223, 389] width 13 height 13
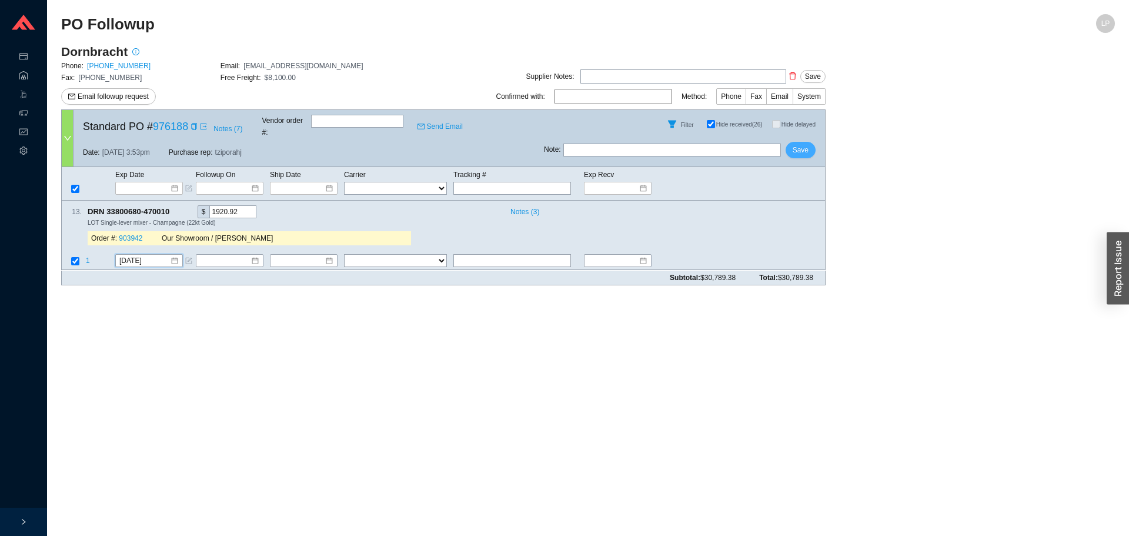
click at [805, 144] on span "Save" at bounding box center [801, 150] width 16 height 12
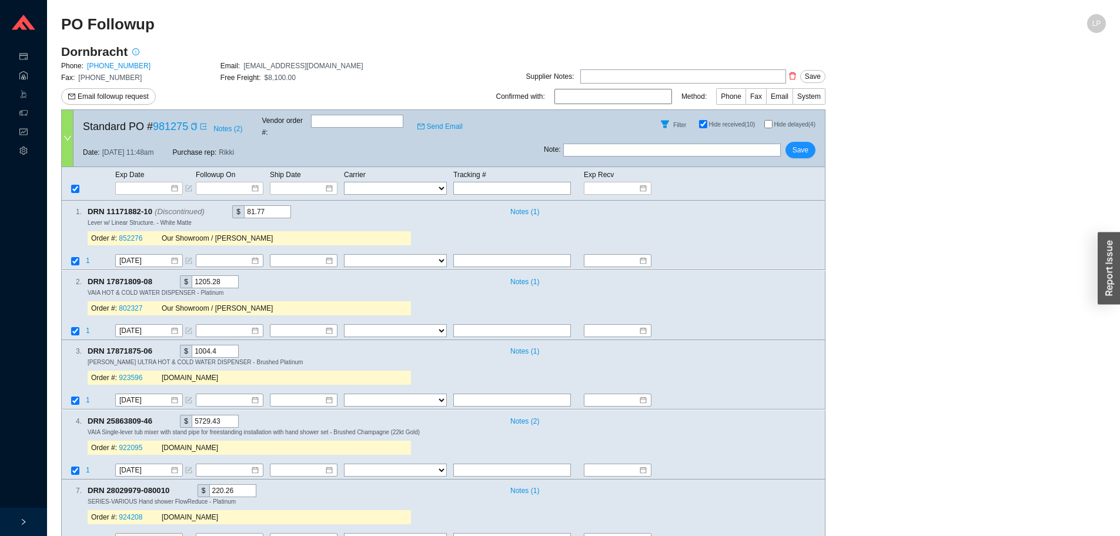
click at [766, 120] on input "Hide delayed (4)" at bounding box center [769, 124] width 8 height 8
checkbox input "true"
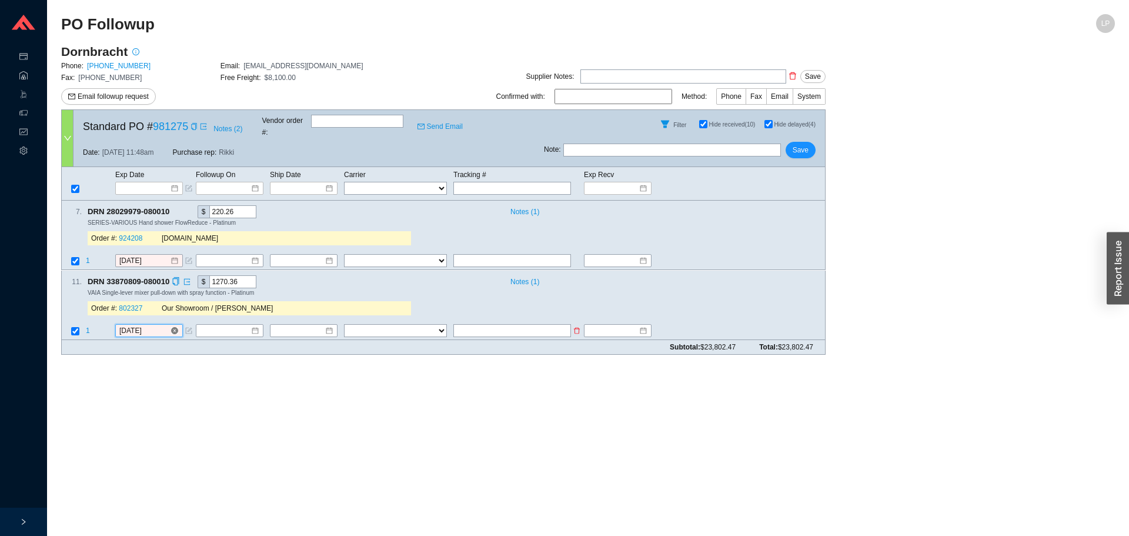
click at [128, 325] on input "8/22/2025" at bounding box center [144, 331] width 51 height 12
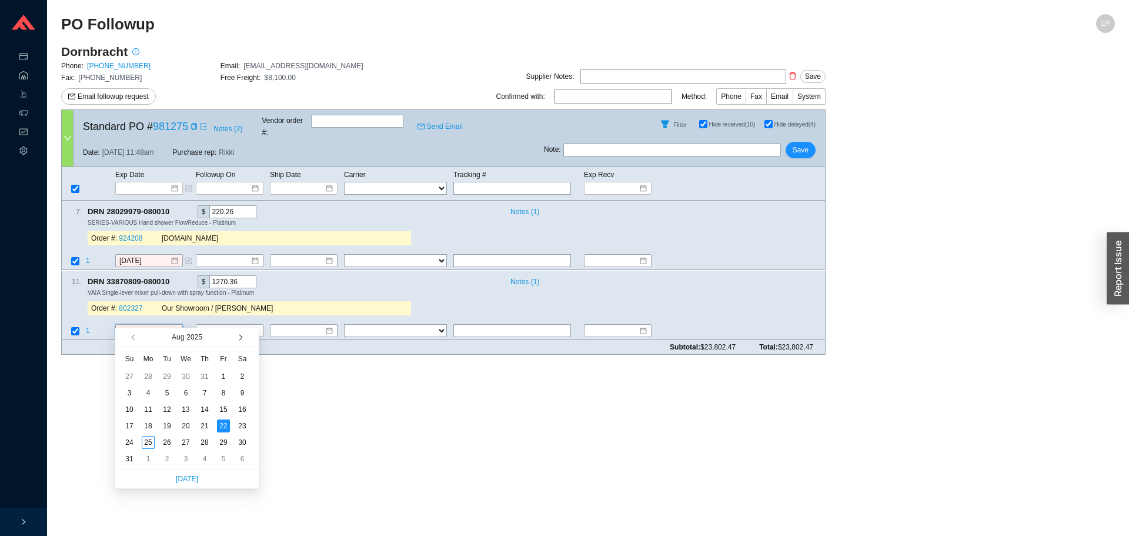
click at [241, 337] on span "button" at bounding box center [239, 338] width 6 height 6
type input "9/30/2025"
click at [169, 442] on div "30" at bounding box center [167, 442] width 13 height 13
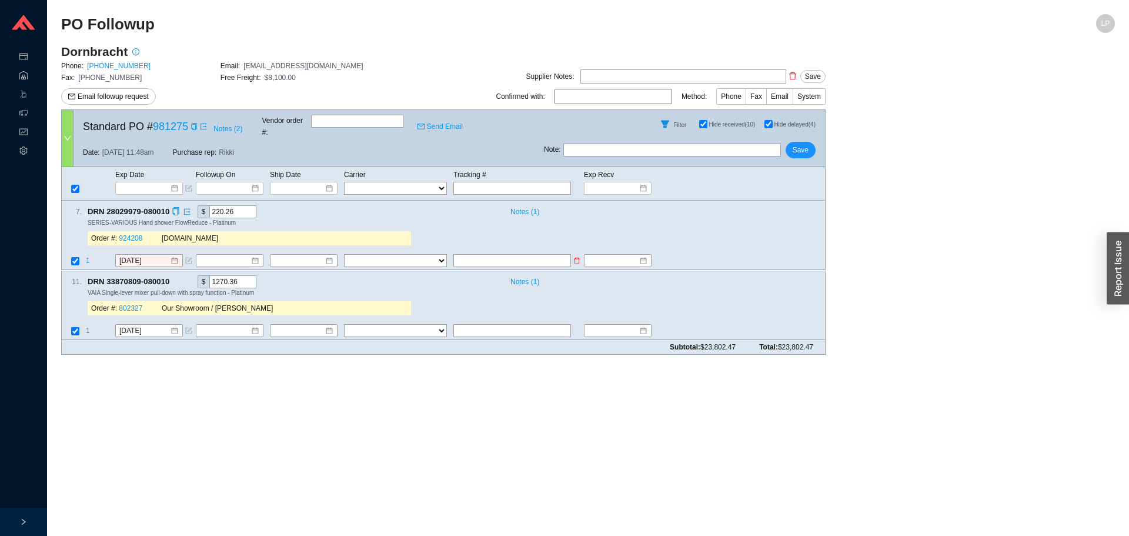
click at [189, 258] on icon "form" at bounding box center [189, 261] width 6 height 6
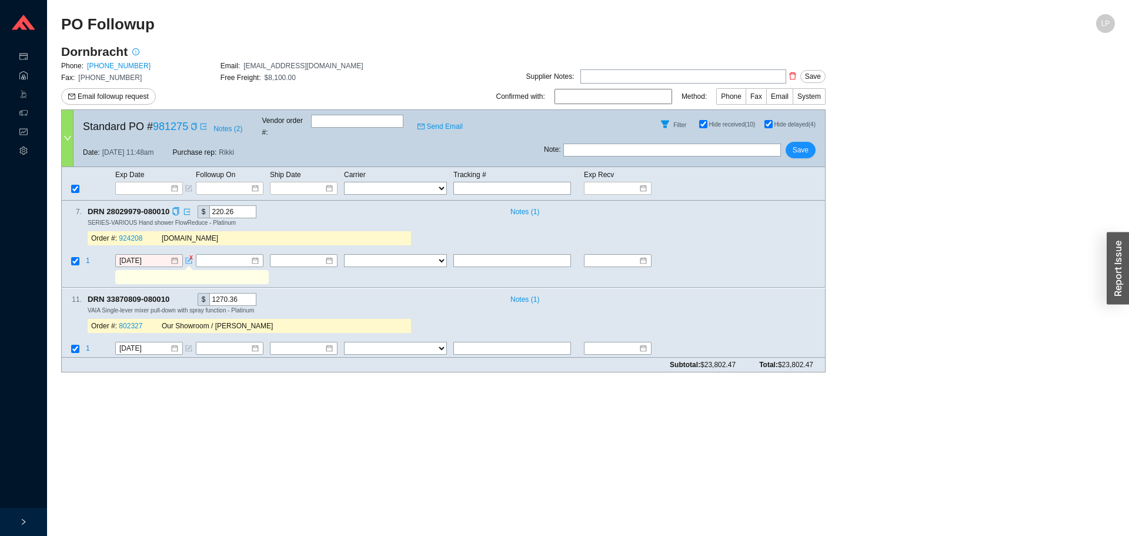
click at [185, 271] on input "text" at bounding box center [191, 277] width 149 height 13
type input "shipped"
click at [136, 255] on input "8/22/2025" at bounding box center [144, 261] width 51 height 12
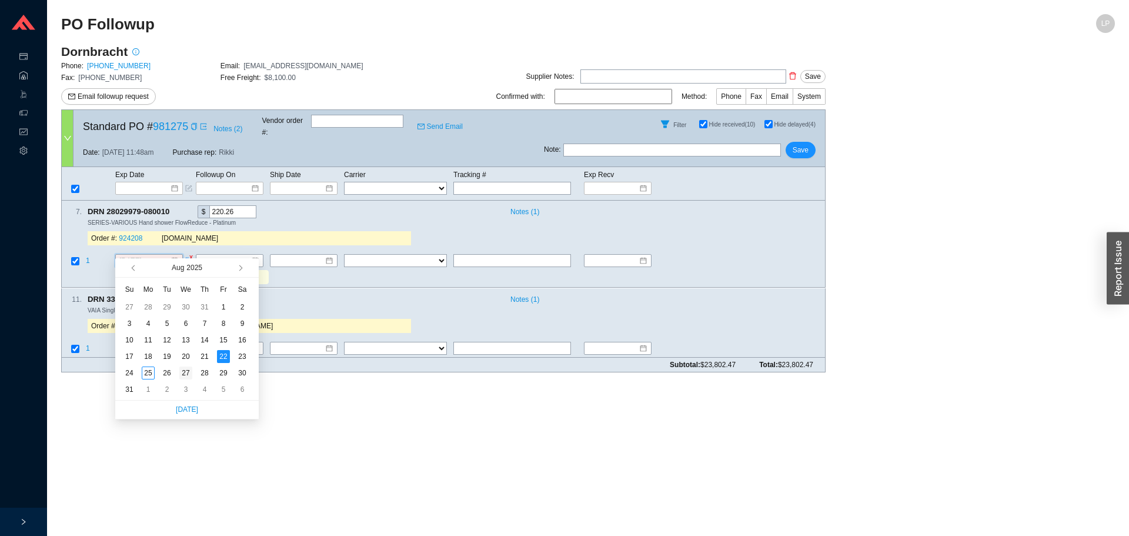
type input "8/27/2025"
click at [189, 376] on div "27" at bounding box center [185, 372] width 13 height 13
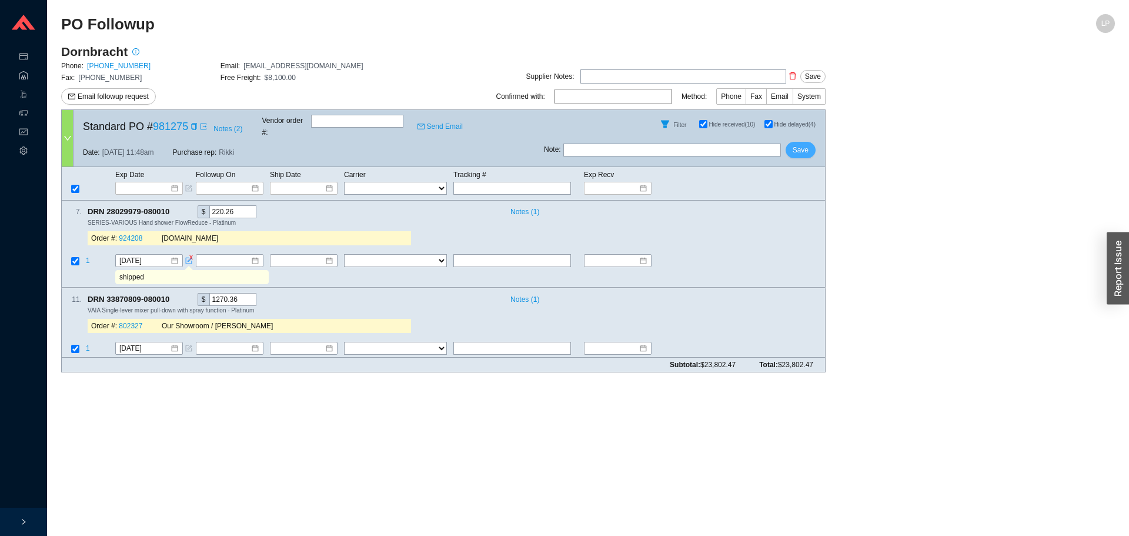
click at [810, 142] on button "Save" at bounding box center [801, 150] width 30 height 16
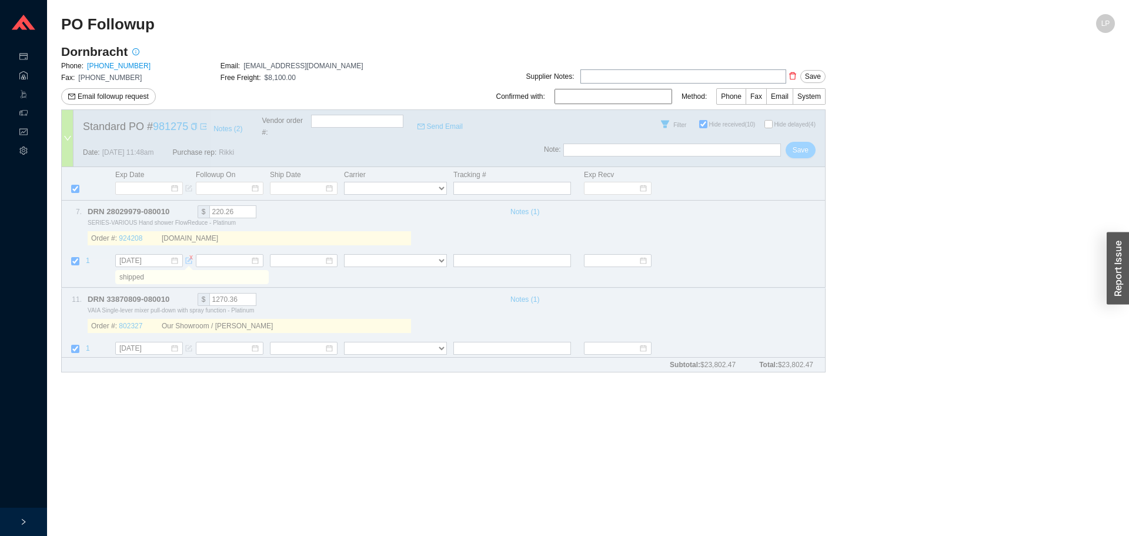
checkbox input "false"
